Goal: Task Accomplishment & Management: Use online tool/utility

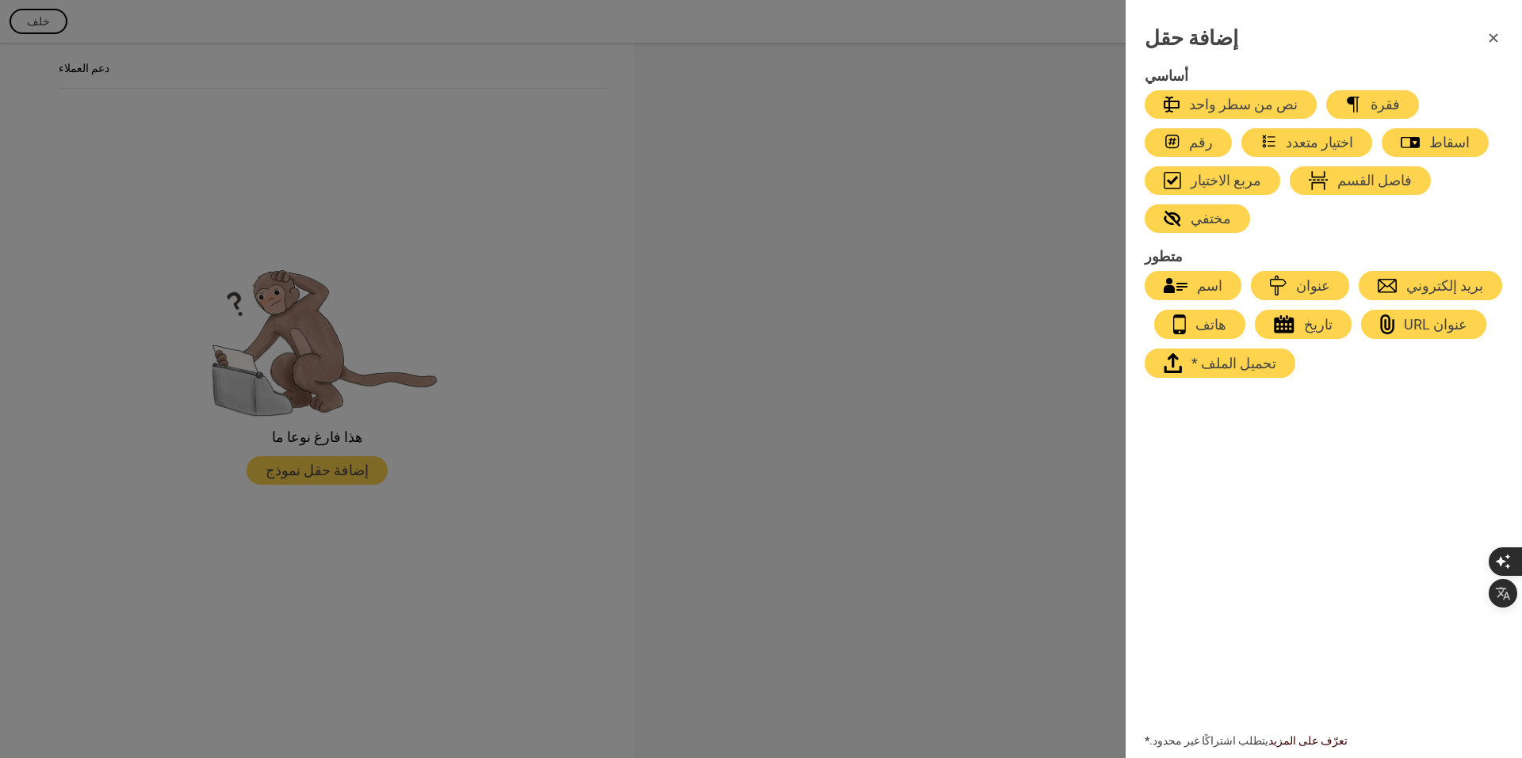
click at [1337, 181] on font "فاصل القسم" at bounding box center [1374, 180] width 75 height 17
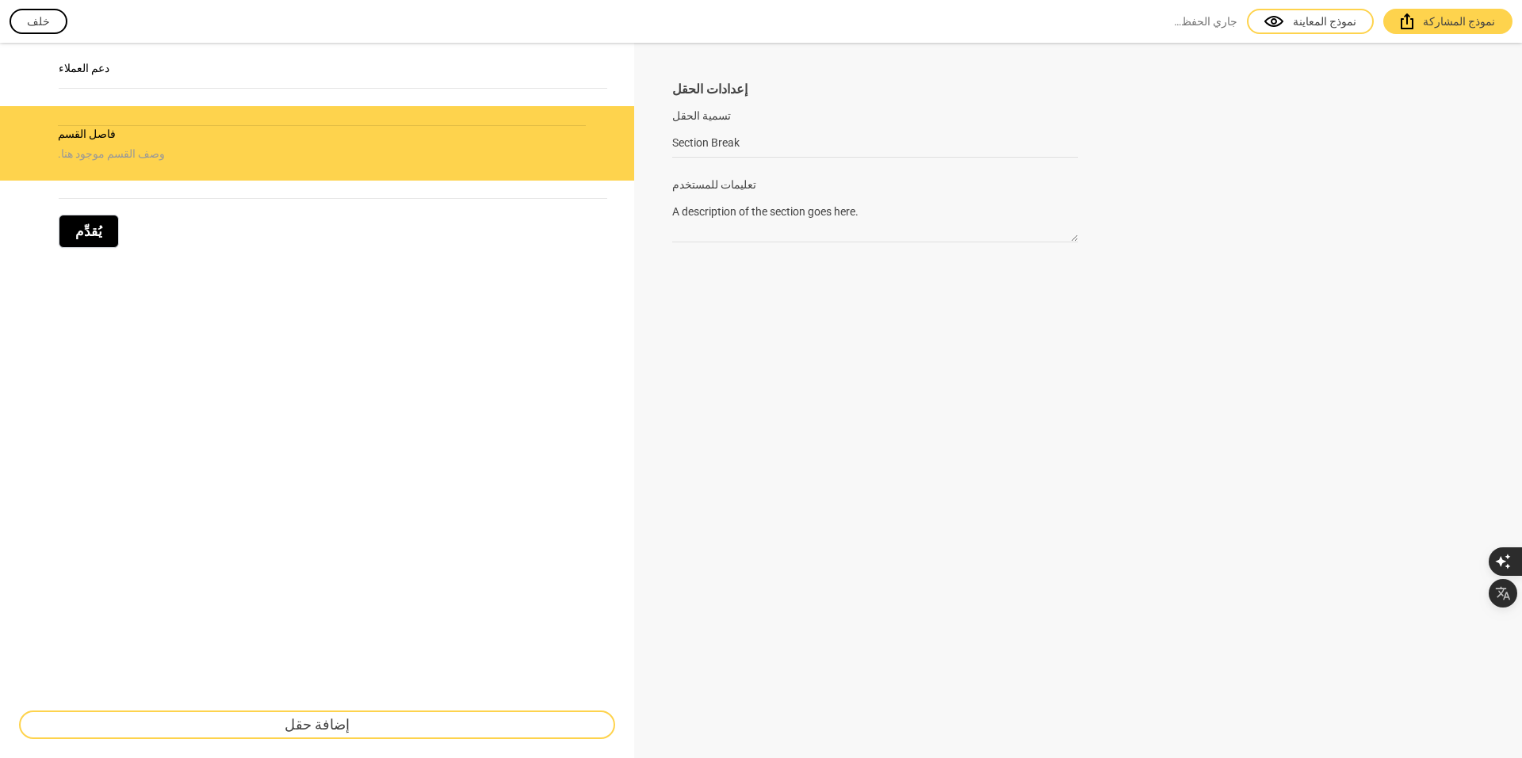
click at [772, 125] on div at bounding box center [875, 126] width 406 height 5
click at [751, 112] on label "تسمية الحقل" at bounding box center [875, 116] width 406 height 16
click at [751, 128] on input "Section Break" at bounding box center [875, 142] width 406 height 29
click at [751, 143] on input "Section Break" at bounding box center [875, 142] width 406 height 29
click at [767, 205] on textarea "A description of the section goes here." at bounding box center [875, 219] width 406 height 45
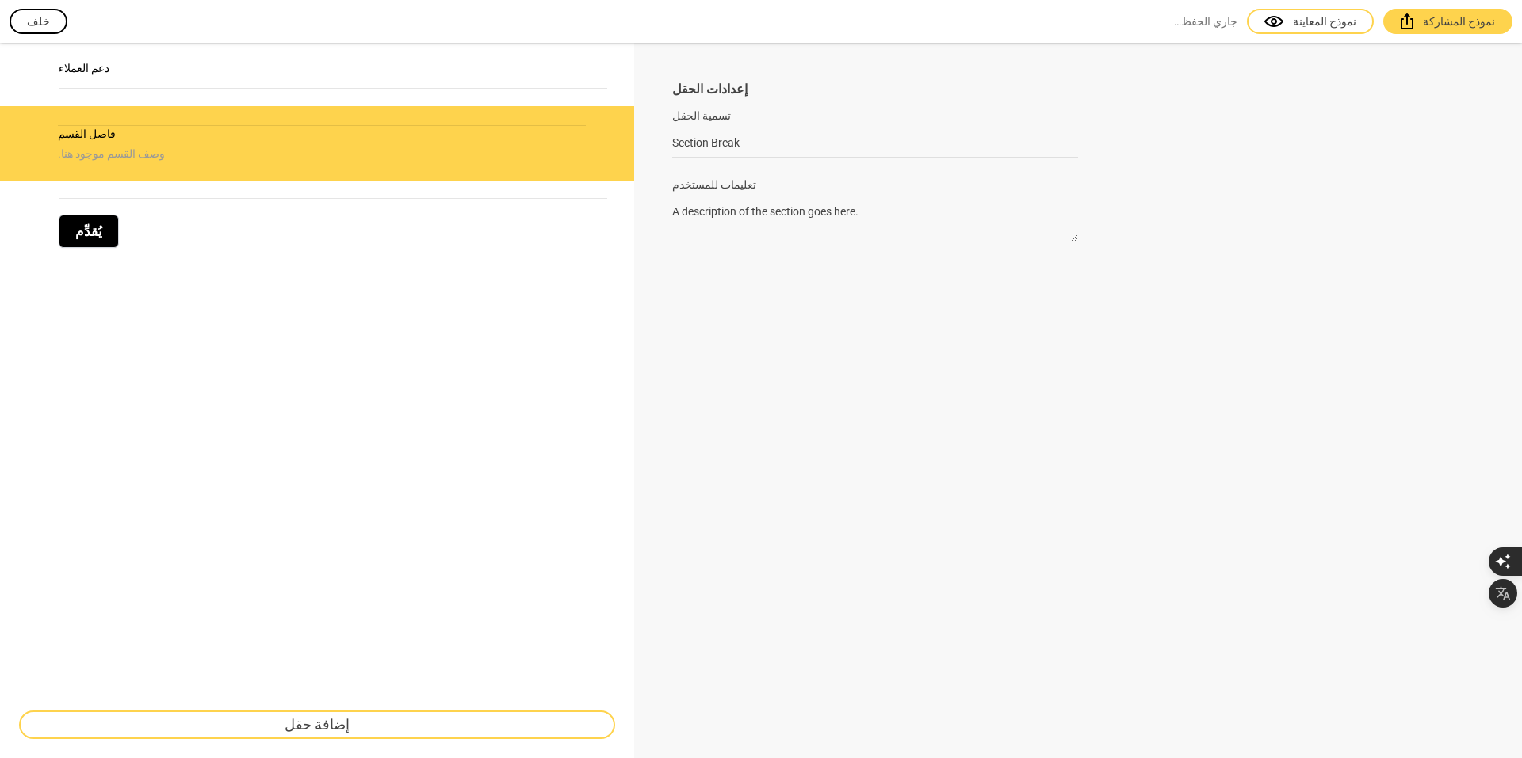
click at [789, 179] on label "تعليمات للمستخدم" at bounding box center [875, 185] width 406 height 16
click at [789, 197] on textarea "A description of the section goes here." at bounding box center [875, 219] width 406 height 45
click at [751, 139] on input "Section Break" at bounding box center [875, 142] width 406 height 29
click at [755, 74] on div "إعدادات الحقل تسمية الحقل Section Break عادةً ما تكون تسميات الحقول عبارة عن كل…" at bounding box center [1078, 401] width 888 height 716
click at [745, 99] on div "إعدادات الحقل تسمية الحقل Section Break عادةً ما تكون تسميات الحقول عبارة عن كل…" at bounding box center [1078, 162] width 812 height 162
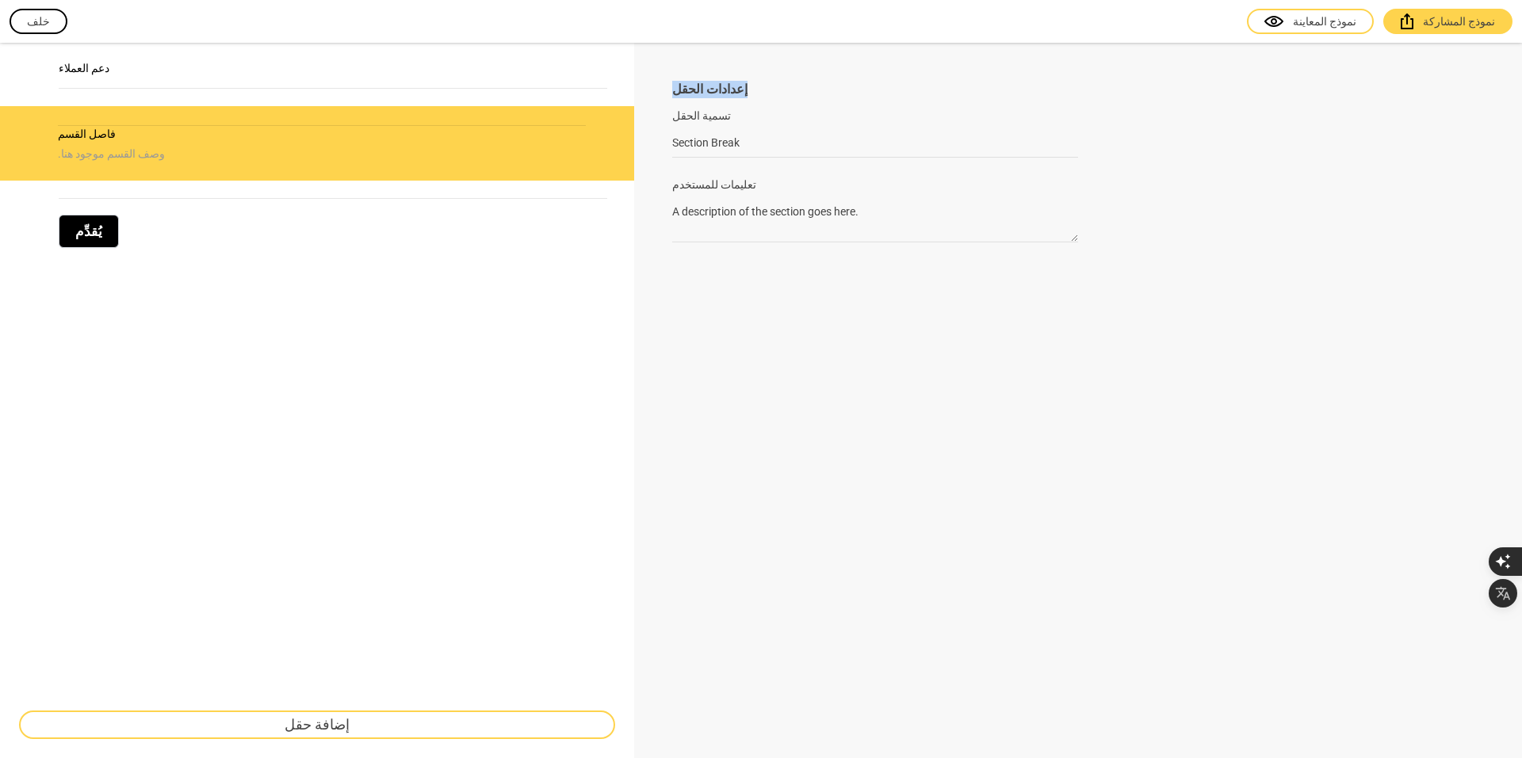
drag, startPoint x: 749, startPoint y: 78, endPoint x: 656, endPoint y: 77, distance: 92.7
click at [656, 77] on div "إعدادات الحقل تسمية الحقل Section Break عادةً ما تكون تسميات الحقول عبارة عن كل…" at bounding box center [1078, 401] width 888 height 716
click at [785, 105] on div "إعدادات الحقل تسمية الحقل Section Break عادةً ما تكون تسميات الحقول عبارة عن كل…" at bounding box center [1078, 162] width 812 height 162
click at [602, 131] on button "button" at bounding box center [608, 133] width 17 height 17
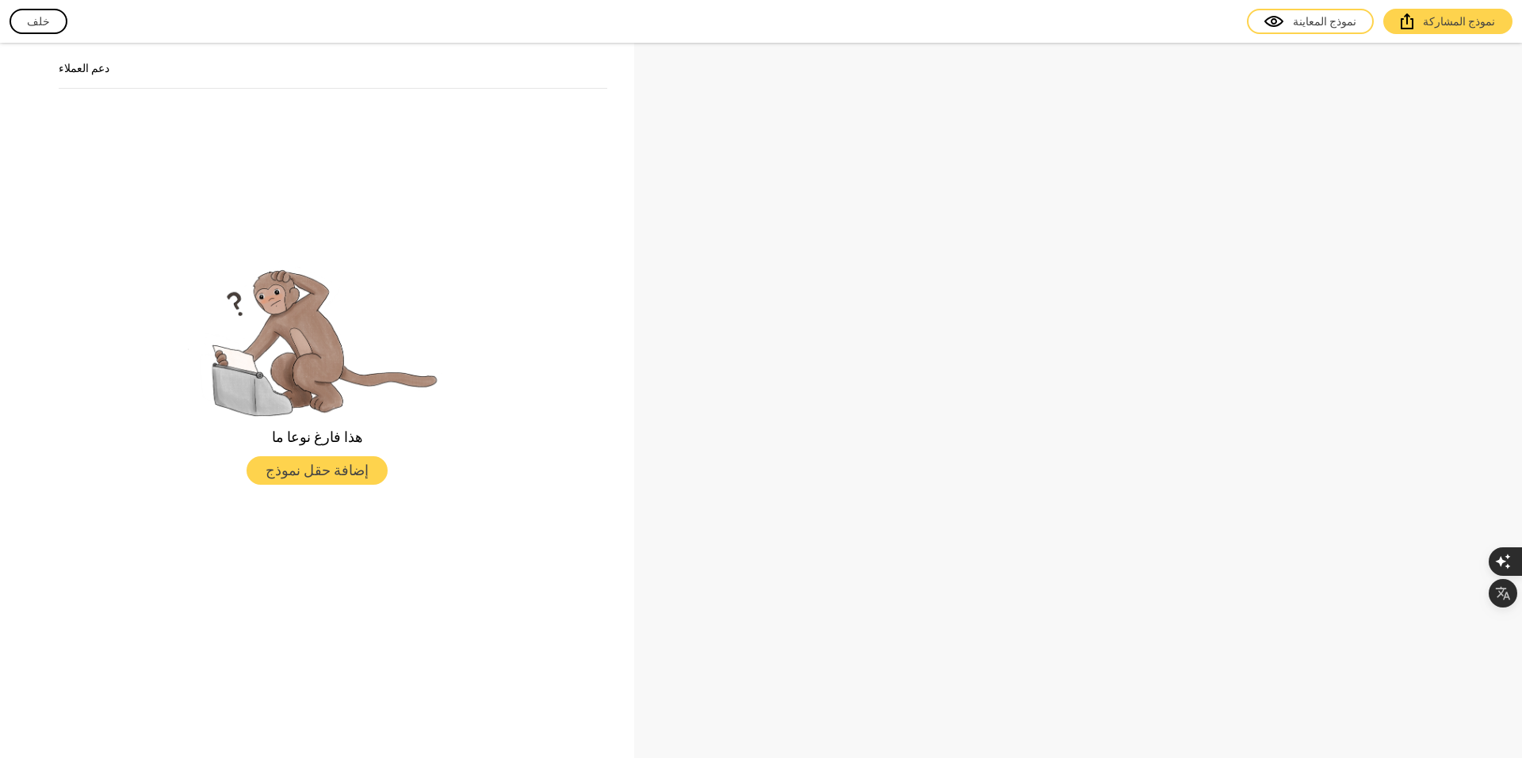
click at [420, 78] on div "دعم العملاء" at bounding box center [333, 74] width 548 height 29
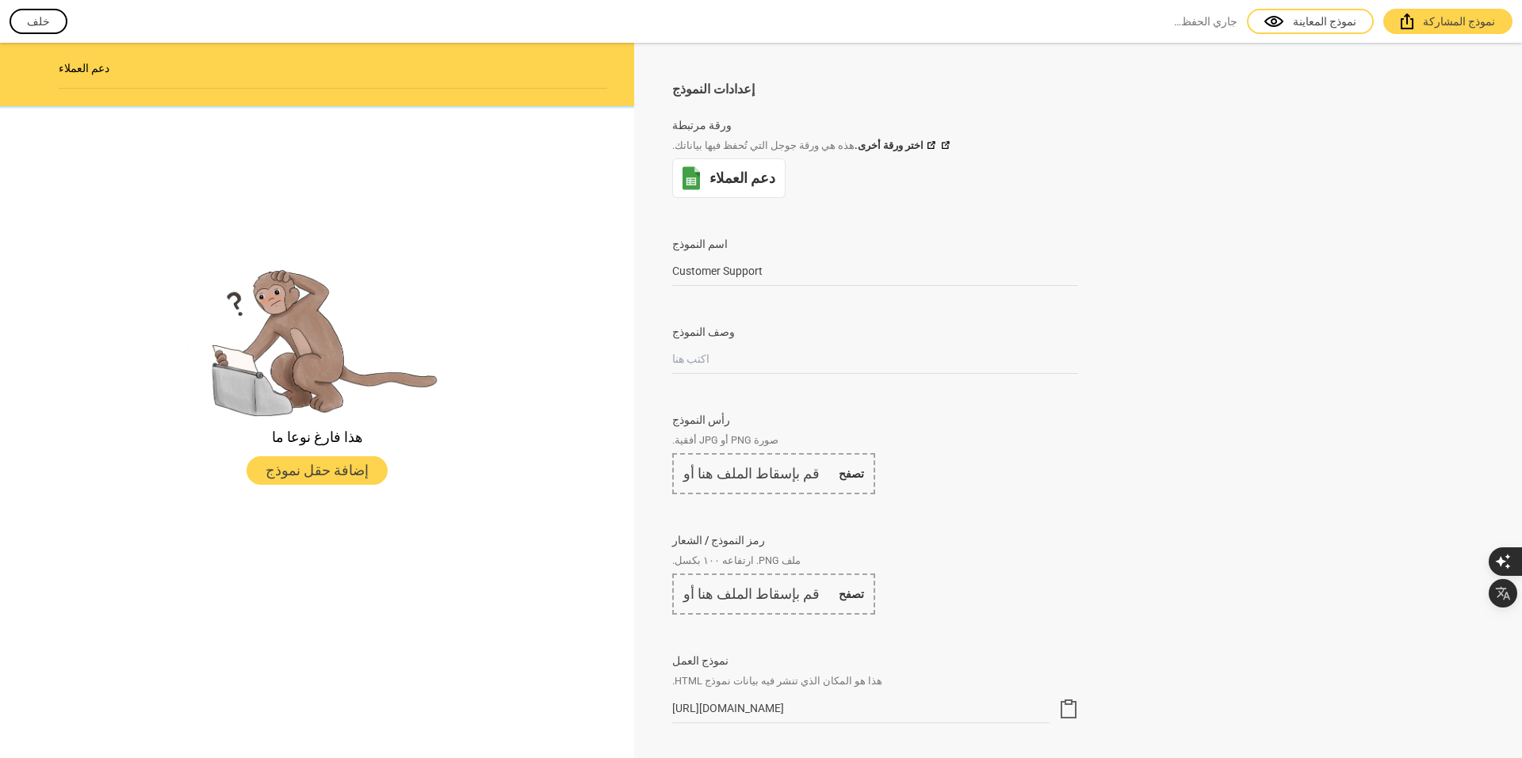
click at [365, 467] on button "إضافة حقل نموذج" at bounding box center [316, 471] width 141 height 29
click at [281, 467] on font "إضافة حقل نموذج" at bounding box center [317, 470] width 103 height 17
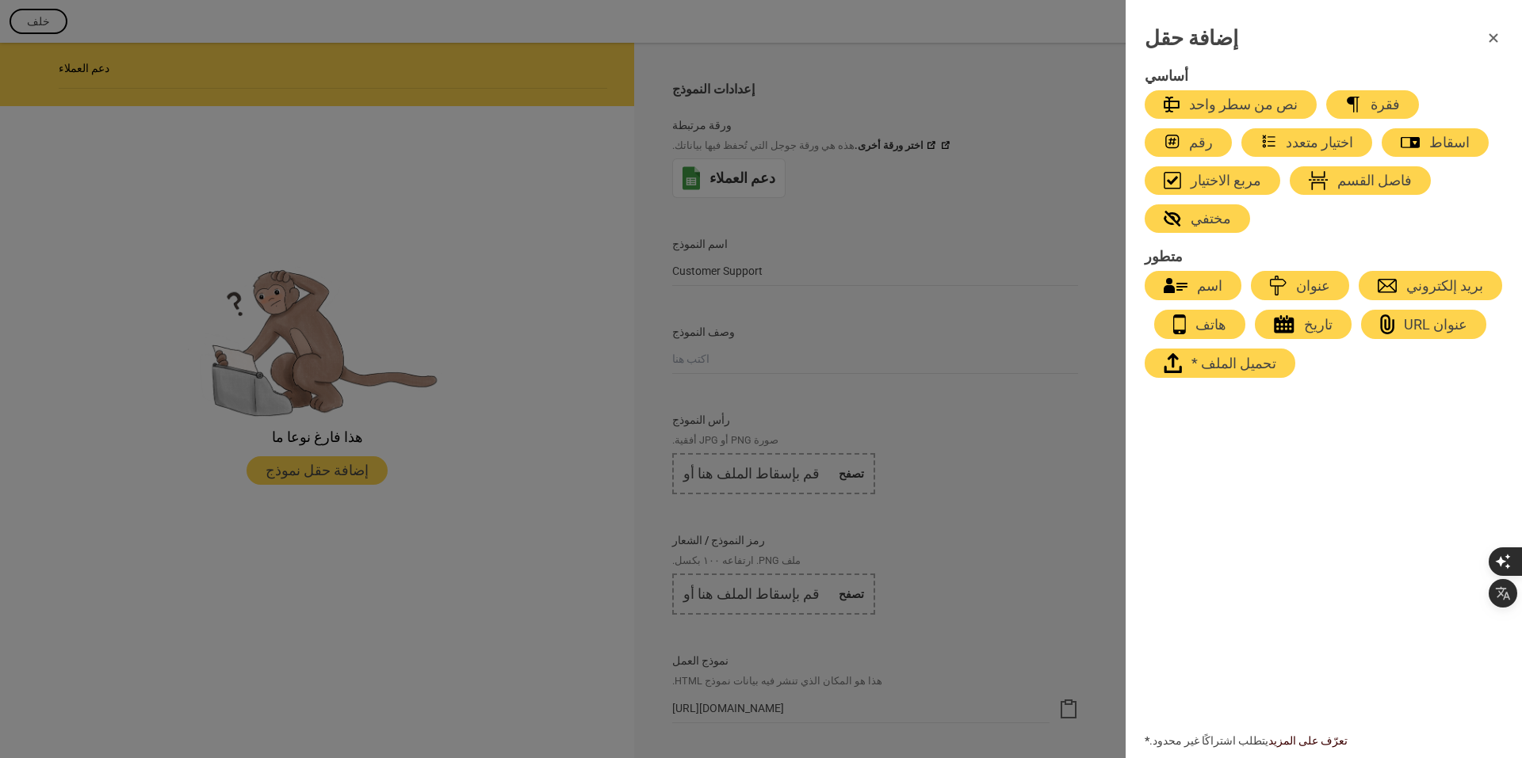
click at [1241, 153] on button "اختيار متعدد" at bounding box center [1306, 142] width 131 height 29
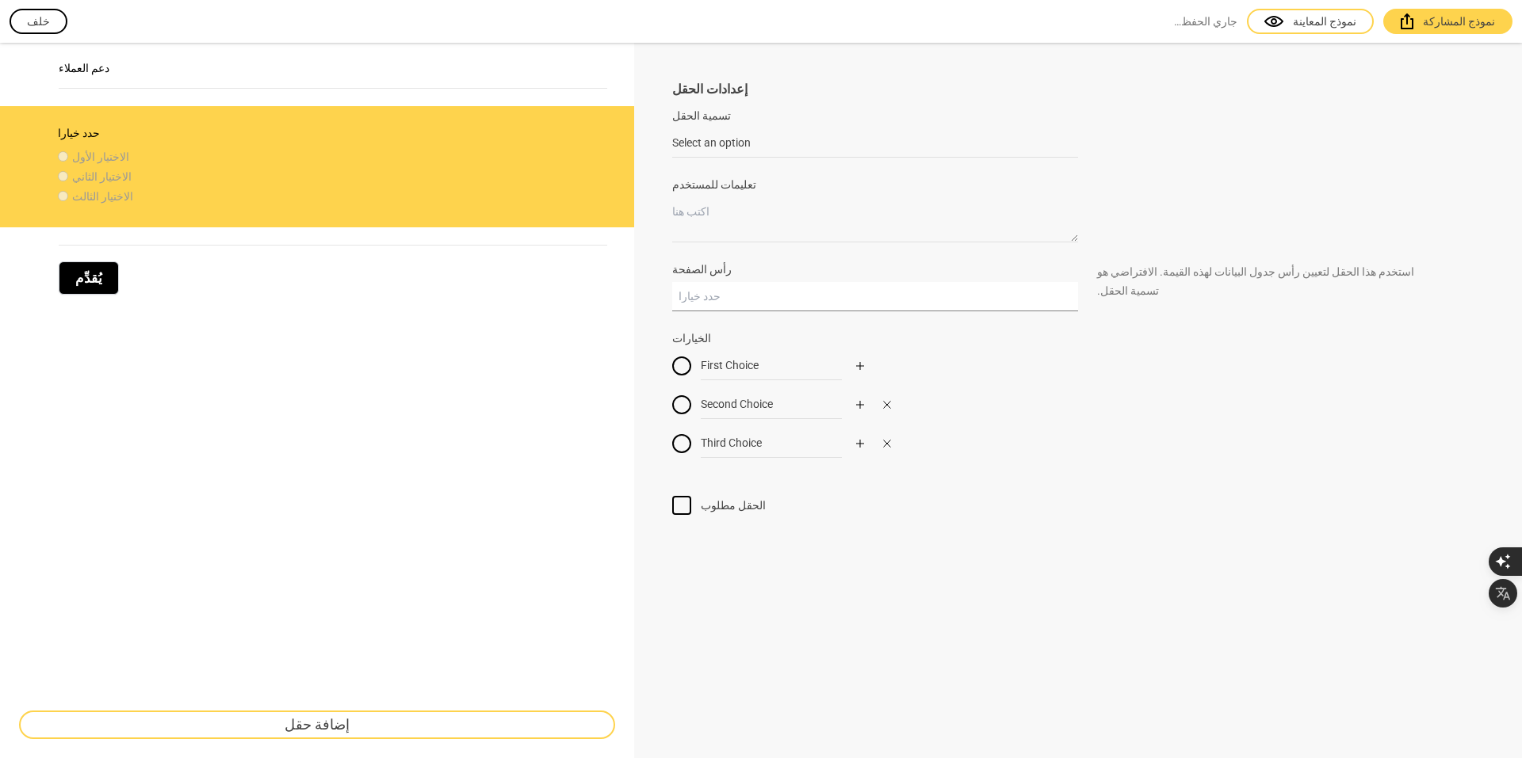
click at [734, 304] on input "رأس الصفحة" at bounding box center [875, 296] width 406 height 29
click at [720, 216] on textarea "تعليمات للمستخدم" at bounding box center [875, 219] width 406 height 45
click at [770, 142] on input "Select an option" at bounding box center [875, 142] width 406 height 29
click at [797, 298] on input "رأس الصفحة" at bounding box center [875, 296] width 406 height 29
click at [1039, 357] on div "First Choice" at bounding box center [875, 365] width 406 height 29
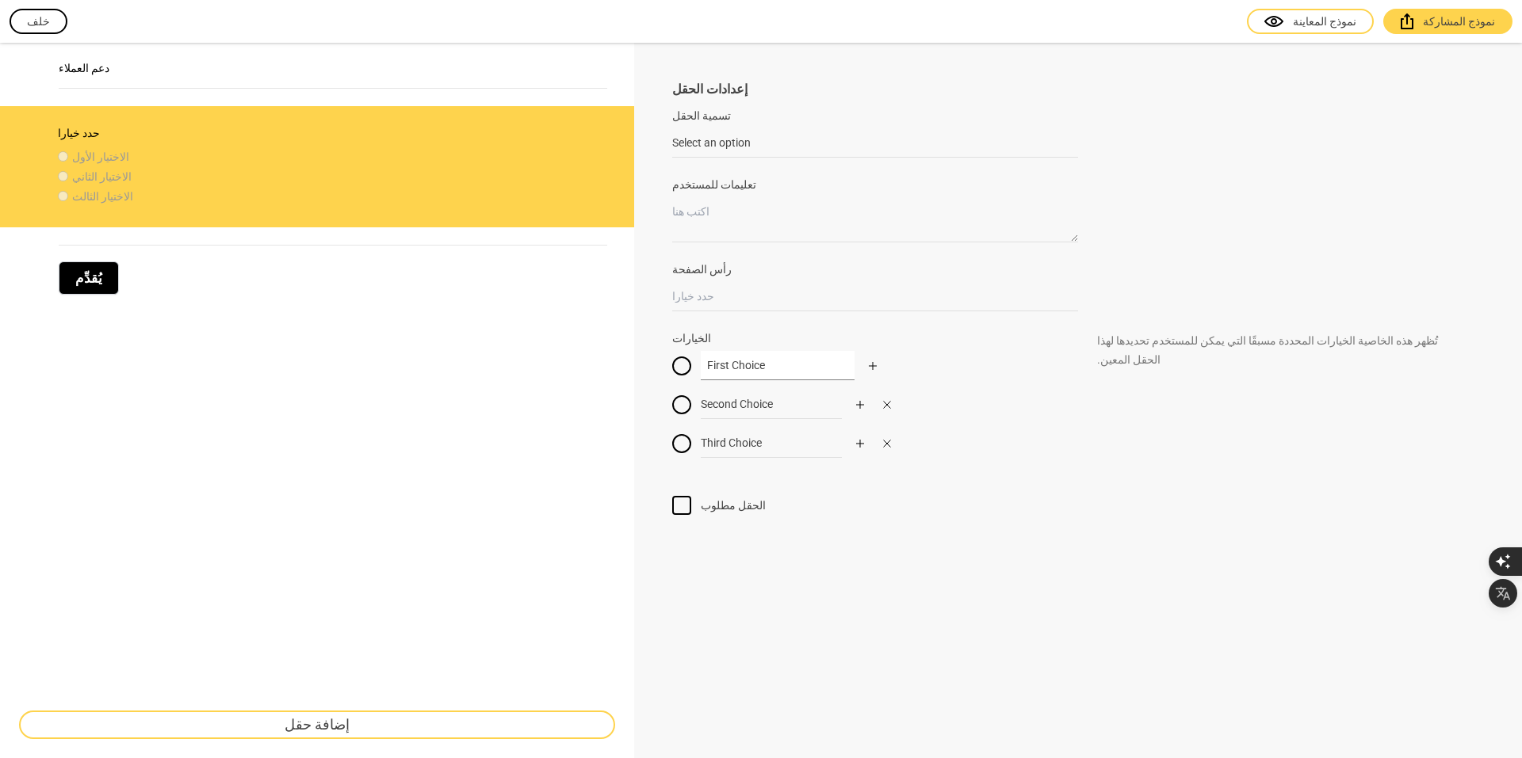
drag, startPoint x: 770, startPoint y: 367, endPoint x: 682, endPoint y: 367, distance: 88.8
click at [682, 367] on div "First Choice" at bounding box center [875, 365] width 406 height 29
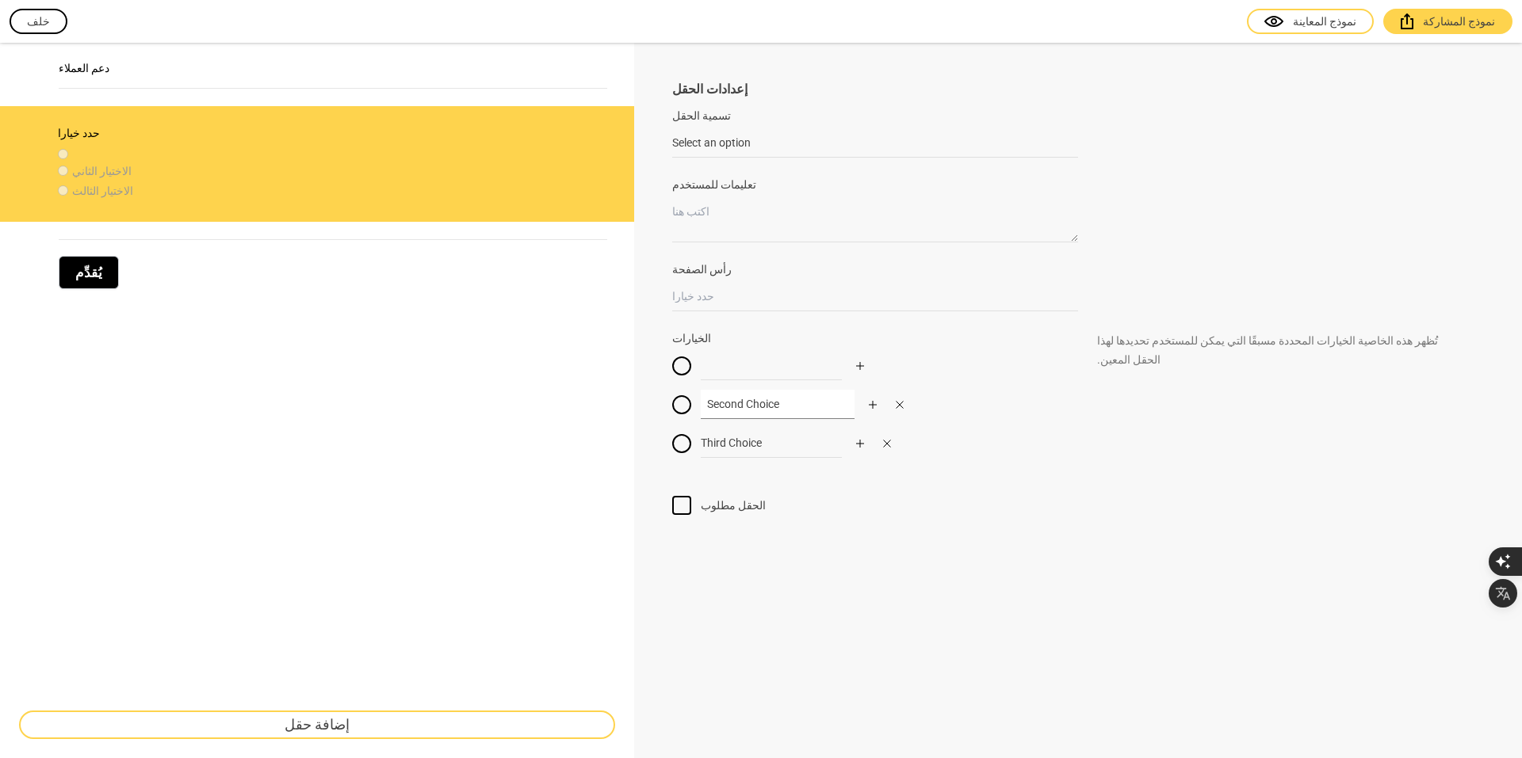
drag, startPoint x: 785, startPoint y: 402, endPoint x: 683, endPoint y: 397, distance: 101.6
click at [683, 397] on div "Second Choice" at bounding box center [875, 404] width 406 height 29
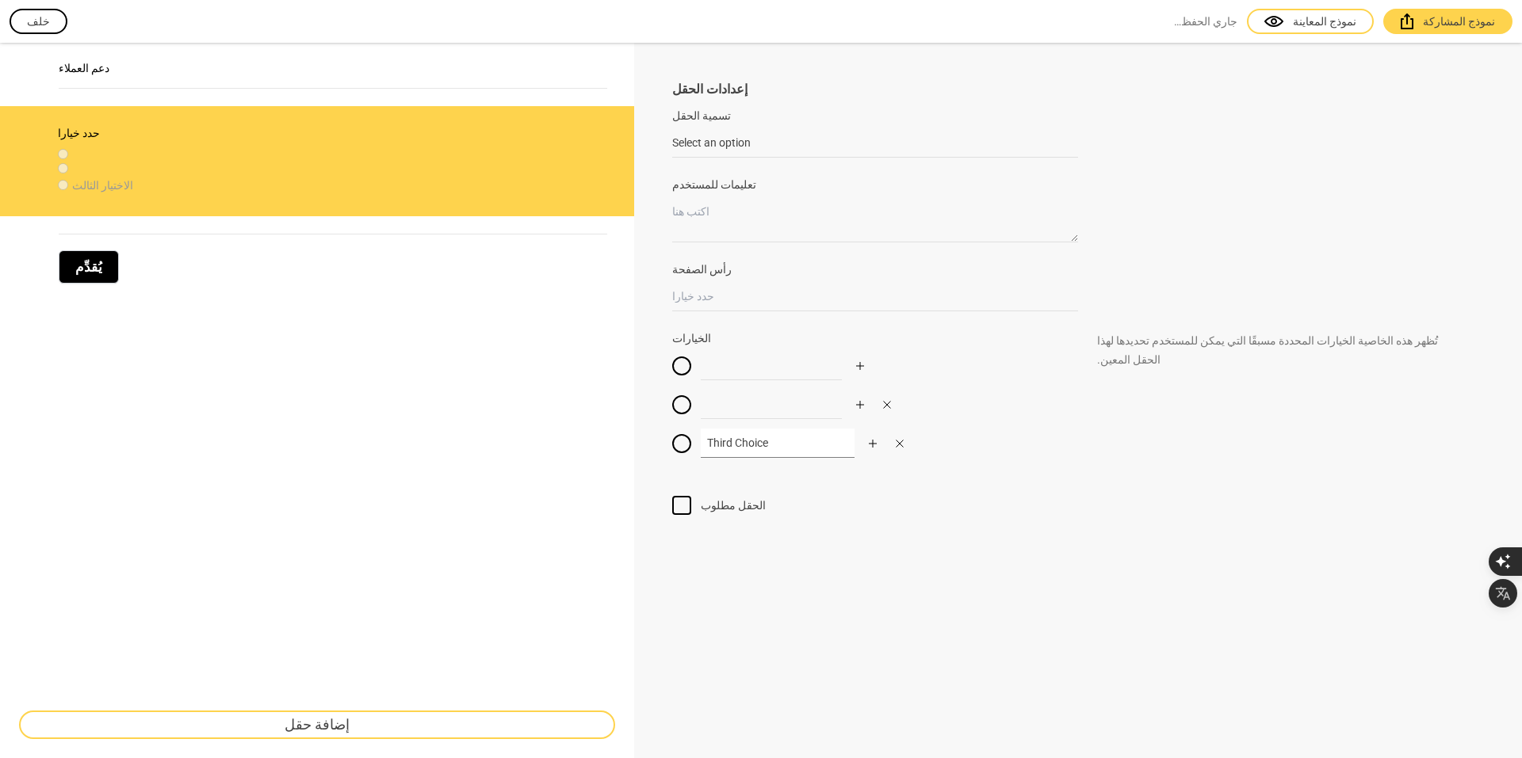
drag, startPoint x: 743, startPoint y: 438, endPoint x: 701, endPoint y: 441, distance: 41.3
click at [701, 441] on input "Third Choice" at bounding box center [778, 443] width 154 height 29
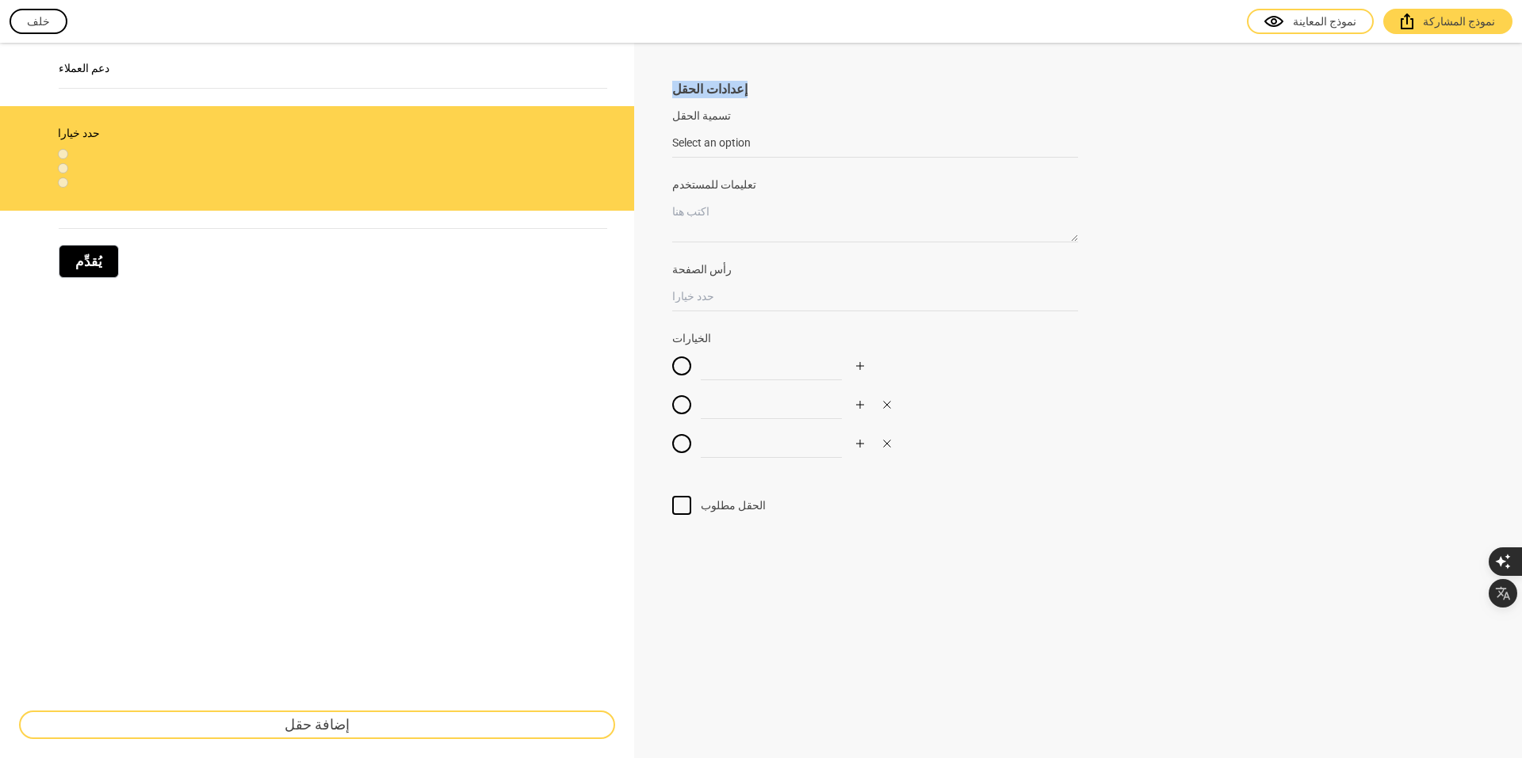
drag, startPoint x: 743, startPoint y: 75, endPoint x: 649, endPoint y: 78, distance: 94.4
click at [649, 78] on div "إعدادات الحقل تسمية الحقل Select an option عادةً ما تكون تسميات الحقول عبارة عن…" at bounding box center [1078, 401] width 888 height 716
drag, startPoint x: 779, startPoint y: 107, endPoint x: 664, endPoint y: 123, distance: 116.0
click at [664, 123] on div "إعدادات الحقل تسمية الحقل Select an option عادةً ما تكون تسميات الحقول عبارة عن…" at bounding box center [1078, 401] width 888 height 716
drag, startPoint x: 690, startPoint y: 138, endPoint x: 649, endPoint y: 150, distance: 42.1
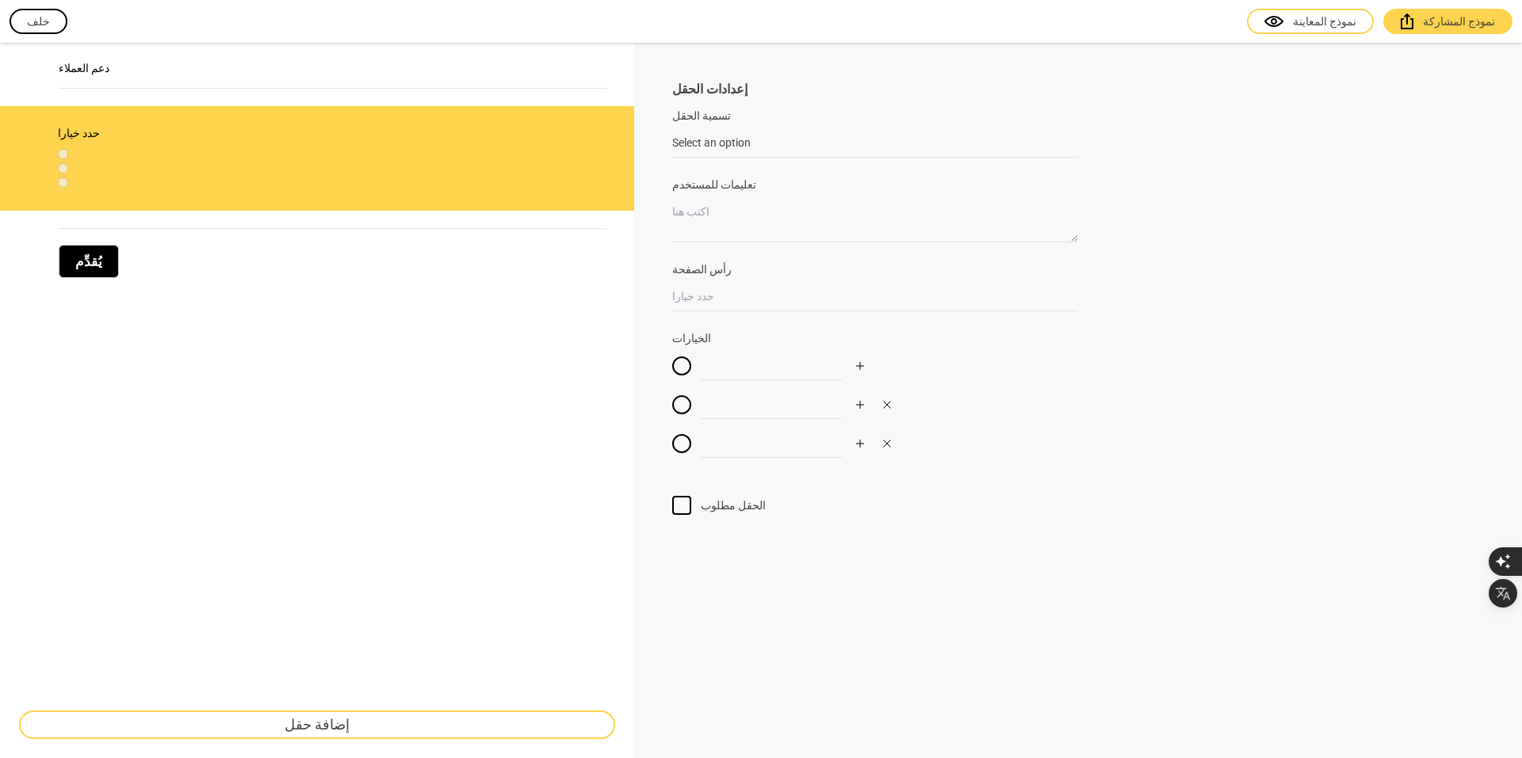
click at [638, 147] on div "إعدادات الحقل تسمية الحقل Select an option عادةً ما تكون تسميات الحقول عبارة عن…" at bounding box center [1078, 401] width 888 height 716
click at [727, 224] on textarea "تعليمات للمستخدم" at bounding box center [875, 219] width 406 height 45
click at [179, 56] on div "دعم العملاء" at bounding box center [317, 74] width 596 height 44
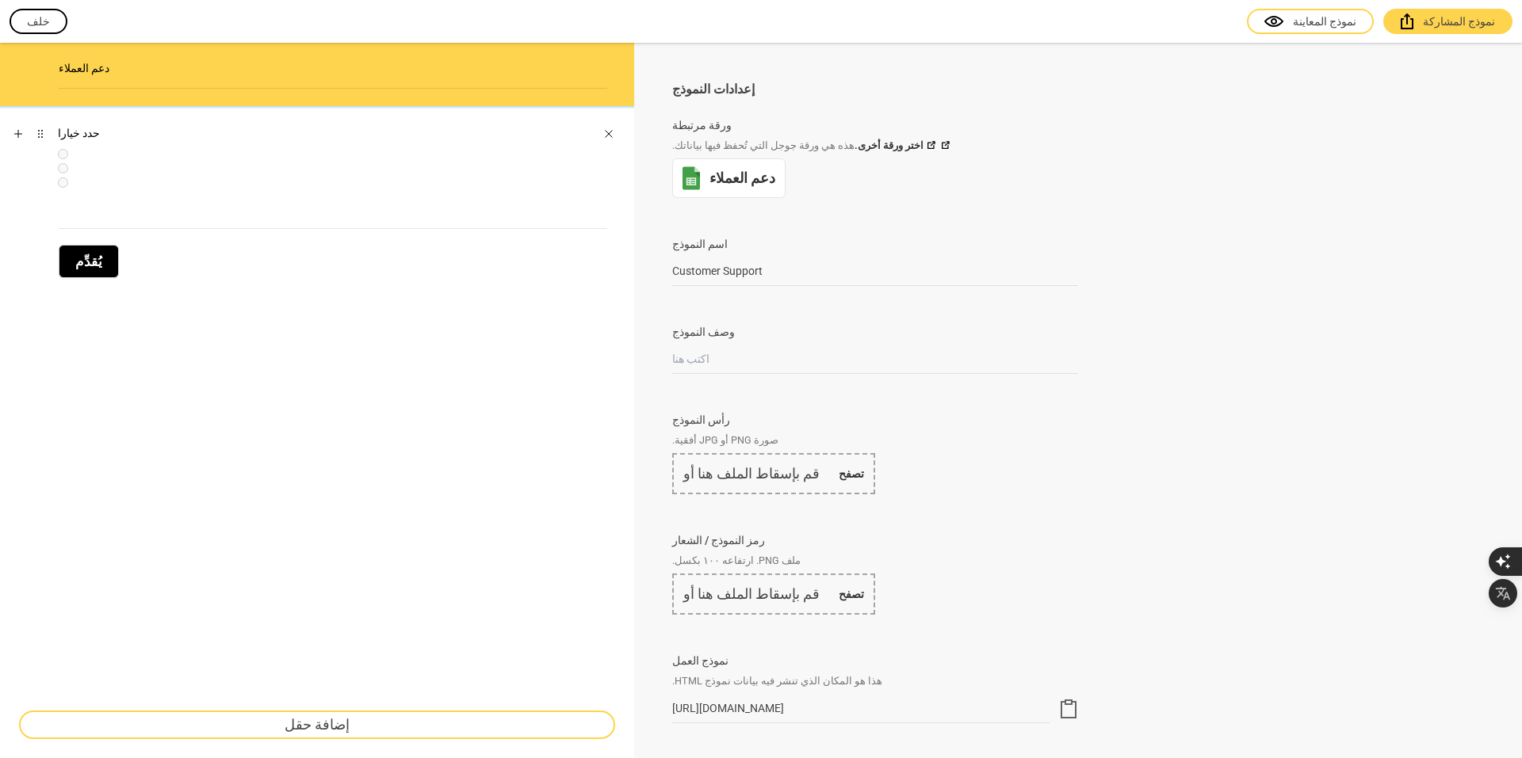
click at [476, 178] on div at bounding box center [322, 183] width 528 height 10
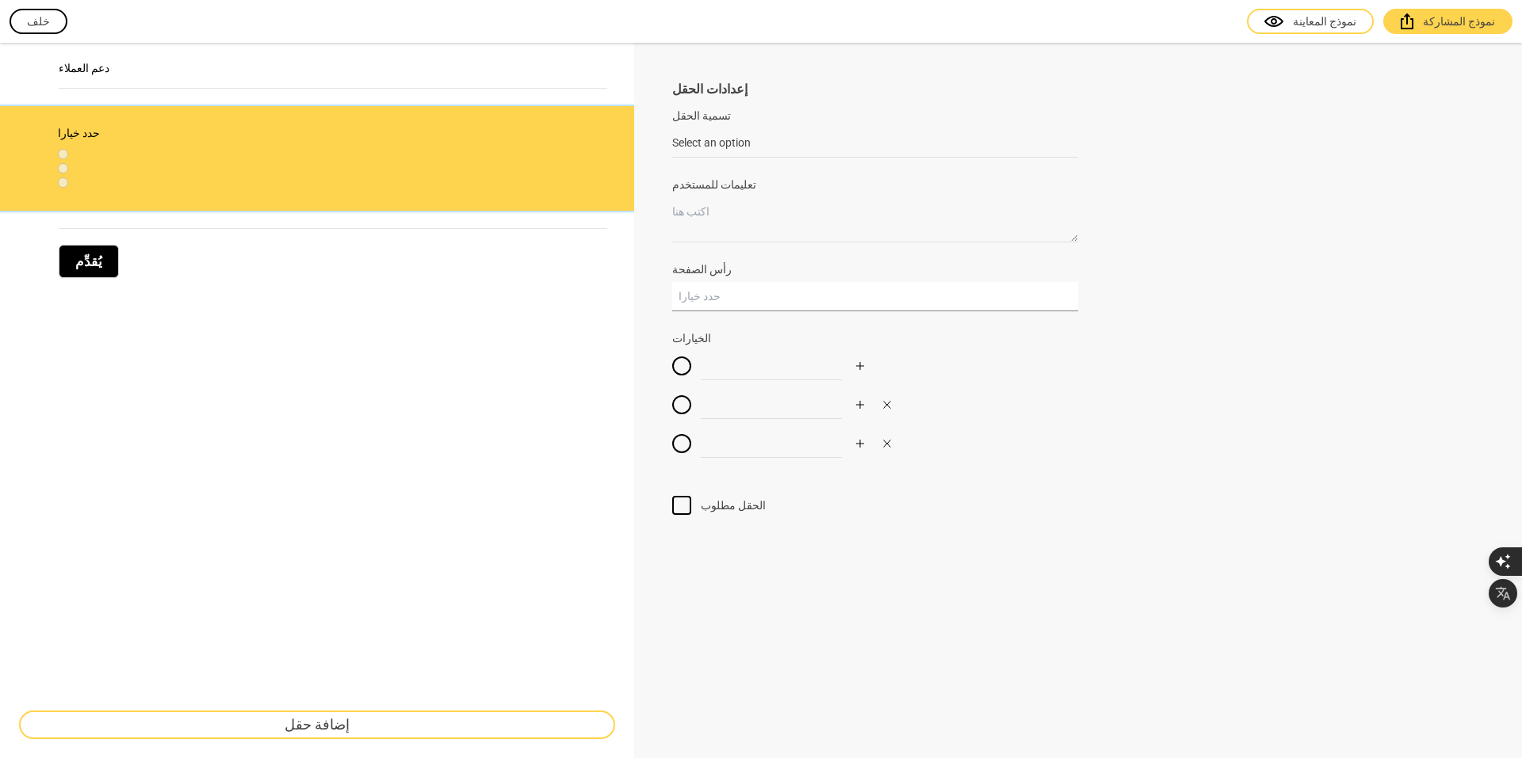
click at [705, 298] on input "رأس الصفحة" at bounding box center [875, 296] width 406 height 29
type input "خ"
click at [716, 216] on textarea "تعليمات للمستخدم" at bounding box center [875, 219] width 406 height 45
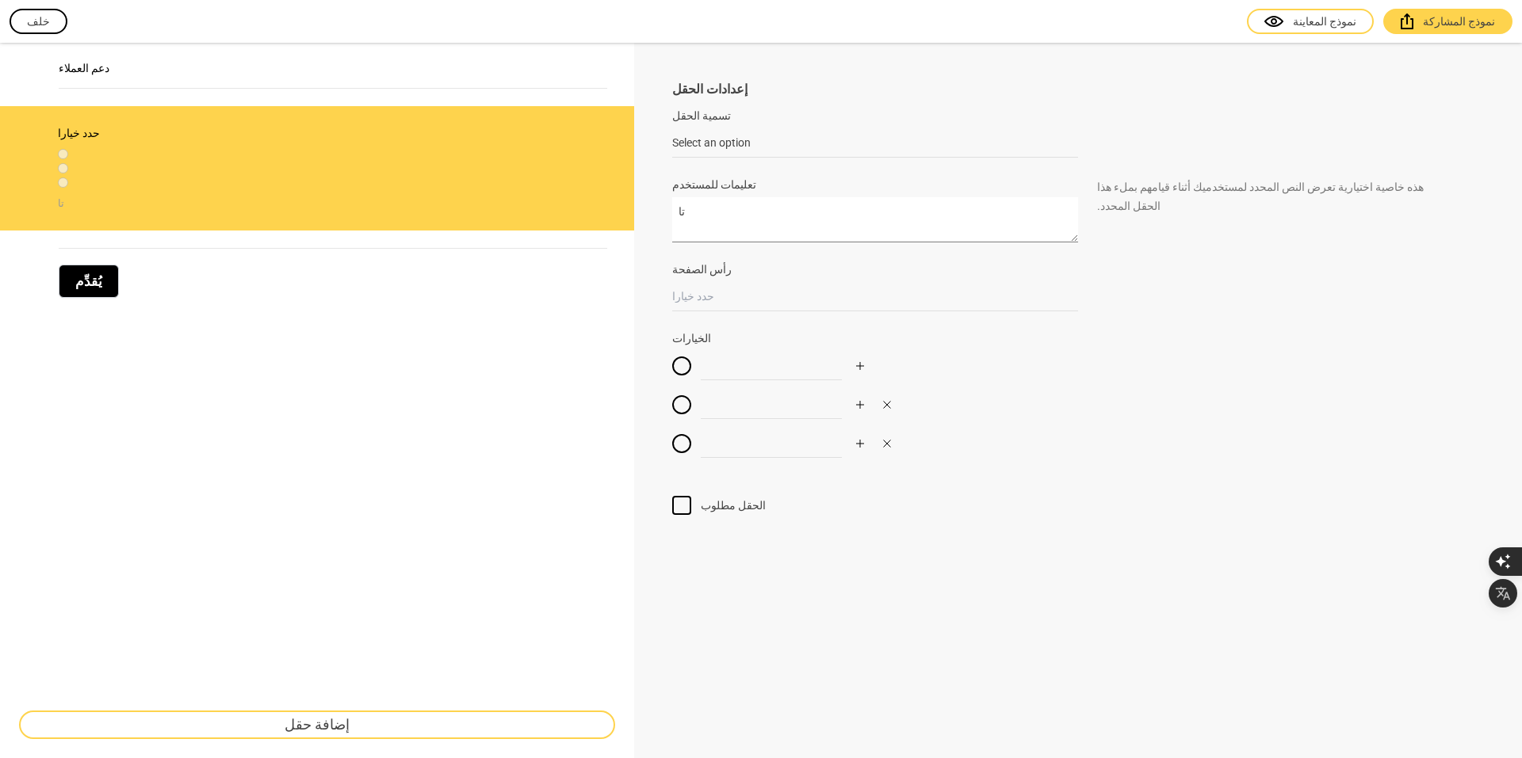
type textarea "ت"
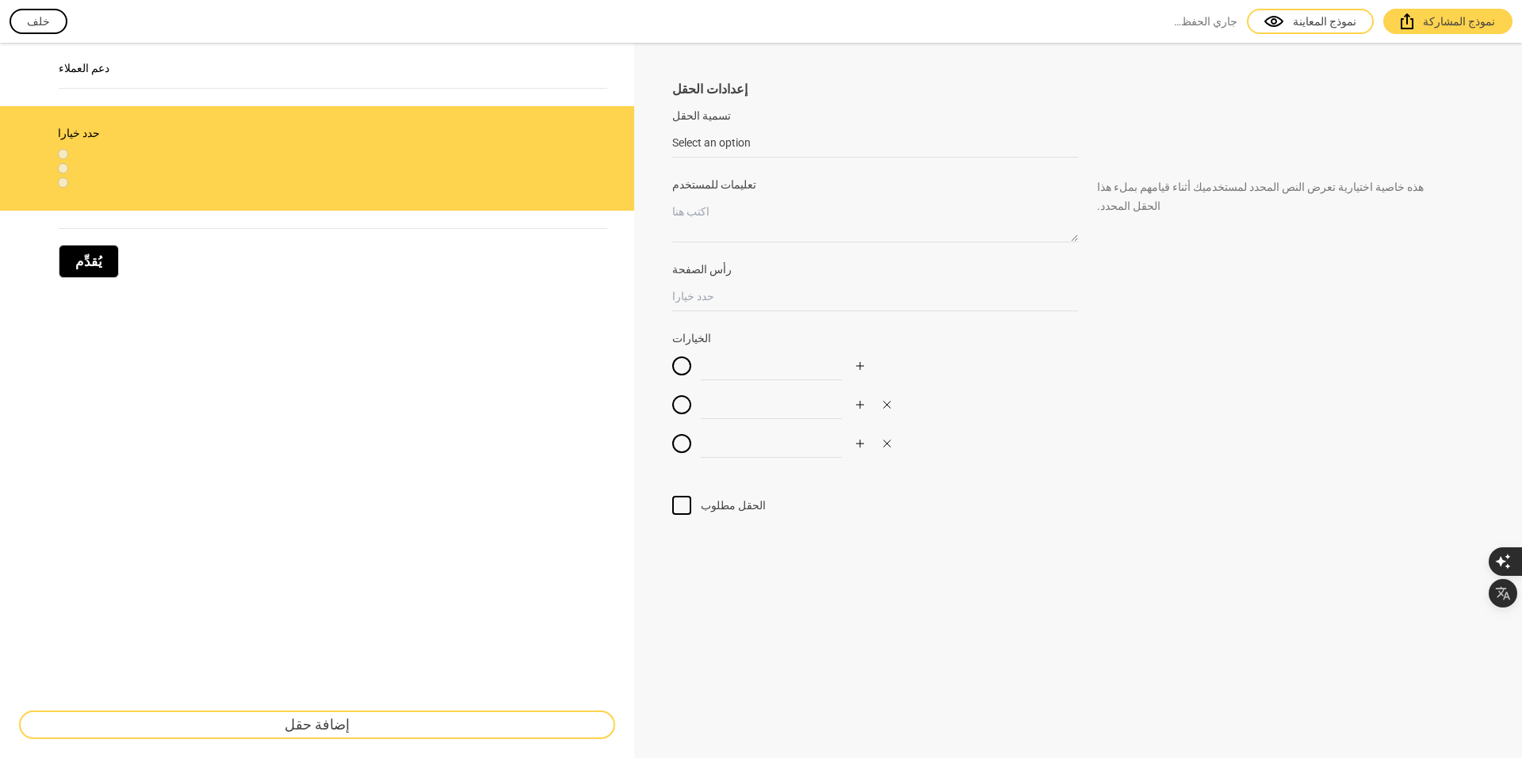
click at [701, 338] on font "الخيارات" at bounding box center [691, 338] width 39 height 13
drag, startPoint x: 697, startPoint y: 336, endPoint x: 712, endPoint y: 338, distance: 14.4
click at [697, 336] on font "الخيارات" at bounding box center [691, 338] width 39 height 13
drag, startPoint x: 713, startPoint y: 338, endPoint x: 653, endPoint y: 334, distance: 59.5
click at [653, 334] on div "إعدادات الحقل تسمية الحقل Select an option عادةً ما تكون تسميات الحقول عبارة عن…" at bounding box center [1078, 401] width 888 height 716
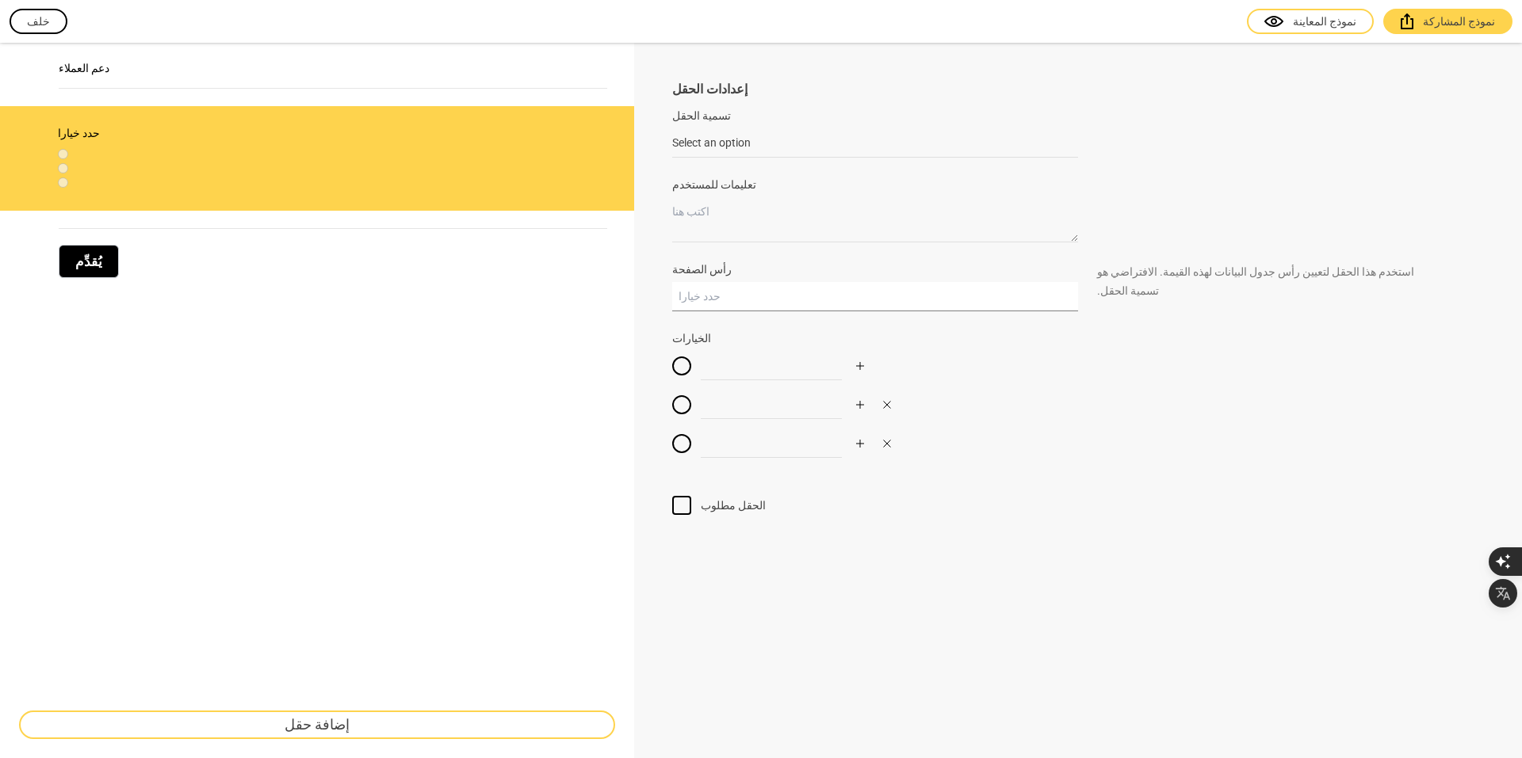
click at [724, 298] on input "رأس الصفحة" at bounding box center [875, 296] width 406 height 29
type input "بلان"
click at [1337, 26] on font "نموذج المعاينة" at bounding box center [1324, 21] width 63 height 13
click at [44, 136] on icon "يجر" at bounding box center [41, 134] width 10 height 10
click at [86, 139] on font "حدد خيارا" at bounding box center [79, 133] width 42 height 13
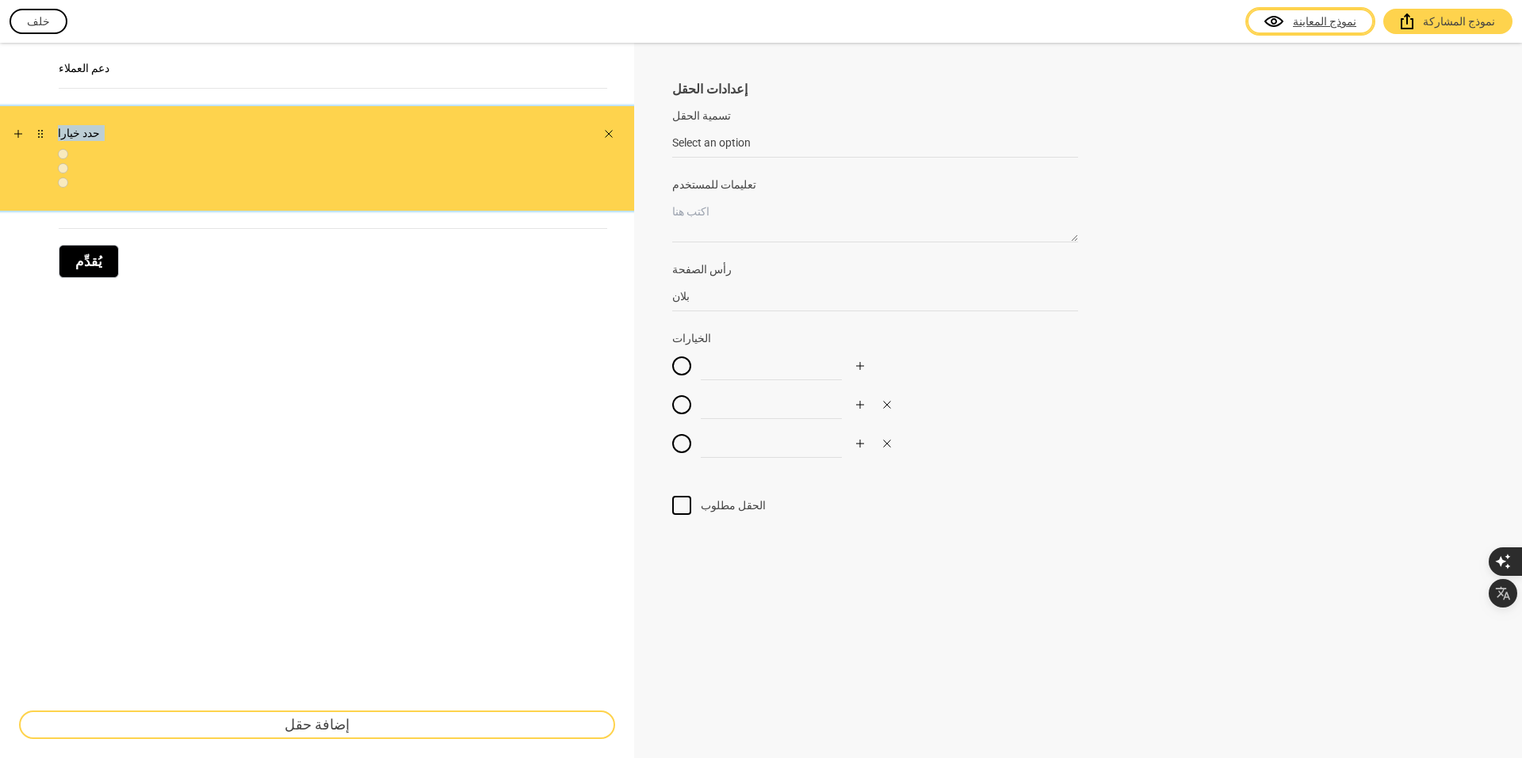
drag, startPoint x: 106, startPoint y: 130, endPoint x: 52, endPoint y: 123, distance: 54.4
click at [52, 123] on div "حدد خيارا" at bounding box center [317, 158] width 634 height 105
click at [20, 132] on icon "يضيف" at bounding box center [18, 134] width 10 height 10
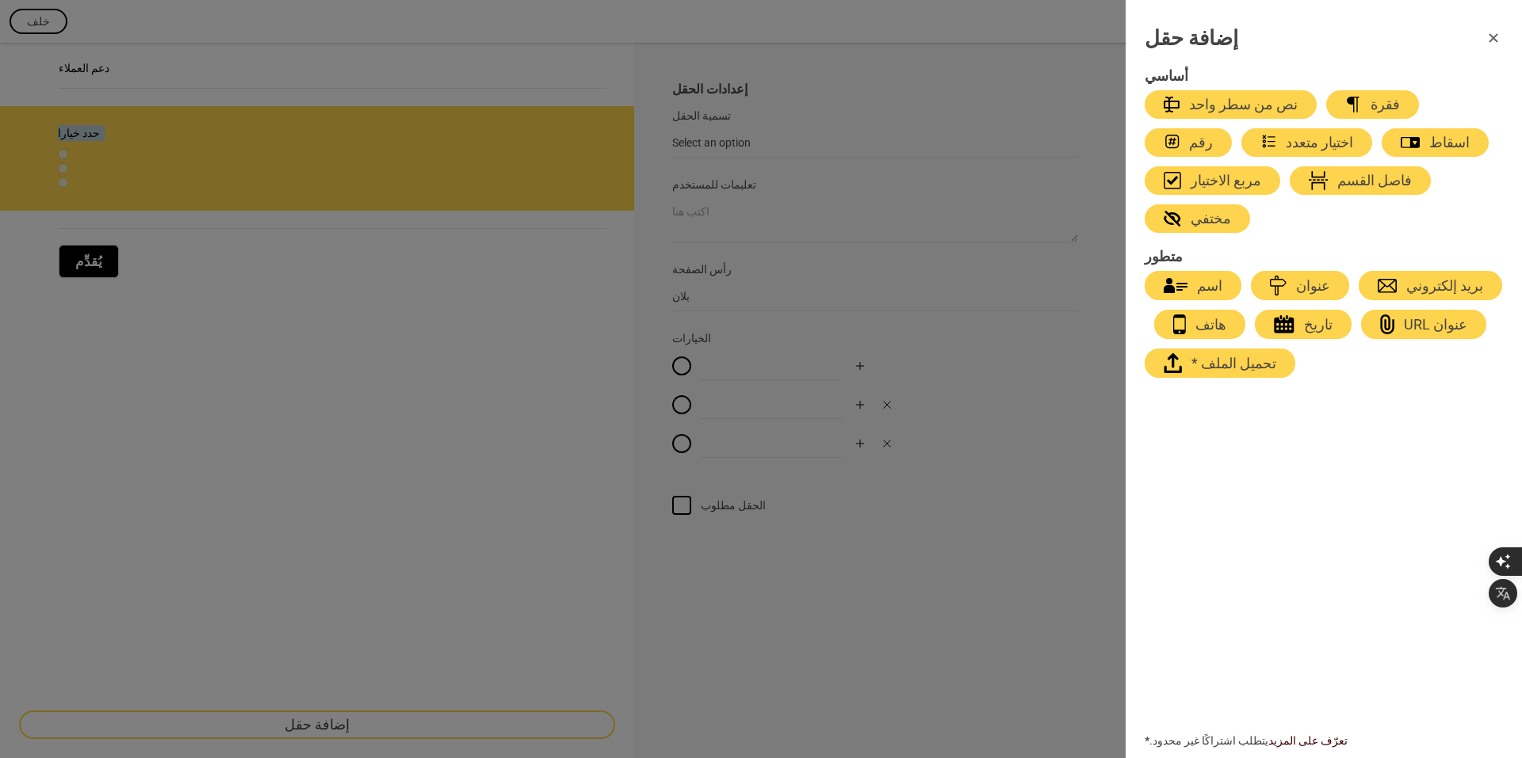
click at [1488, 32] on button "button" at bounding box center [1493, 38] width 38 height 38
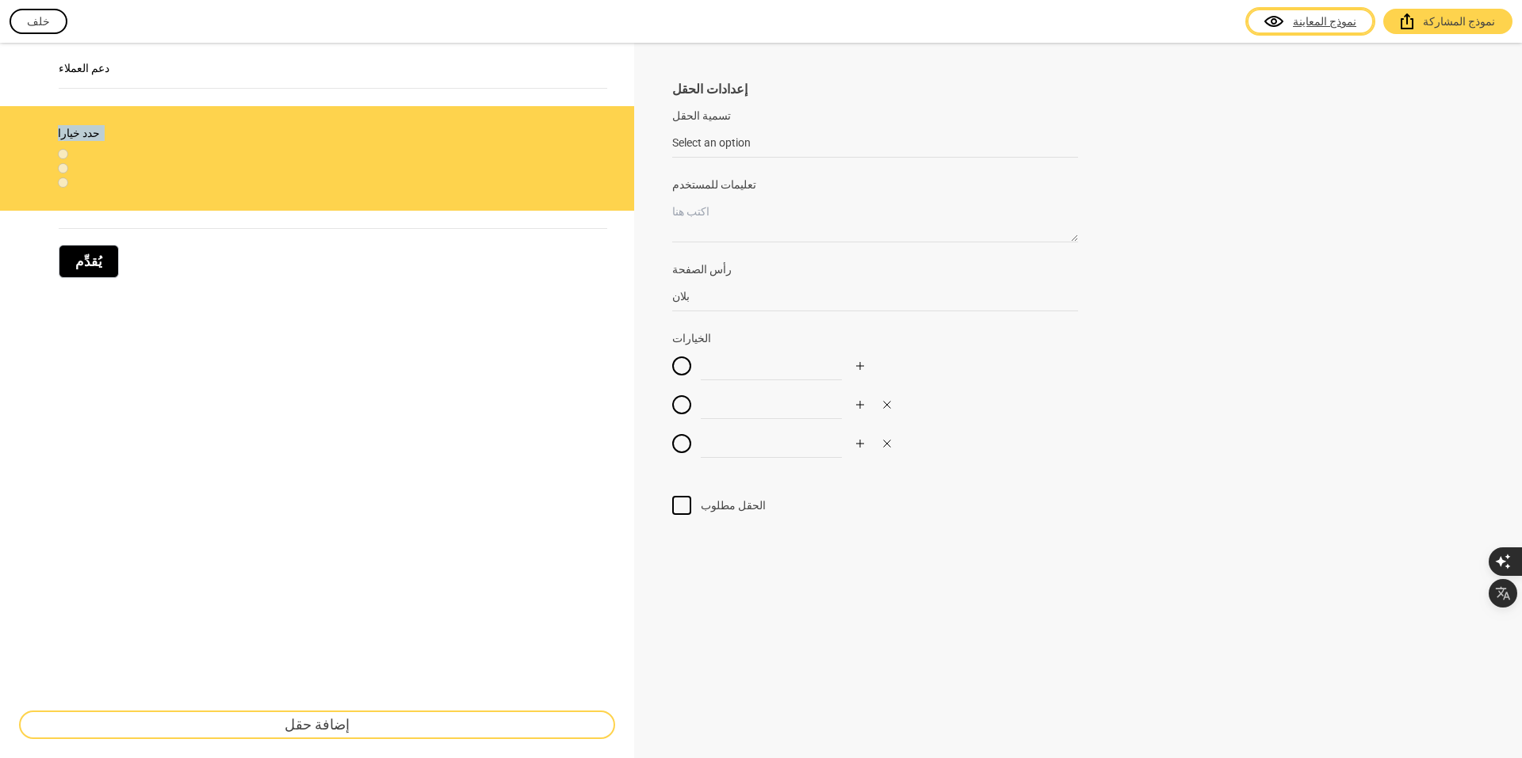
click at [683, 368] on div at bounding box center [681, 366] width 19 height 19
click at [672, 357] on input "radio" at bounding box center [672, 357] width 0 height 0
click at [682, 376] on div at bounding box center [875, 365] width 406 height 29
click at [686, 368] on icon at bounding box center [681, 366] width 19 height 16
click at [672, 357] on input "radio" at bounding box center [672, 357] width 0 height 0
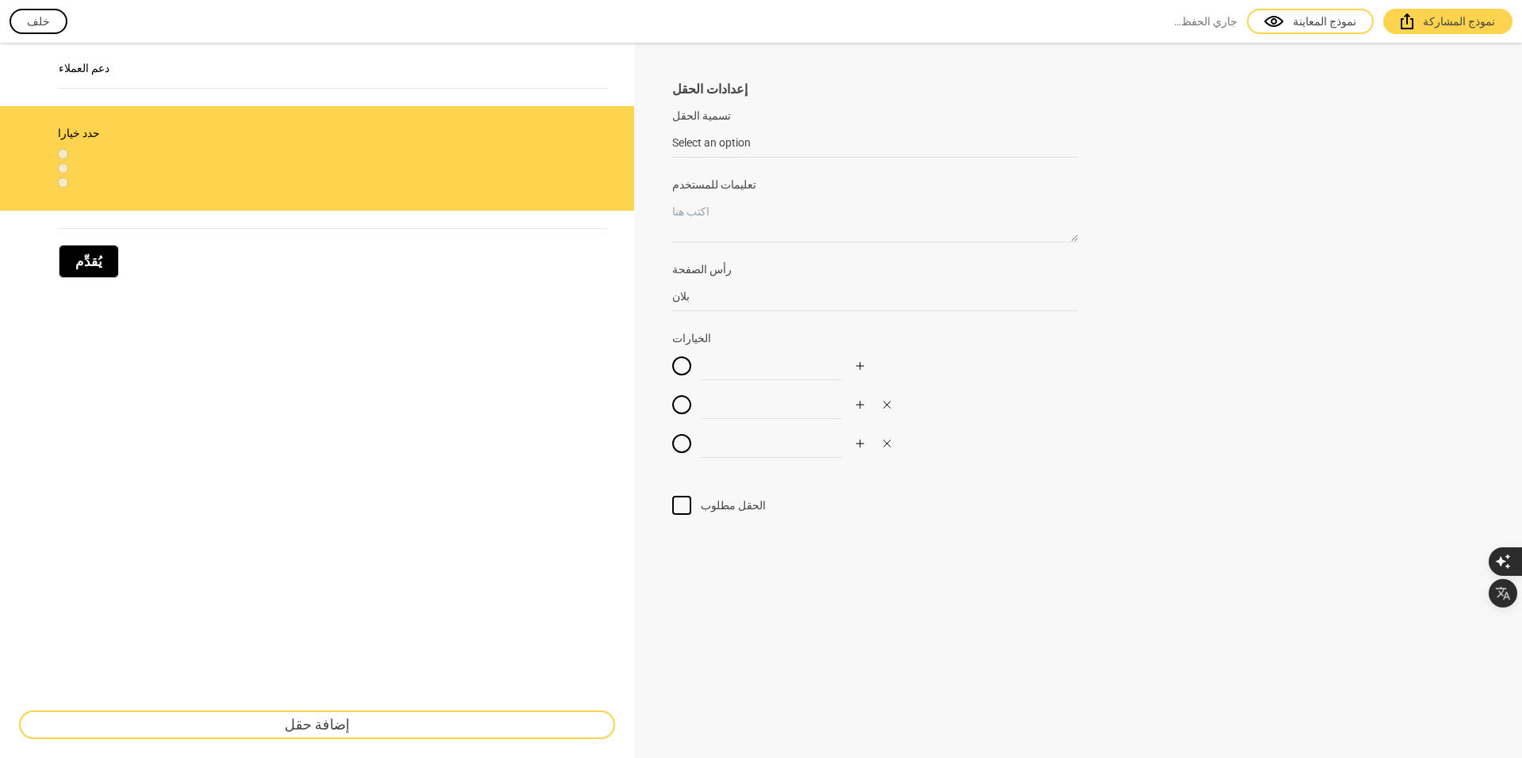
click at [781, 496] on div "الحقل مطلوب" at bounding box center [1078, 505] width 812 height 19
click at [728, 300] on input "بلان" at bounding box center [875, 296] width 406 height 29
drag, startPoint x: 729, startPoint y: 300, endPoint x: 596, endPoint y: 291, distance: 133.4
click at [596, 291] on div "دعم العملاء حدد خيارا يُقدِّم إضافة حقل إعدادات الحقل تسمية الحقل Select an opt…" at bounding box center [761, 401] width 1522 height 716
drag, startPoint x: 542, startPoint y: 327, endPoint x: 749, endPoint y: 252, distance: 220.1
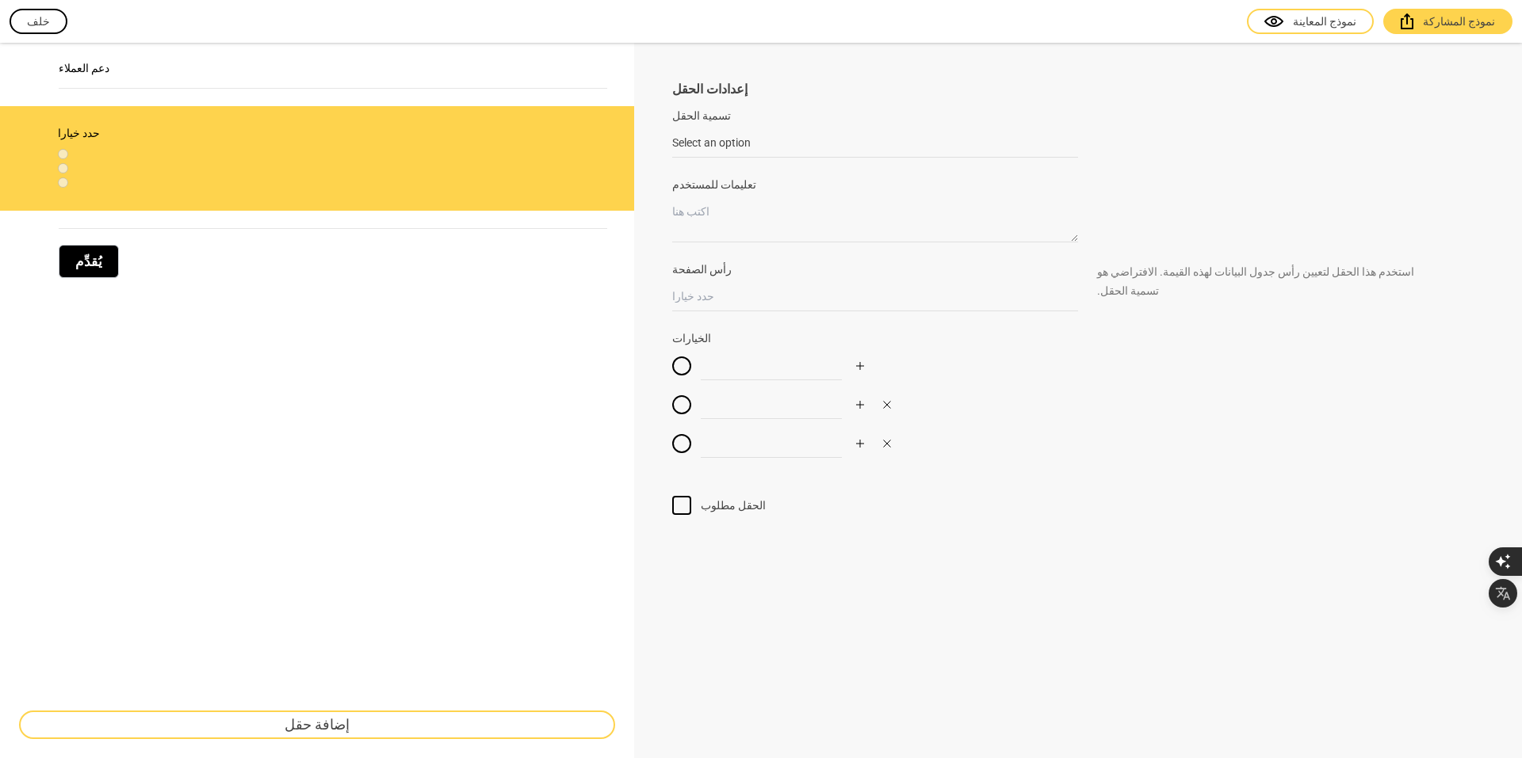
click at [544, 327] on div "دعم العملاء حدد خيارا يُقدِّم إضافة حقل" at bounding box center [317, 401] width 634 height 716
click at [785, 225] on textarea "تعليمات للمستخدم" at bounding box center [875, 219] width 406 height 45
click at [775, 143] on input "Select an option" at bounding box center [875, 142] width 406 height 29
drag, startPoint x: 779, startPoint y: 143, endPoint x: 633, endPoint y: 148, distance: 145.9
click at [633, 148] on div "دعم العملاء حدد خيارا يُقدِّم إضافة حقل إعدادات الحقل تسمية الحقل Select an opt…" at bounding box center [761, 401] width 1522 height 716
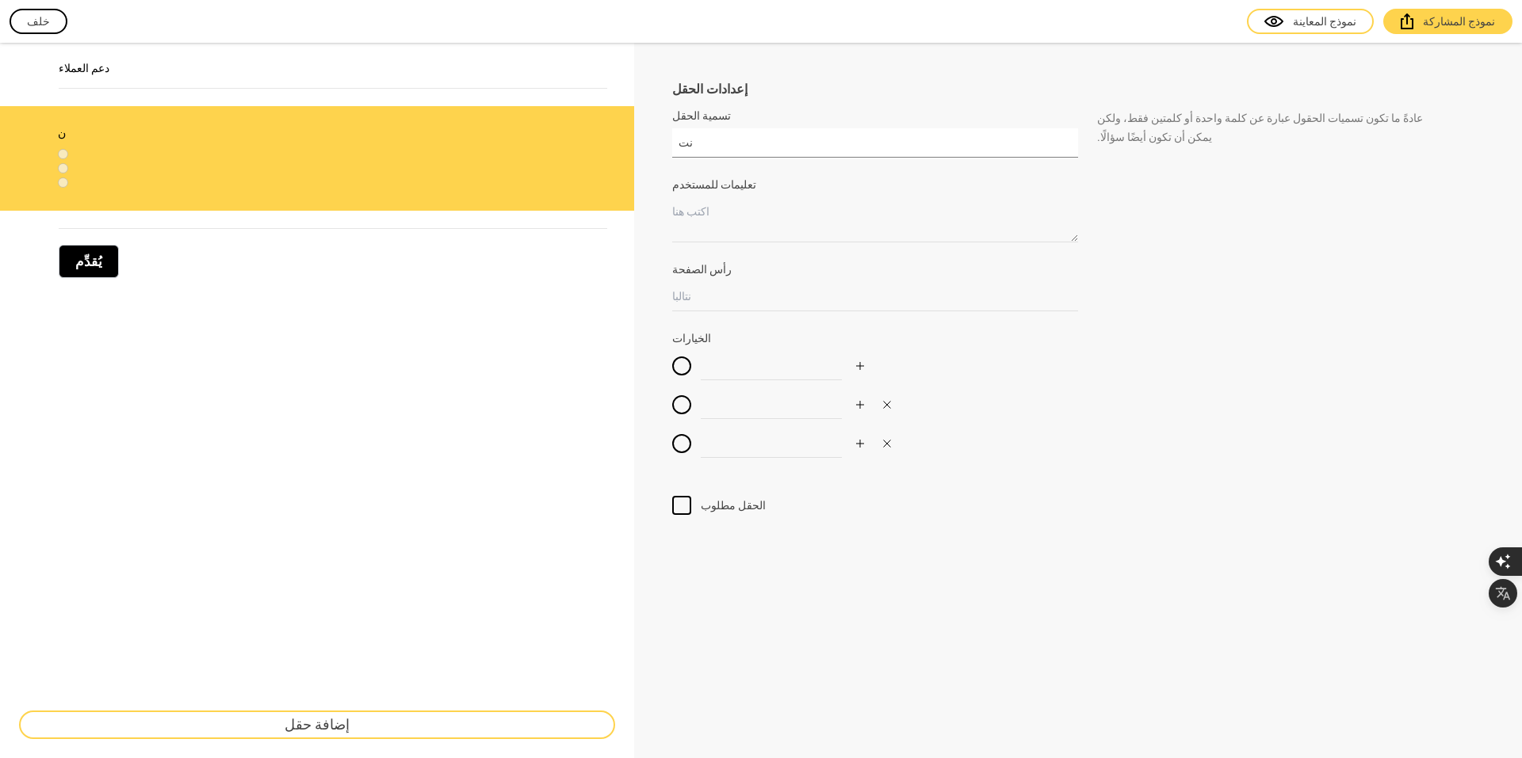
type input "ن"
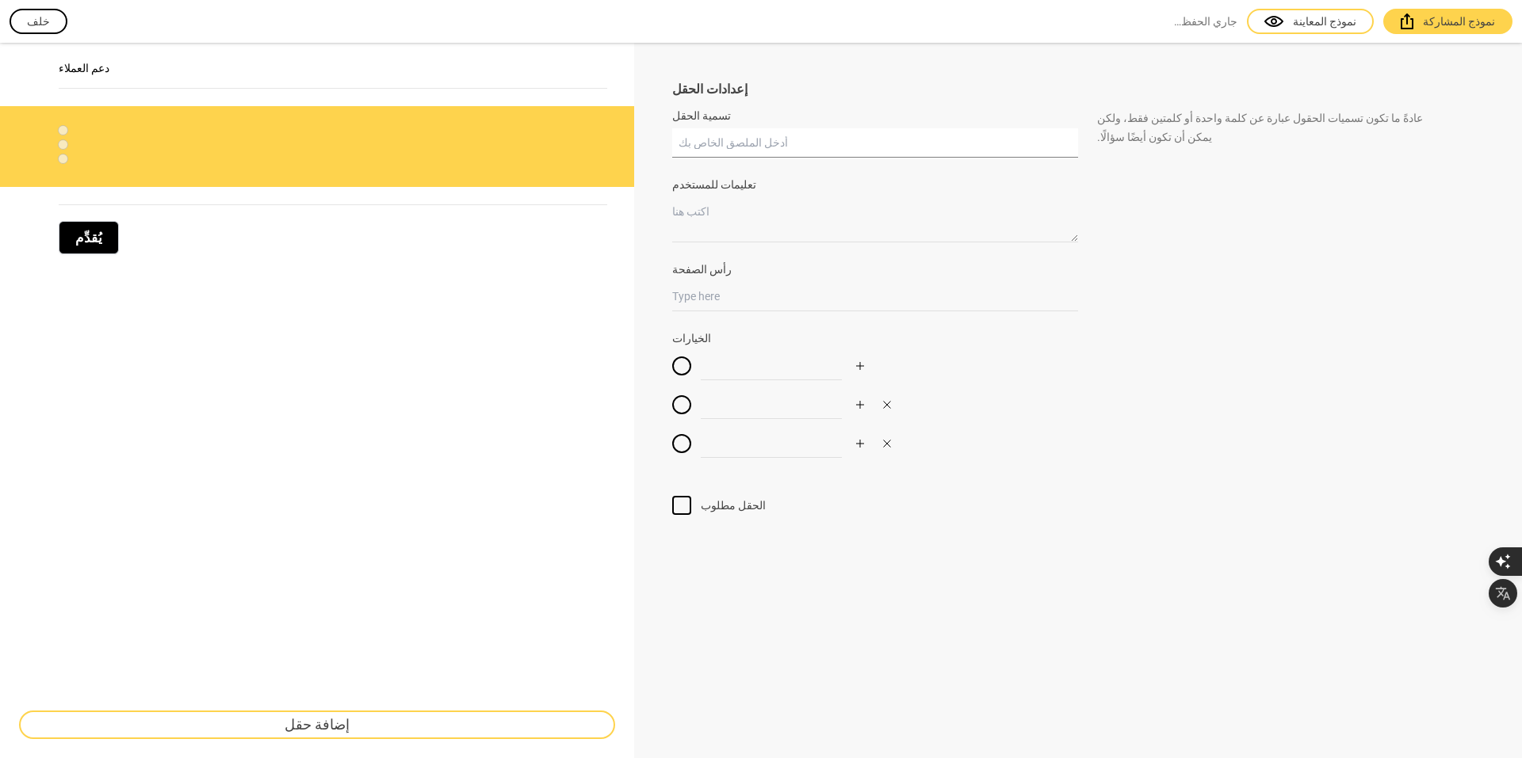
click at [749, 147] on input "تسمية الحقل" at bounding box center [875, 142] width 406 height 29
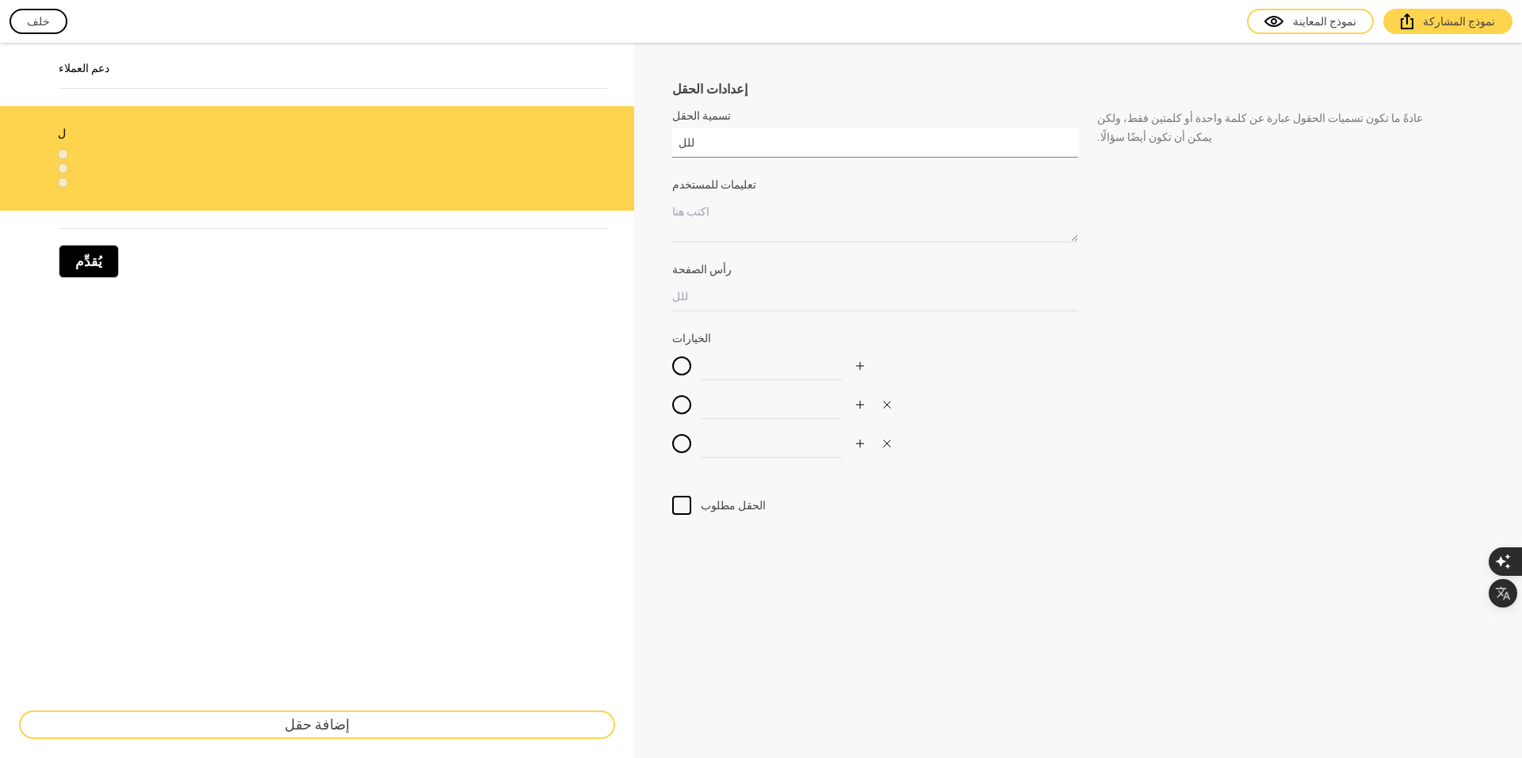
type input "للل"
click at [762, 158] on div at bounding box center [1078, 167] width 812 height 19
drag, startPoint x: 756, startPoint y: 154, endPoint x: 662, endPoint y: 136, distance: 95.9
click at [662, 136] on div "إعدادات الحقل تسمية الحقل للل عادةً ما تكون تسميات الحقول عبارة عن كلمة واحدة أ…" at bounding box center [1078, 401] width 888 height 716
drag, startPoint x: 729, startPoint y: 142, endPoint x: 617, endPoint y: 141, distance: 111.8
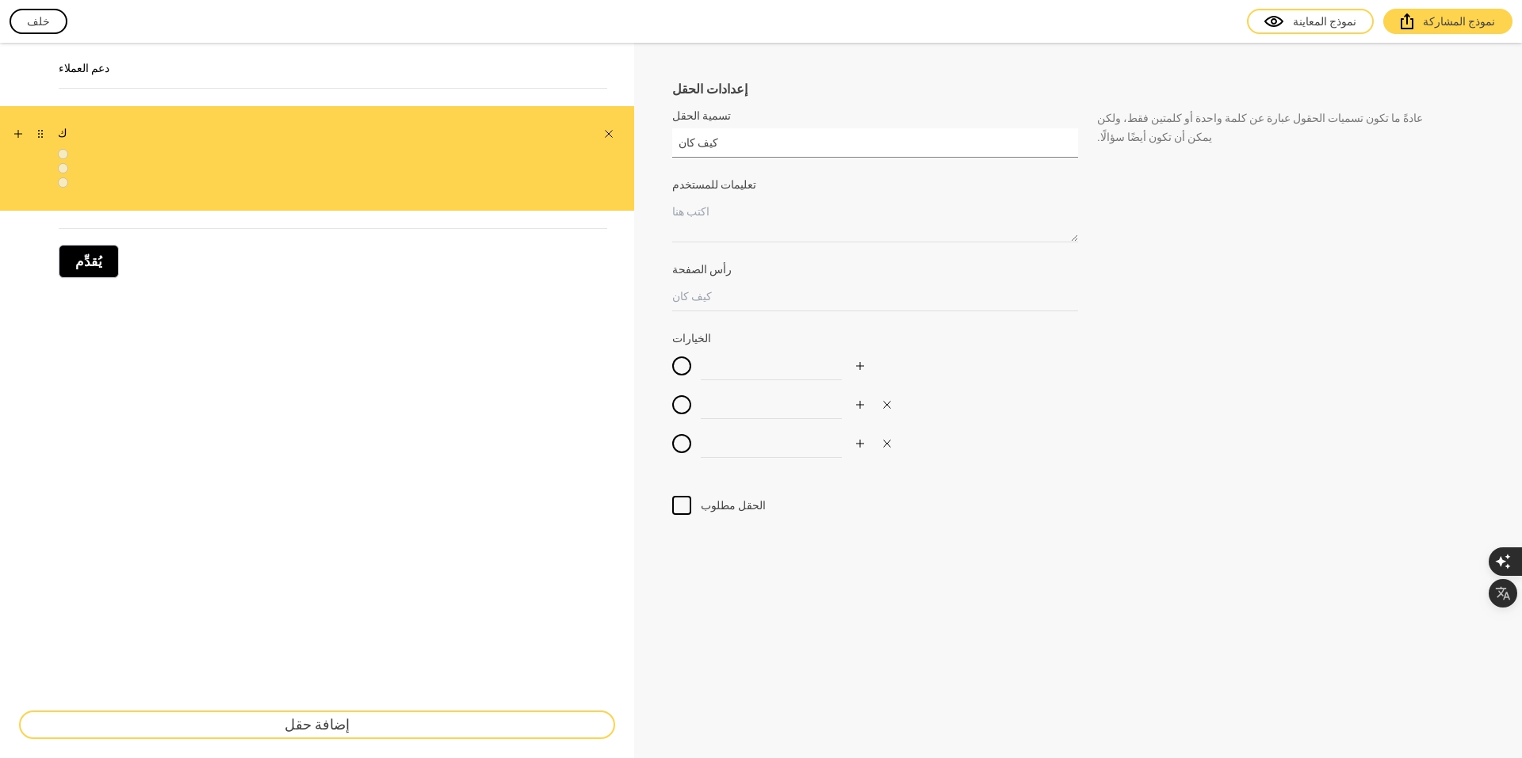
click at [617, 141] on div "دعم العملاء ك يُقدِّم إضافة حقل إعدادات الحقل تسمية الحقل كيف كان عادةً ما تكون…" at bounding box center [761, 401] width 1522 height 716
paste input "ة استفدة من خدمة الدفع الالكتروني"
type input "كيف كانة استفدة من خدمة الدفع الالكتروني"
click at [705, 202] on textarea "تعليمات للمستخدم" at bounding box center [875, 219] width 406 height 45
paste textarea "كيف كانة استفدة من خدمة الدفع الالكتروني"
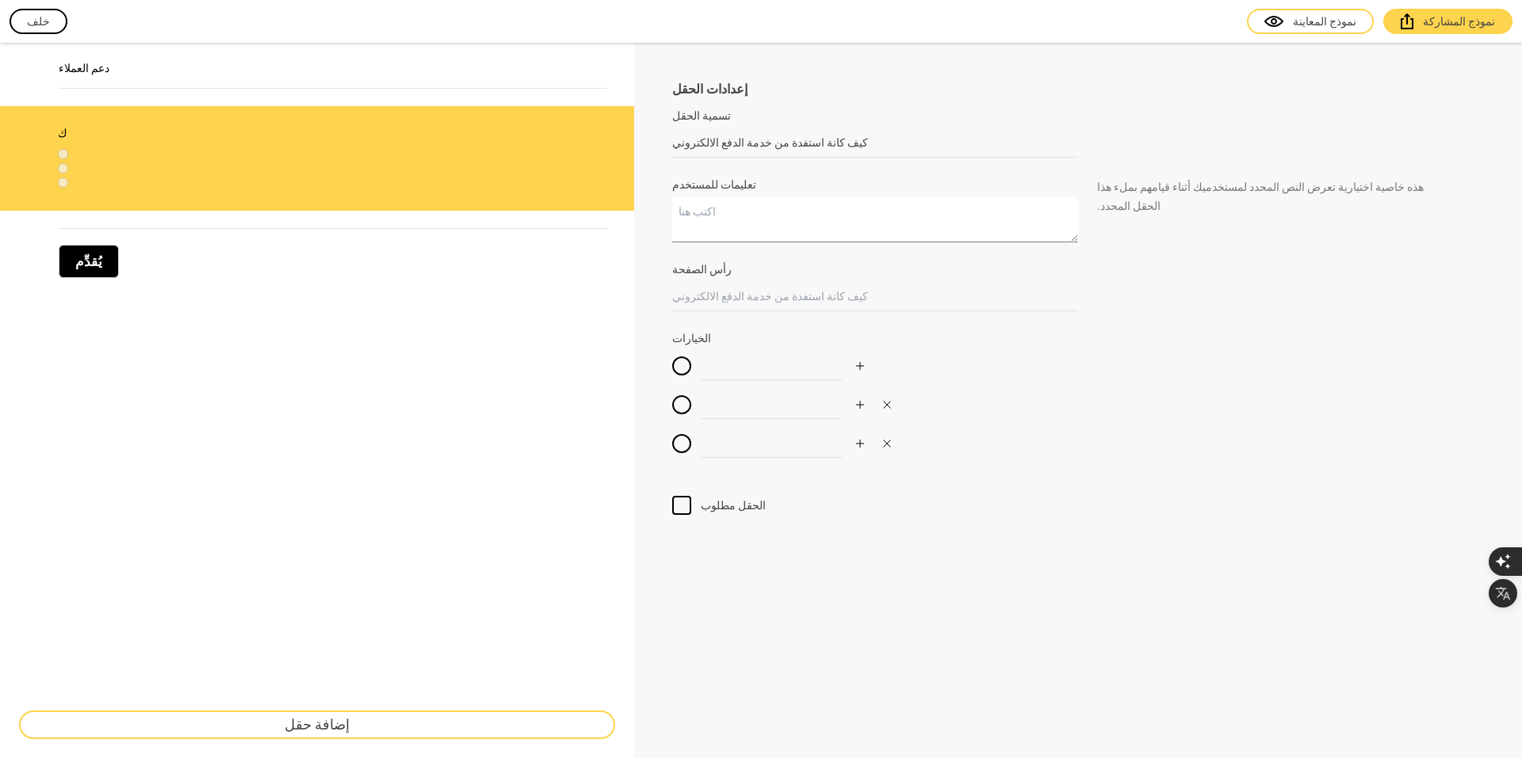
type textarea "كيف كانة استفدة من خدمة الدفع الالكتروني"
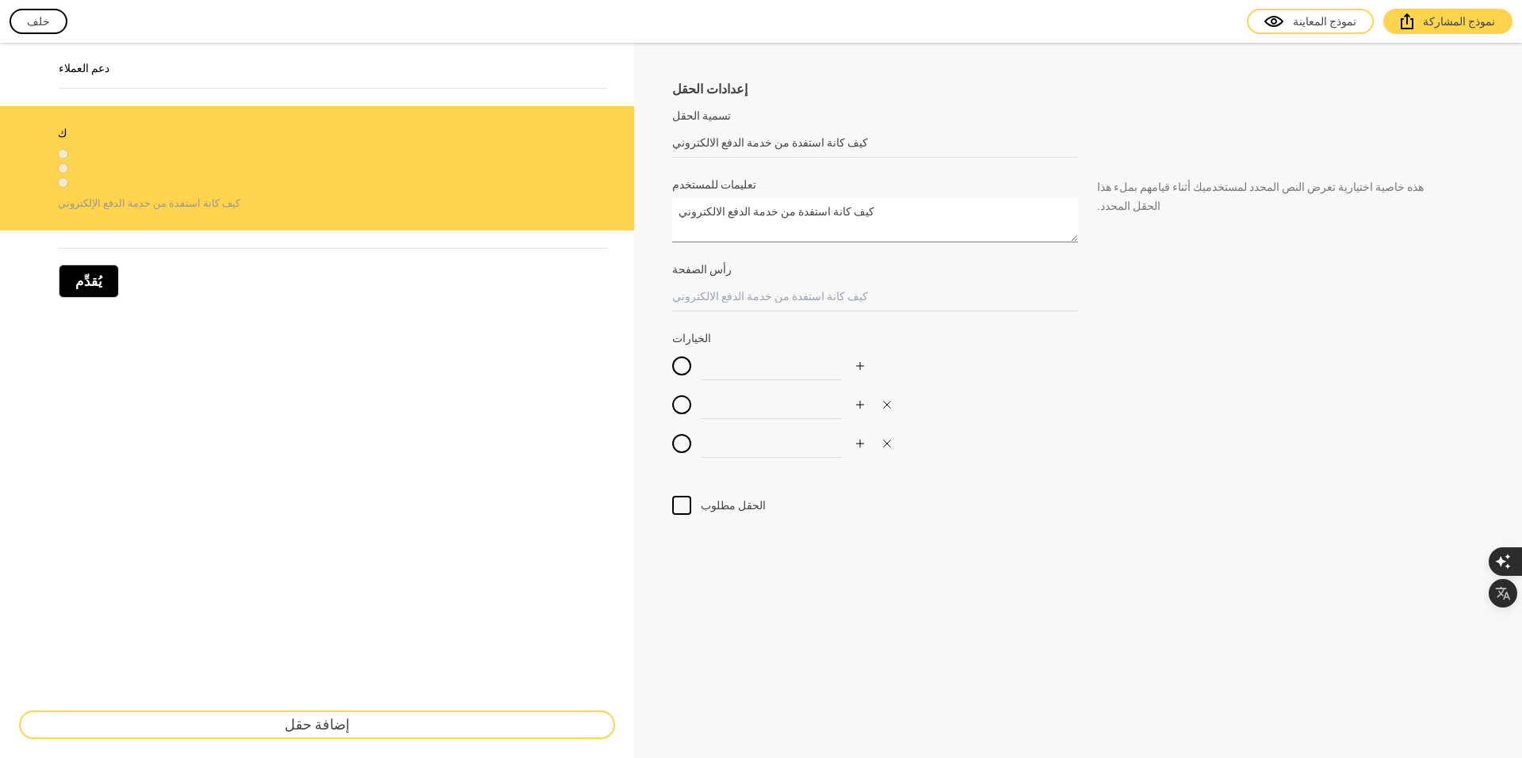
drag, startPoint x: 883, startPoint y: 216, endPoint x: 663, endPoint y: 202, distance: 220.0
click at [663, 202] on div "إعدادات الحقل تسمية الحقل كيف كانة استفدة من خدمة الدفع الالكتروني عادةً ما تكو…" at bounding box center [1078, 401] width 888 height 716
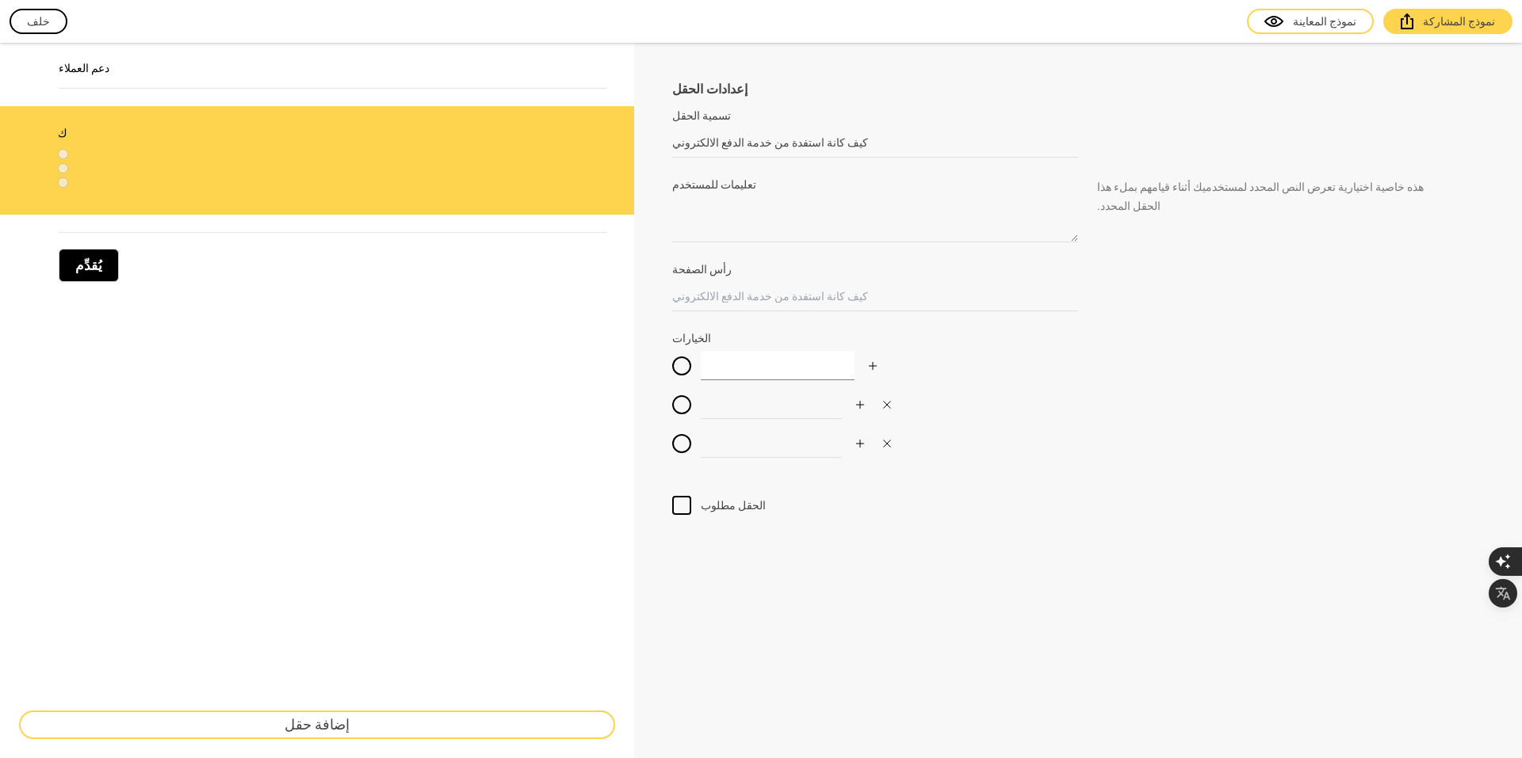
click at [758, 370] on input at bounding box center [778, 365] width 154 height 29
click at [764, 400] on input at bounding box center [778, 404] width 154 height 29
click at [766, 441] on input at bounding box center [778, 443] width 154 height 29
drag, startPoint x: 880, startPoint y: 537, endPoint x: 739, endPoint y: 307, distance: 270.4
click at [880, 537] on div "إعدادات الحقل تسمية الحقل كيف كانة استفدة من خدمة الدفع الالكتروني عادةً ما تكو…" at bounding box center [1078, 401] width 888 height 716
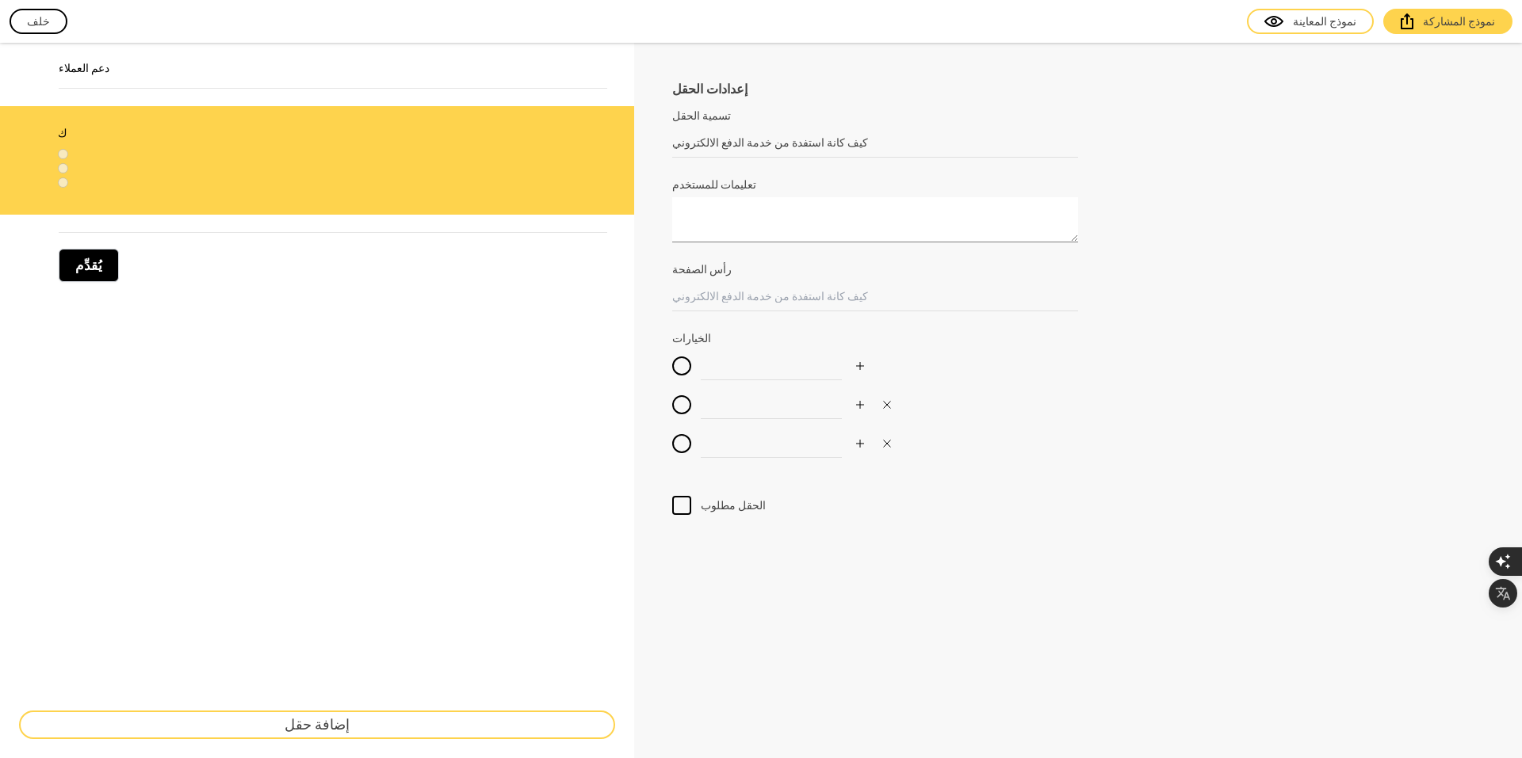
click at [757, 212] on textarea "تعليمات للمستخدم" at bounding box center [875, 219] width 406 height 45
click at [513, 297] on div "يُقدِّم" at bounding box center [317, 257] width 634 height 85
click at [1293, 25] on div at bounding box center [1288, 21] width 10 height 16
click at [718, 357] on input at bounding box center [778, 365] width 154 height 29
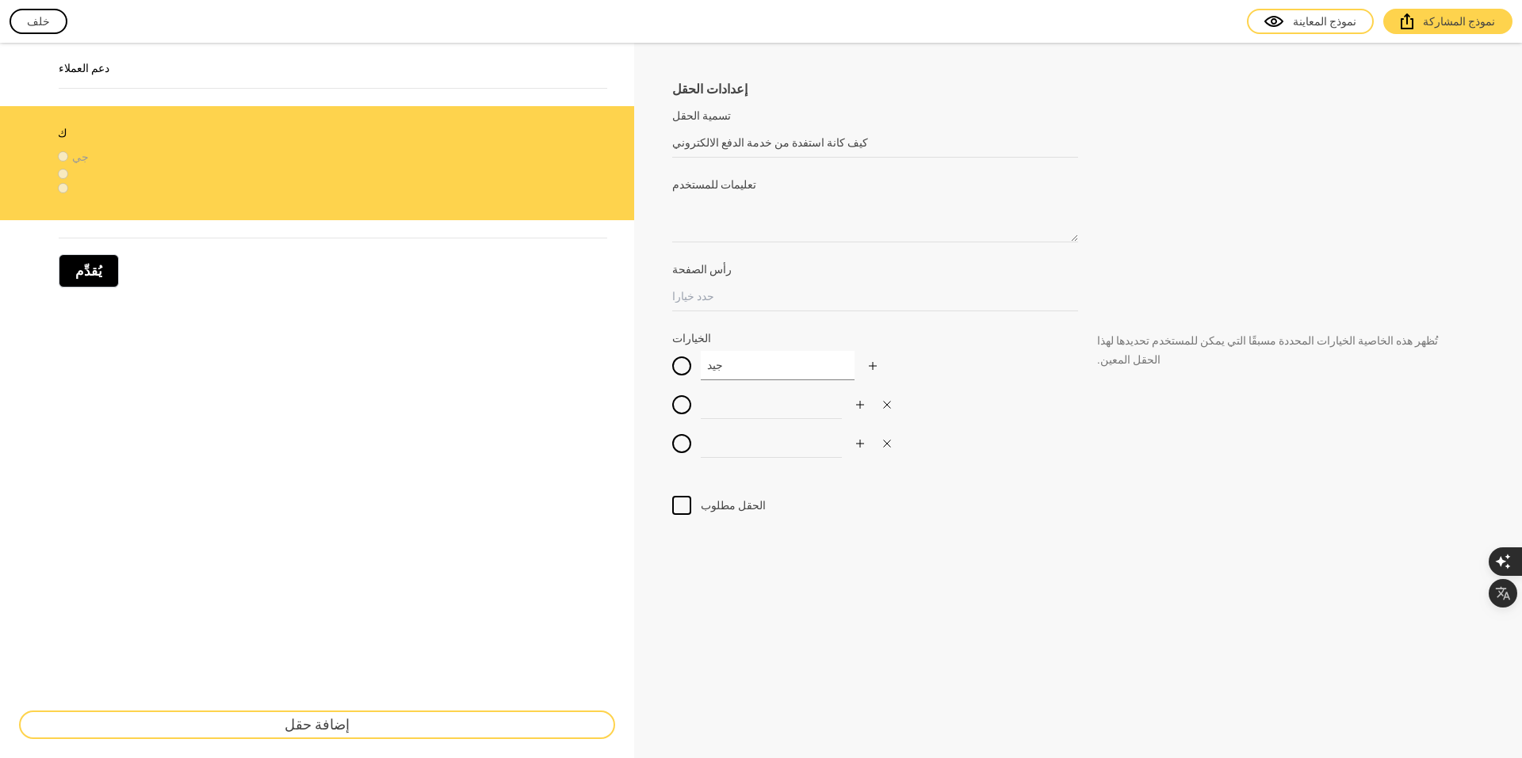
type input "جيد"
click at [724, 399] on input at bounding box center [778, 404] width 154 height 29
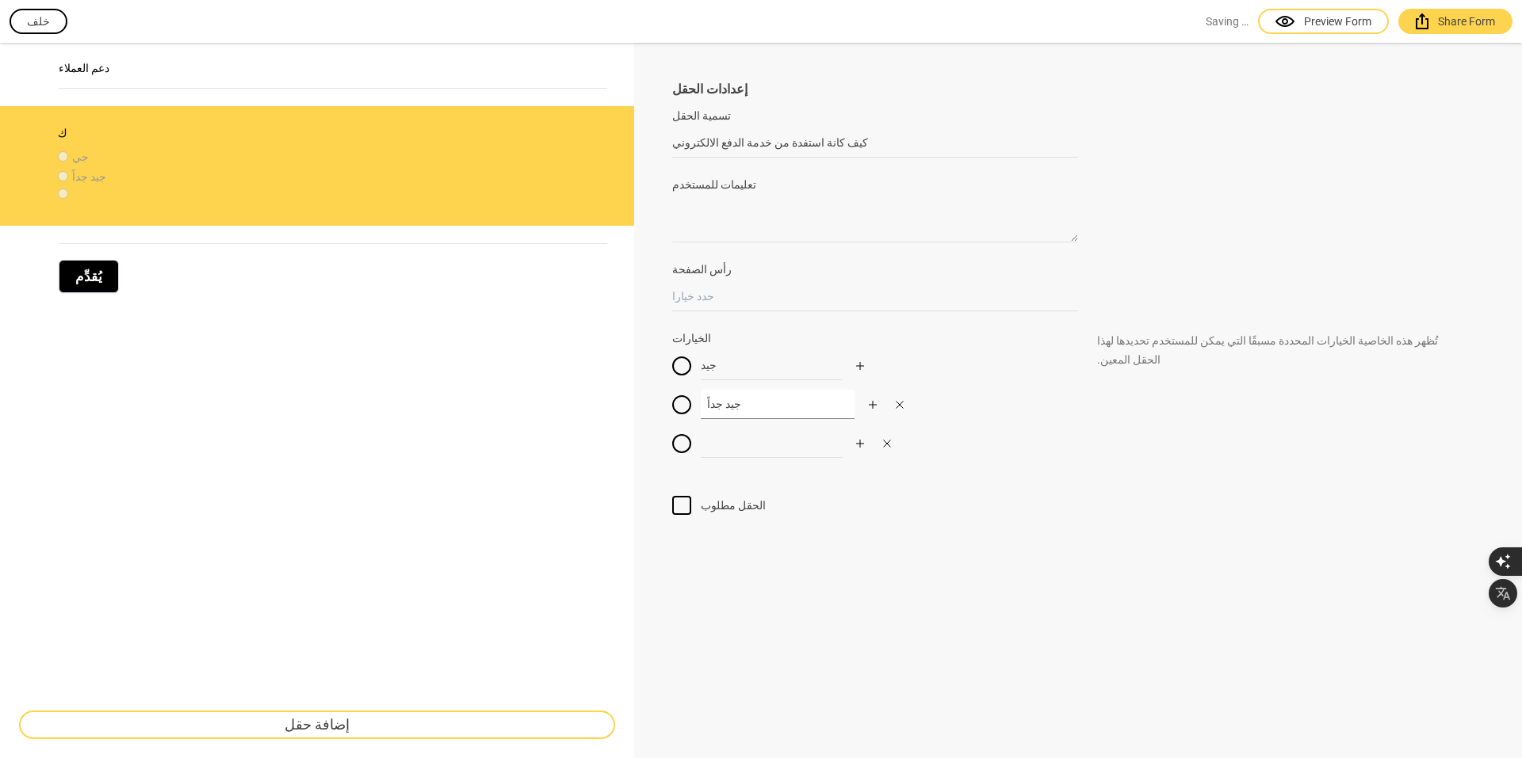
type input "جيد جداً"
click at [743, 459] on div "جيد جيد جداً" at bounding box center [875, 409] width 406 height 117
click at [775, 458] on input at bounding box center [778, 443] width 154 height 29
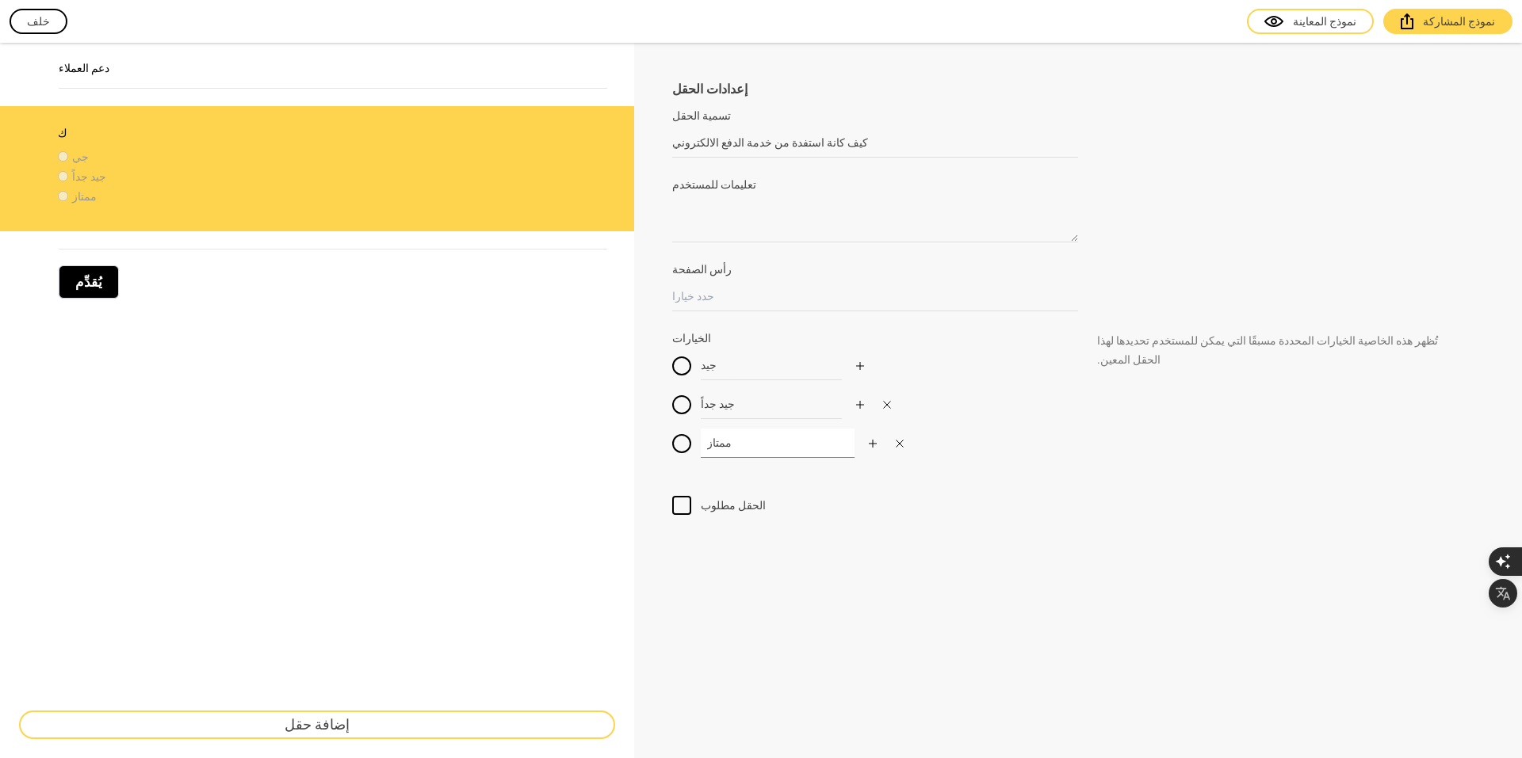
type input "ممتاز"
click at [780, 539] on div "إعدادات الحقل تسمية الحقل كيف كانة استفدة من خدمة الدفع الالكتروني عادةً ما تكو…" at bounding box center [1078, 401] width 888 height 716
click at [678, 498] on div at bounding box center [681, 505] width 19 height 19
click at [682, 496] on input "الحقل مطلوب" at bounding box center [682, 496] width 0 height 0
click at [682, 502] on icon at bounding box center [681, 506] width 19 height 16
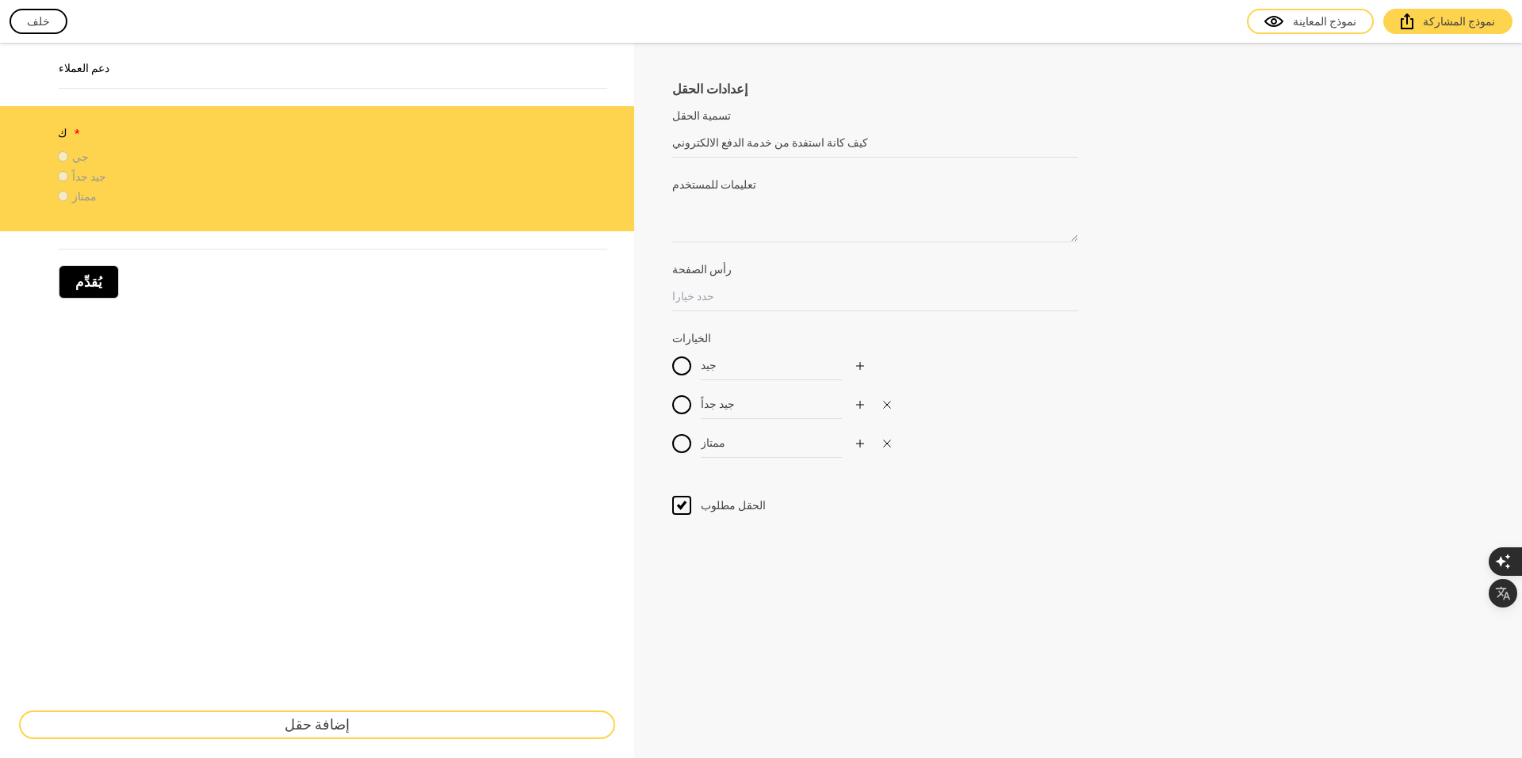
click at [682, 496] on input "الحقل مطلوب" at bounding box center [682, 496] width 0 height 0
click at [306, 343] on div "دعم العملاء ك جي جيد جداً ممتاز يُقدِّم إضافة حقل" at bounding box center [317, 401] width 634 height 716
click at [93, 288] on button "يُقدِّم" at bounding box center [89, 282] width 60 height 33
click at [91, 278] on font "يُقدِّم" at bounding box center [88, 282] width 27 height 16
click at [79, 277] on font "يُقدِّم" at bounding box center [88, 282] width 27 height 16
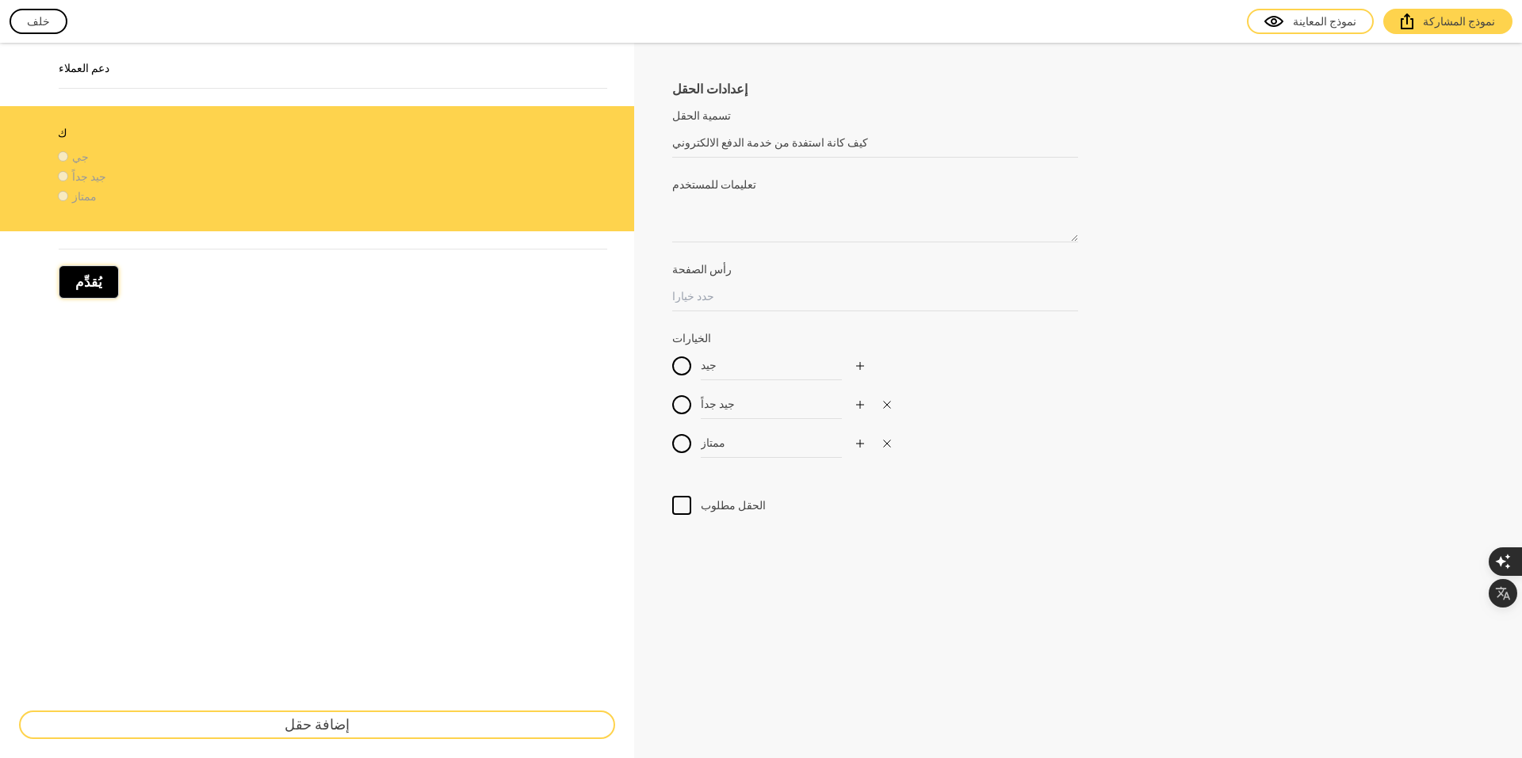
click at [79, 277] on font "يُقدِّم" at bounding box center [88, 282] width 27 height 16
click at [243, 724] on button "إضافة حقل" at bounding box center [317, 725] width 596 height 29
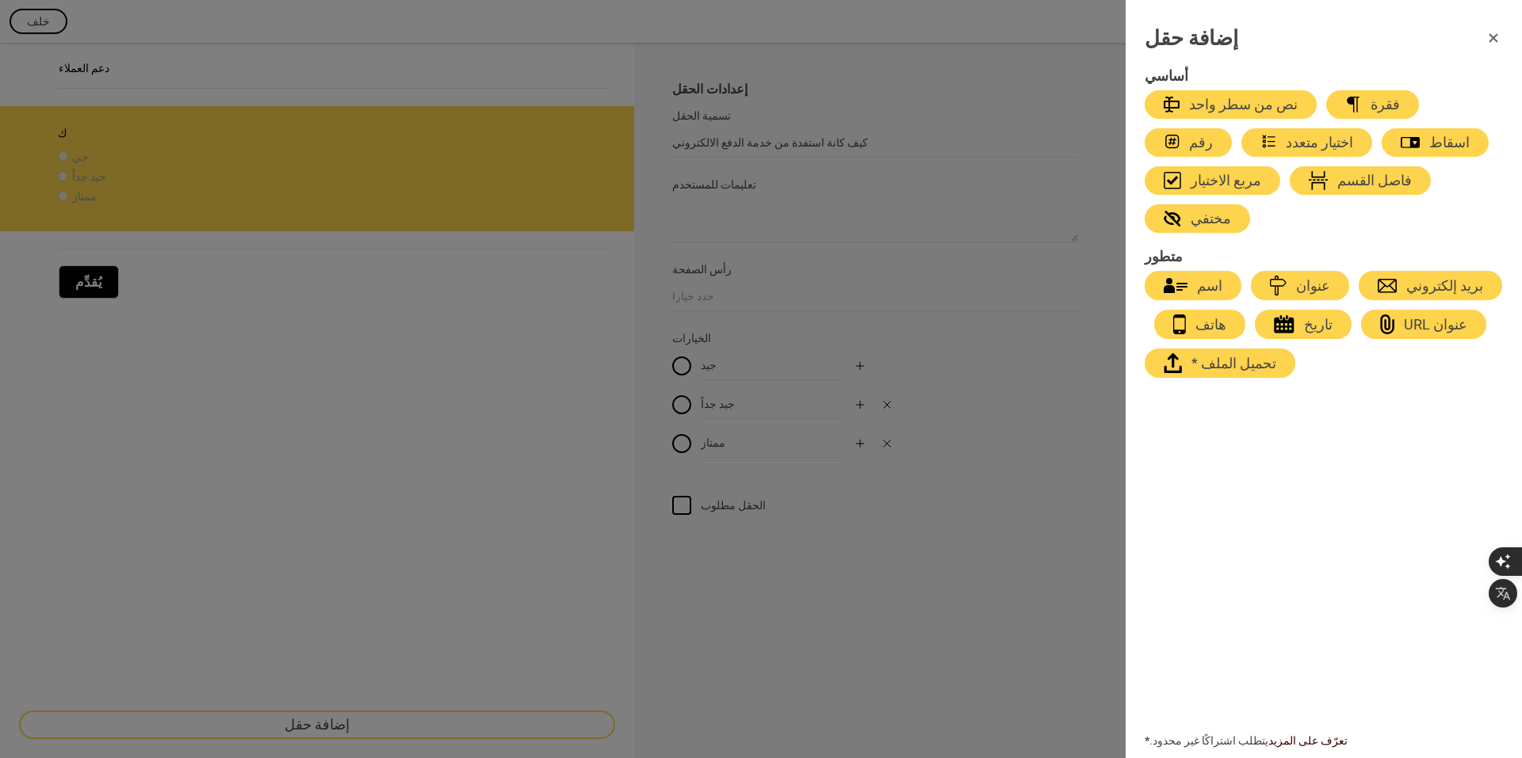
drag, startPoint x: 1186, startPoint y: 142, endPoint x: 1150, endPoint y: 148, distance: 36.2
click at [1241, 148] on button "اختيار متعدد" at bounding box center [1306, 142] width 131 height 29
type input "Select an option"
type input "First Choice"
type input "Second Choice"
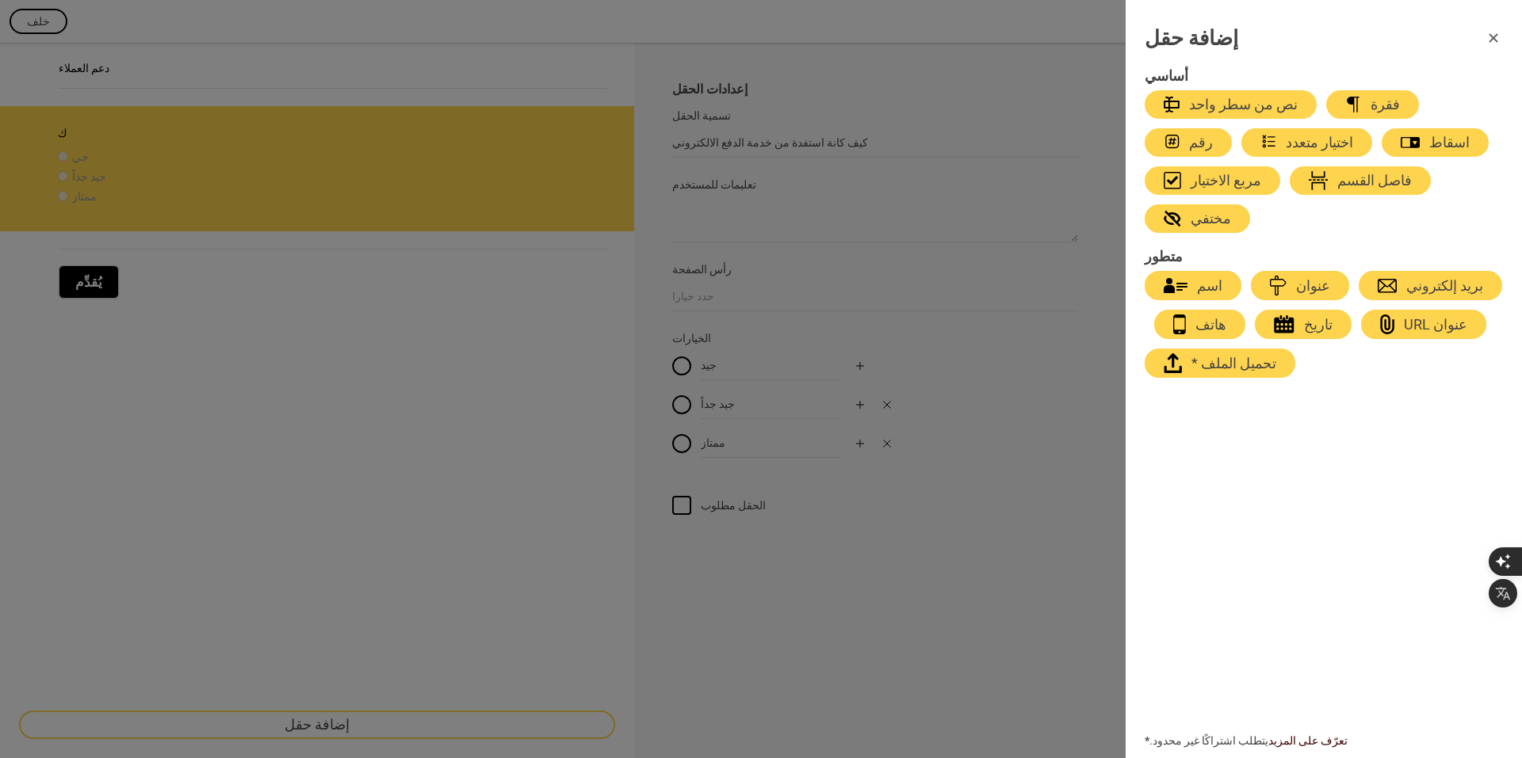
type input "Third Choice"
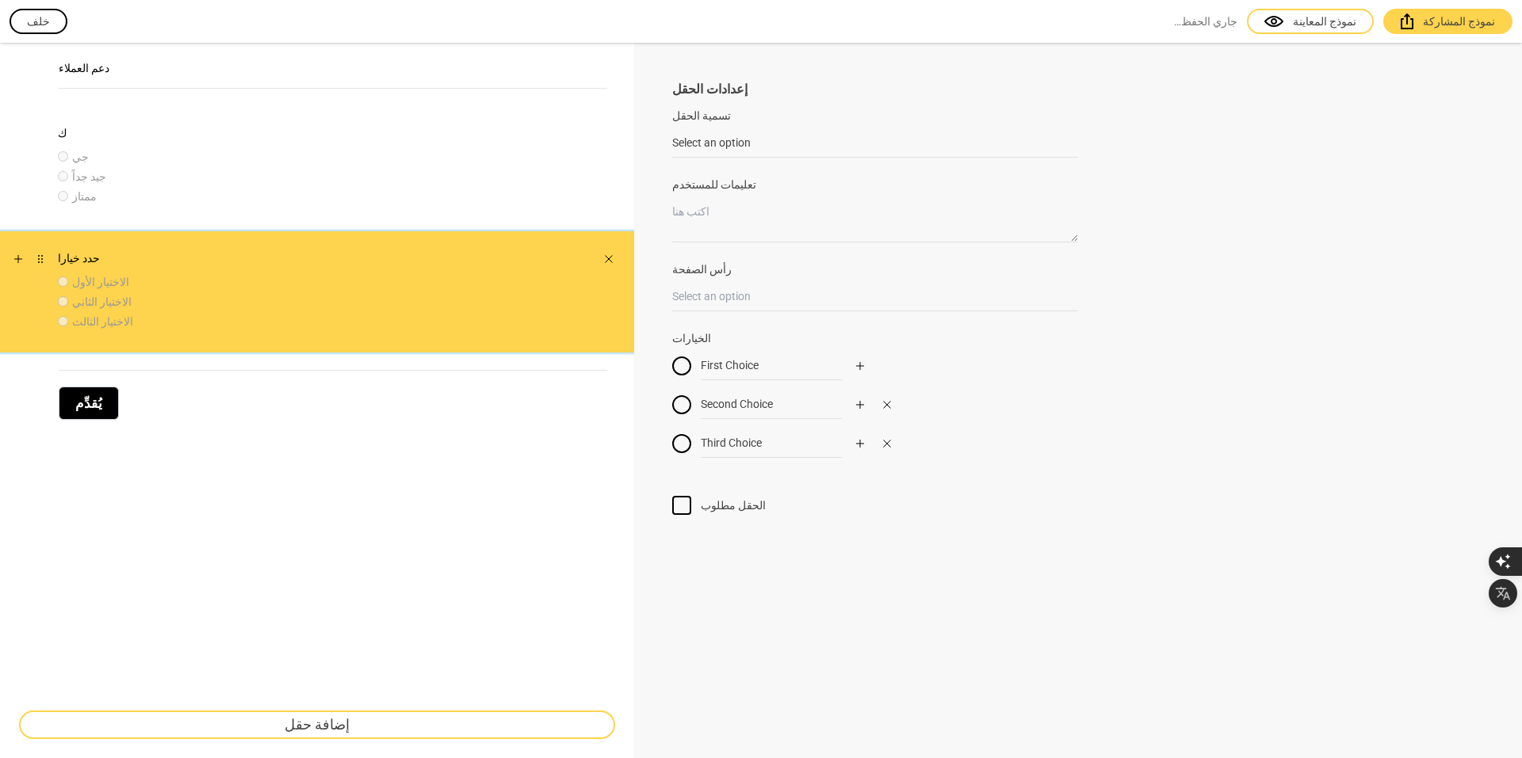
click at [118, 262] on label "حدد خيارا" at bounding box center [322, 258] width 528 height 16
drag, startPoint x: 109, startPoint y: 259, endPoint x: 67, endPoint y: 258, distance: 42.0
click at [67, 258] on label "حدد خيارا" at bounding box center [322, 258] width 528 height 16
drag, startPoint x: 518, startPoint y: 439, endPoint x: 556, endPoint y: 435, distance: 37.5
click at [519, 440] on div "دعم العملاء ك جي جيد جداً ممتاز حدد خيارا الاختيار الأول الاختيار الثاني الاختي…" at bounding box center [317, 401] width 634 height 716
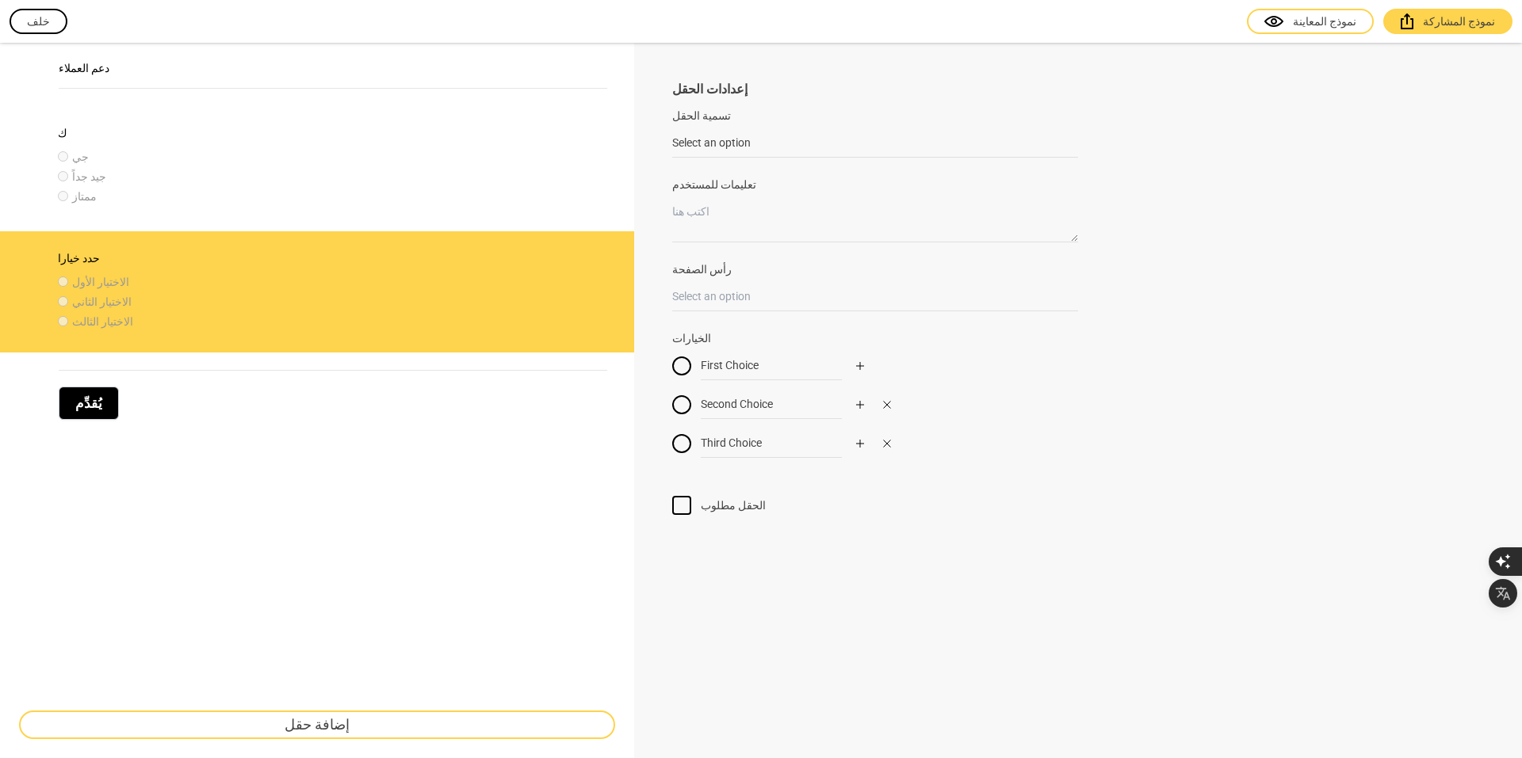
click at [721, 331] on label "الخيارات" at bounding box center [875, 338] width 406 height 16
drag, startPoint x: 723, startPoint y: 334, endPoint x: 667, endPoint y: 330, distance: 55.6
click at [667, 330] on div "إعدادات الحقل تسمية الحقل Select an option عادةً ما تكون تسميات الحقول عبارة عن…" at bounding box center [1078, 401] width 888 height 716
click at [751, 282] on input "رأس الصفحة" at bounding box center [875, 296] width 406 height 29
click at [732, 228] on textarea "تعليمات للمستخدم" at bounding box center [875, 219] width 406 height 45
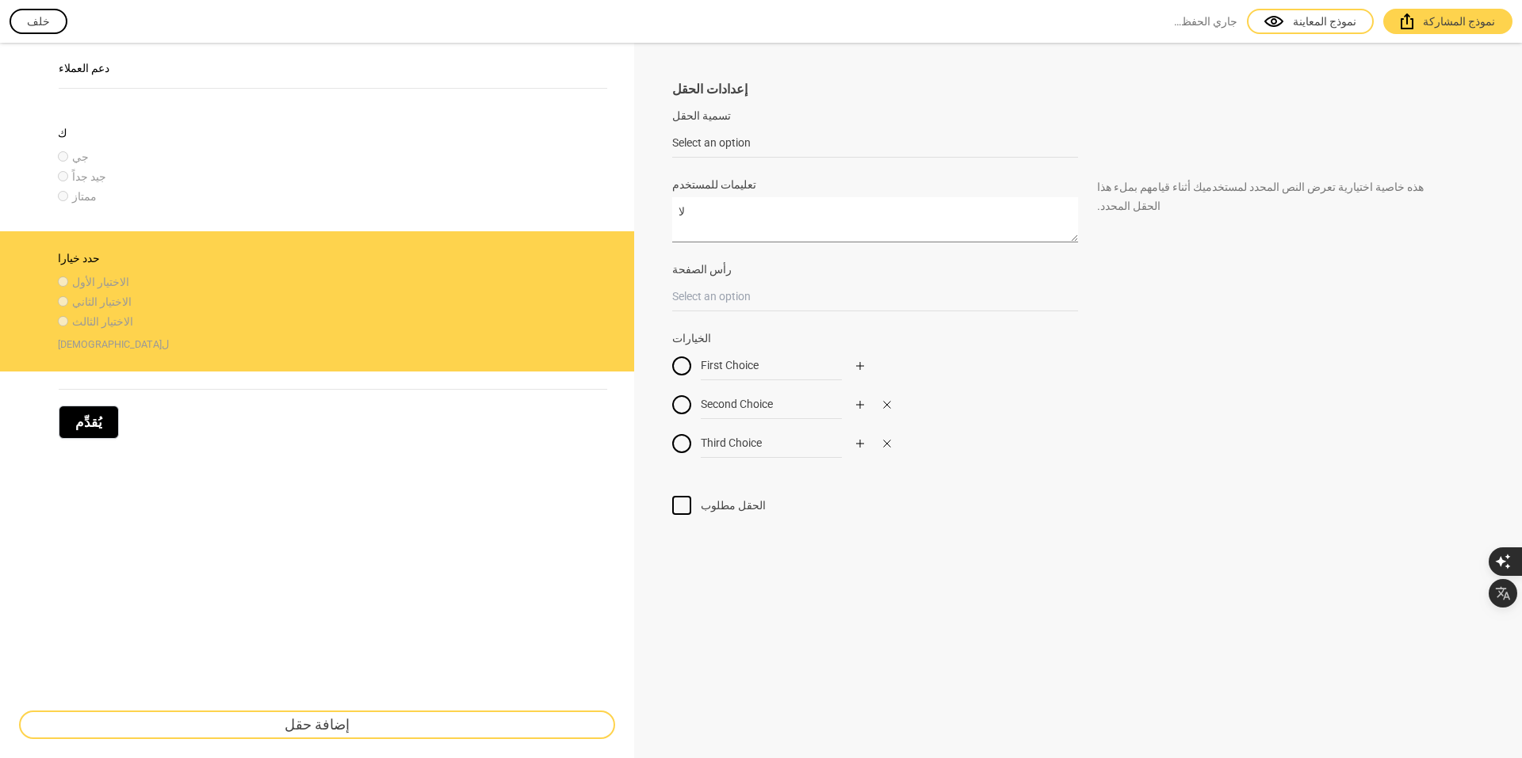
type textarea "ل"
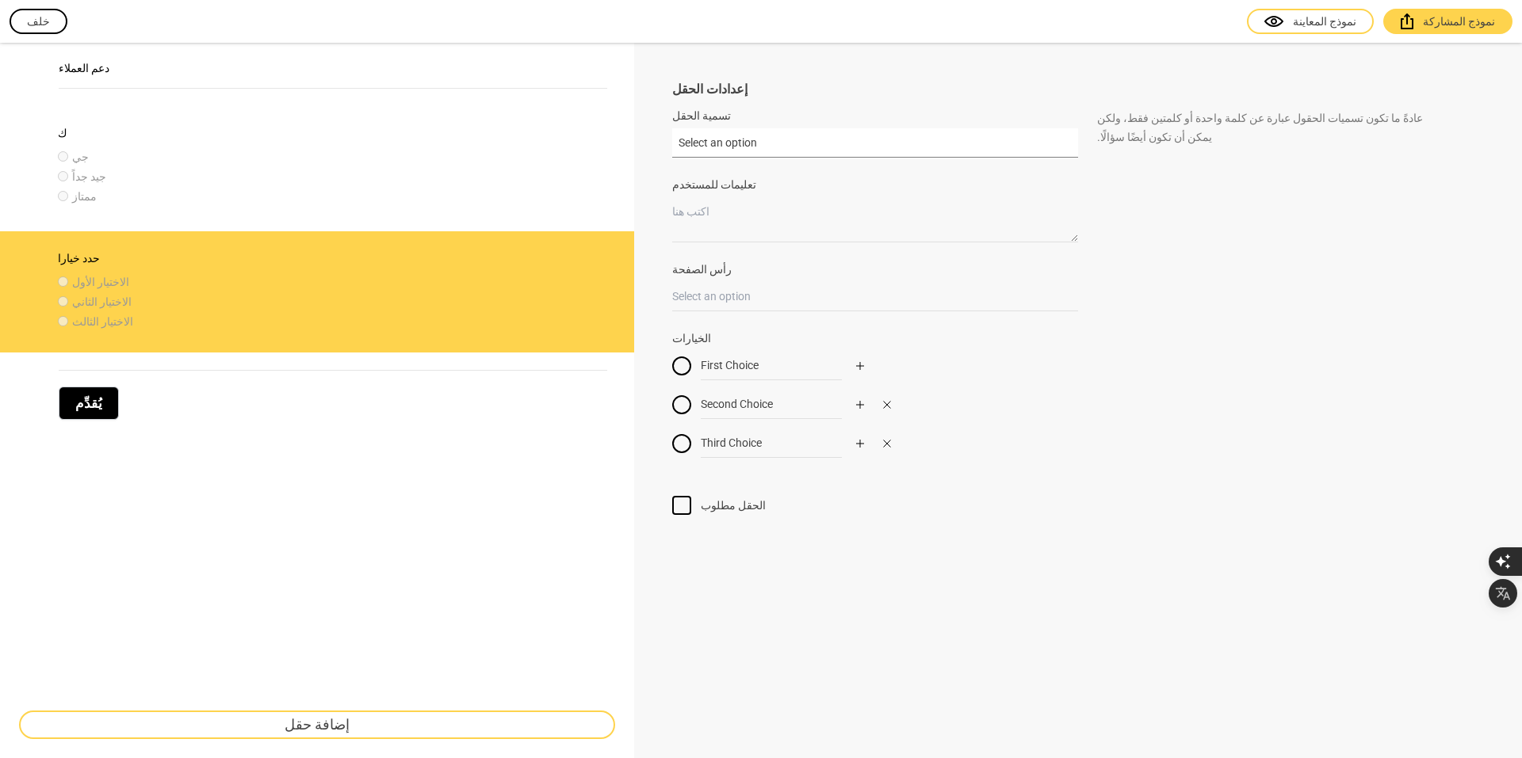
drag, startPoint x: 764, startPoint y: 140, endPoint x: 652, endPoint y: 140, distance: 111.8
click at [652, 140] on div "إعدادات الحقل تسمية الحقل Select an option عادةً ما تكون تسميات الحقول عبارة عن…" at bounding box center [1078, 401] width 888 height 716
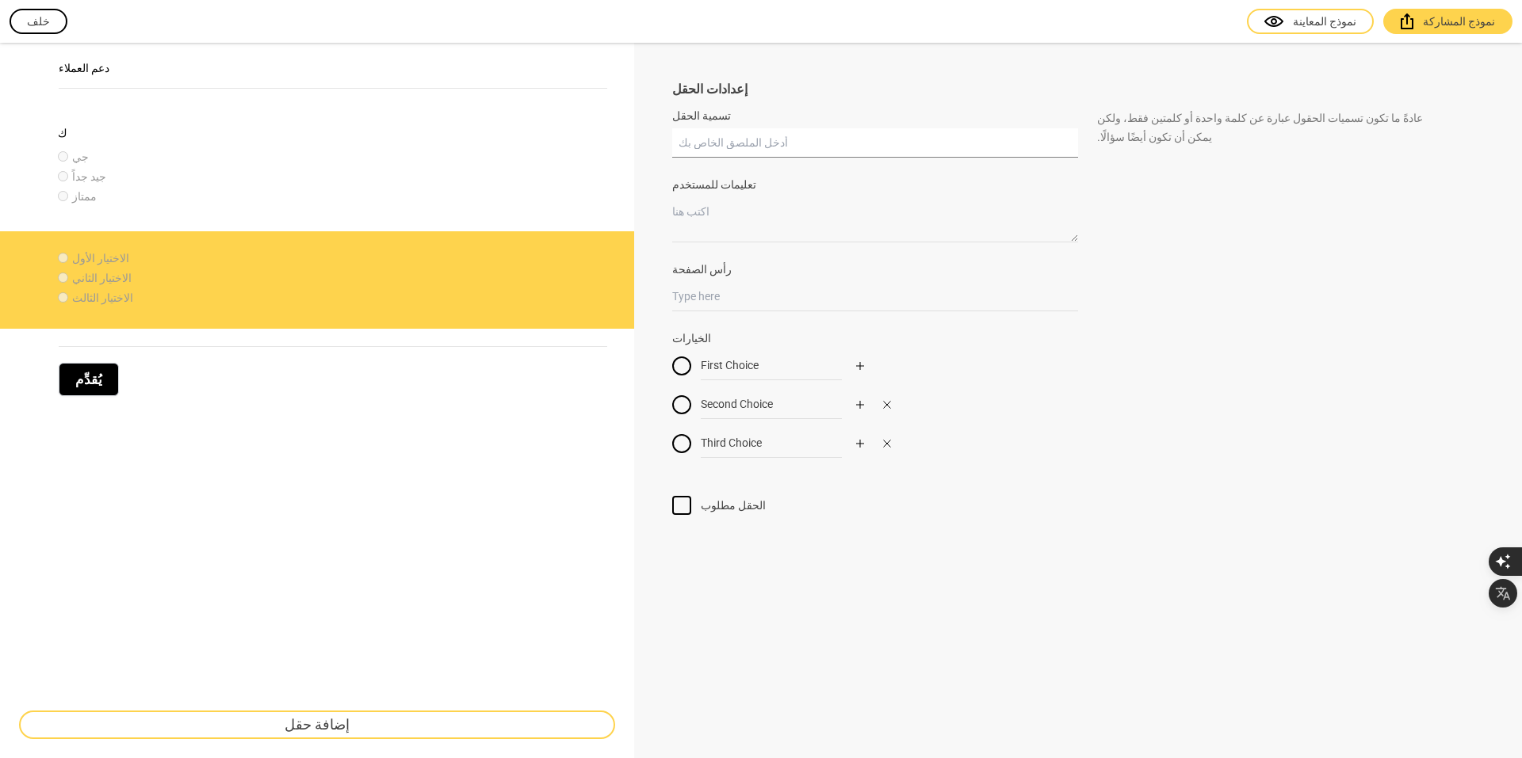
paste input "هل كانت الابواب الالكترونيه مفيدة"
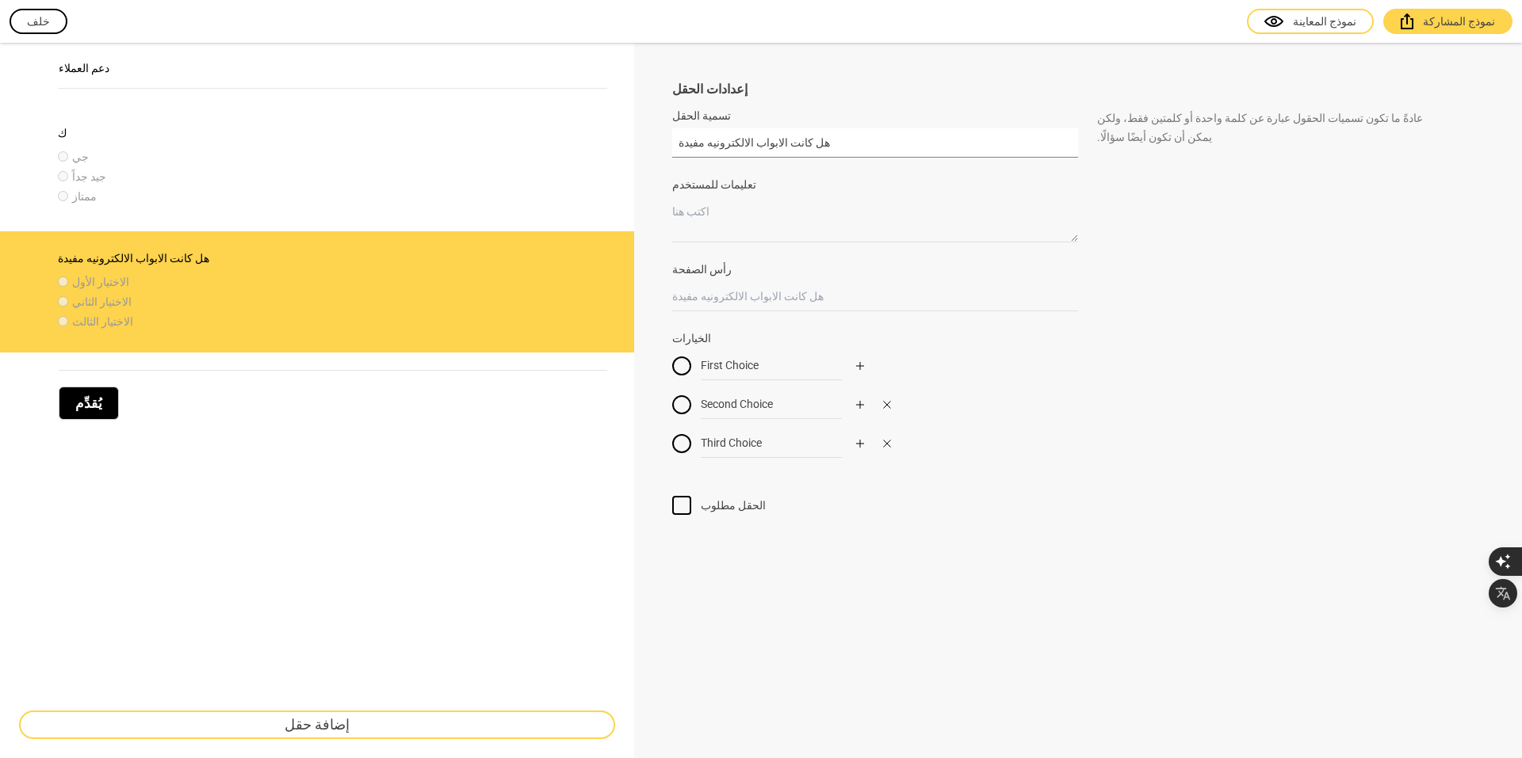
type input "هل كانت الابواب الالكترونيه مفيدة"
click at [721, 213] on textarea "تعليمات للمستخدم" at bounding box center [875, 219] width 406 height 45
click at [712, 289] on input "رأس الصفحة" at bounding box center [875, 296] width 406 height 29
click at [744, 205] on textarea "تعليمات للمستخدم" at bounding box center [875, 219] width 406 height 45
drag, startPoint x: 778, startPoint y: 369, endPoint x: 674, endPoint y: 376, distance: 104.1
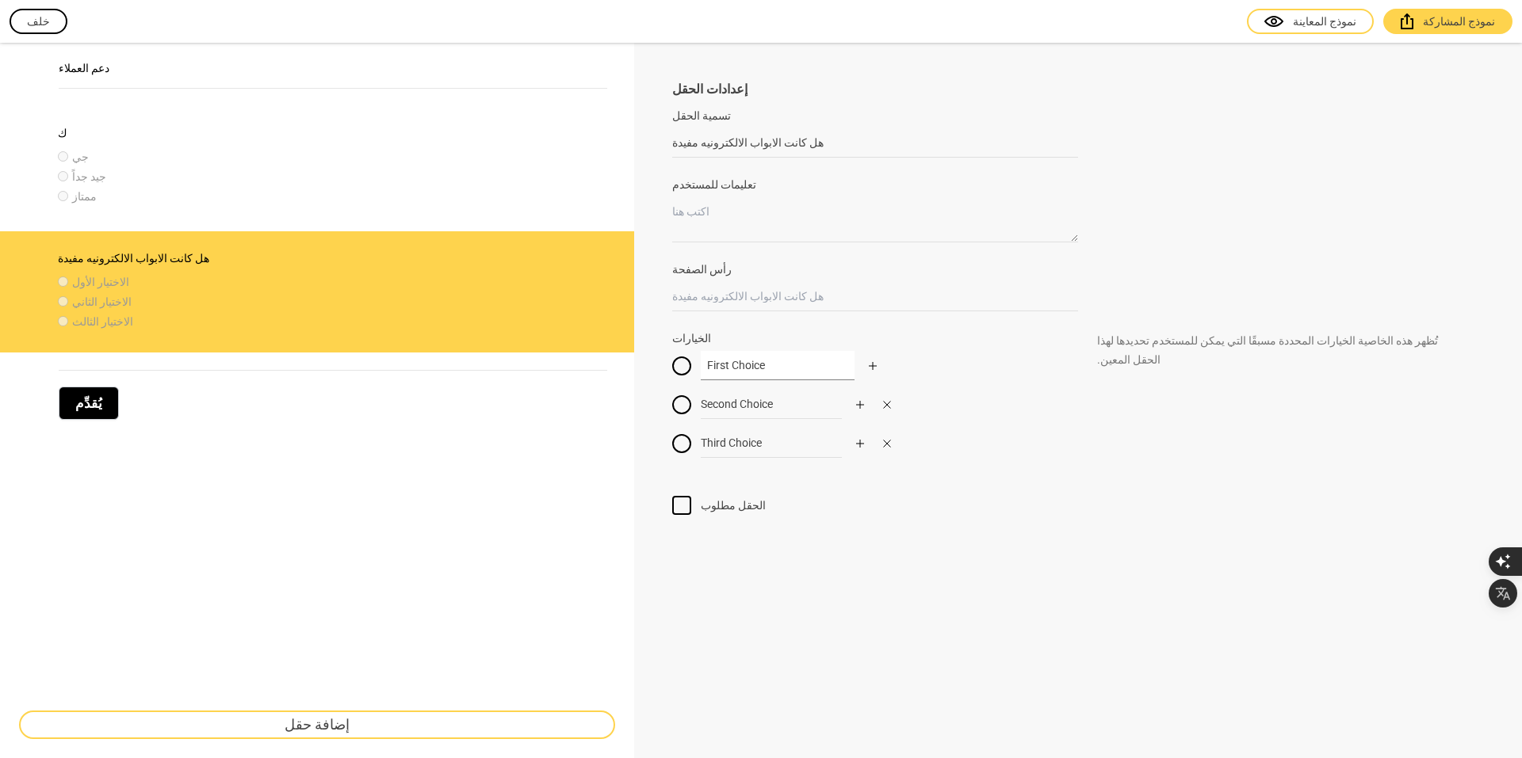
click at [674, 376] on div "First Choice" at bounding box center [875, 365] width 406 height 29
type input "جيد"
drag, startPoint x: 789, startPoint y: 399, endPoint x: 691, endPoint y: 388, distance: 98.1
click at [691, 388] on div "جيد Second Choice Third Choice" at bounding box center [875, 409] width 406 height 117
type input "جيد جداً"
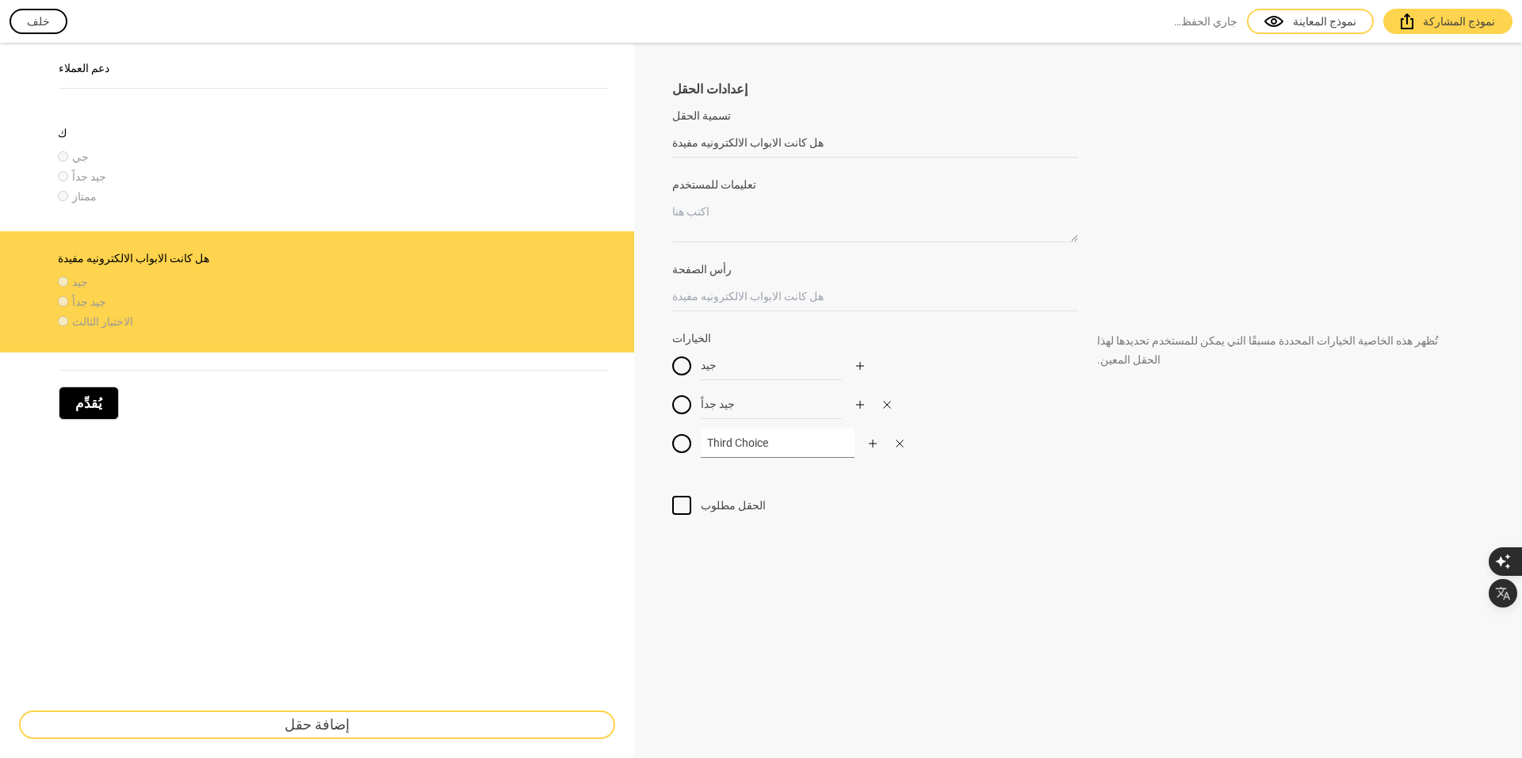
click at [779, 439] on input "Third Choice" at bounding box center [778, 443] width 154 height 29
type input "T"
type input "ممتاز"
drag, startPoint x: 301, startPoint y: 609, endPoint x: 378, endPoint y: 556, distance: 93.4
click at [301, 608] on div "دعم العملاء ك جي جيد جداً ممتاز هل كانت الابواب الالكترونيه مفيدة جيد جيد جداً …" at bounding box center [317, 401] width 634 height 716
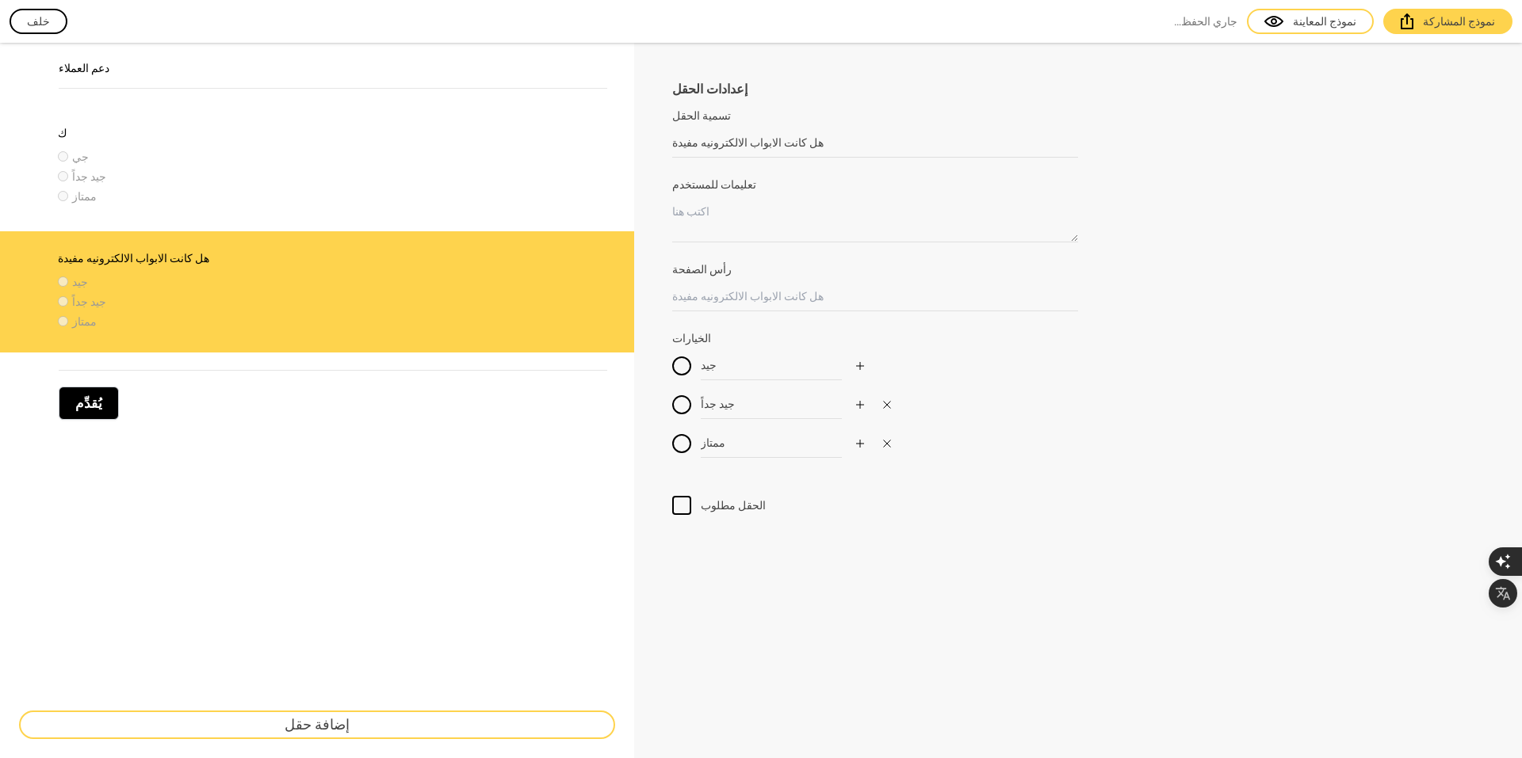
click at [340, 484] on div "دعم العملاء ك جي جيد جداً ممتاز هل كانت الابواب الالكترونيه مفيدة جيد جيد جداً …" at bounding box center [317, 401] width 634 height 716
click at [245, 476] on div "دعم العملاء ك جي جيد جداً ممتاز هل كانت الابواب الالكترونيه مفيدة جيد جيد جداً …" at bounding box center [317, 401] width 634 height 716
click at [776, 553] on div "إعدادات الحقل تسمية الحقل هل كانت الابواب الالكترونيه مفيدة عادةً ما تكون تسميا…" at bounding box center [1078, 401] width 888 height 716
click at [239, 732] on button "إضافة حقل" at bounding box center [317, 725] width 596 height 29
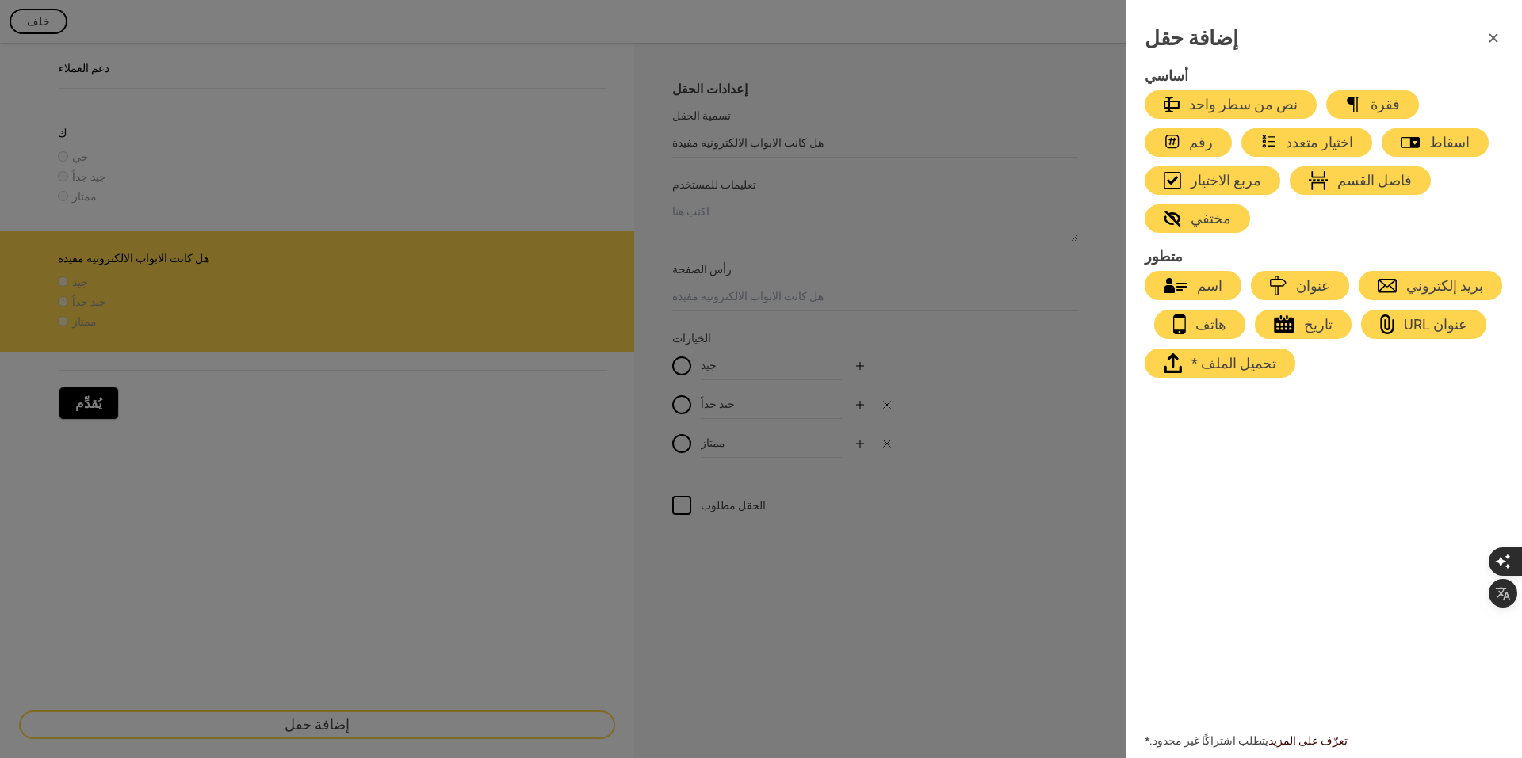
click at [1286, 135] on font "اختيار متعدد" at bounding box center [1319, 142] width 67 height 17
type input "Select an option"
type input "First Choice"
type input "Second Choice"
type input "Third Choice"
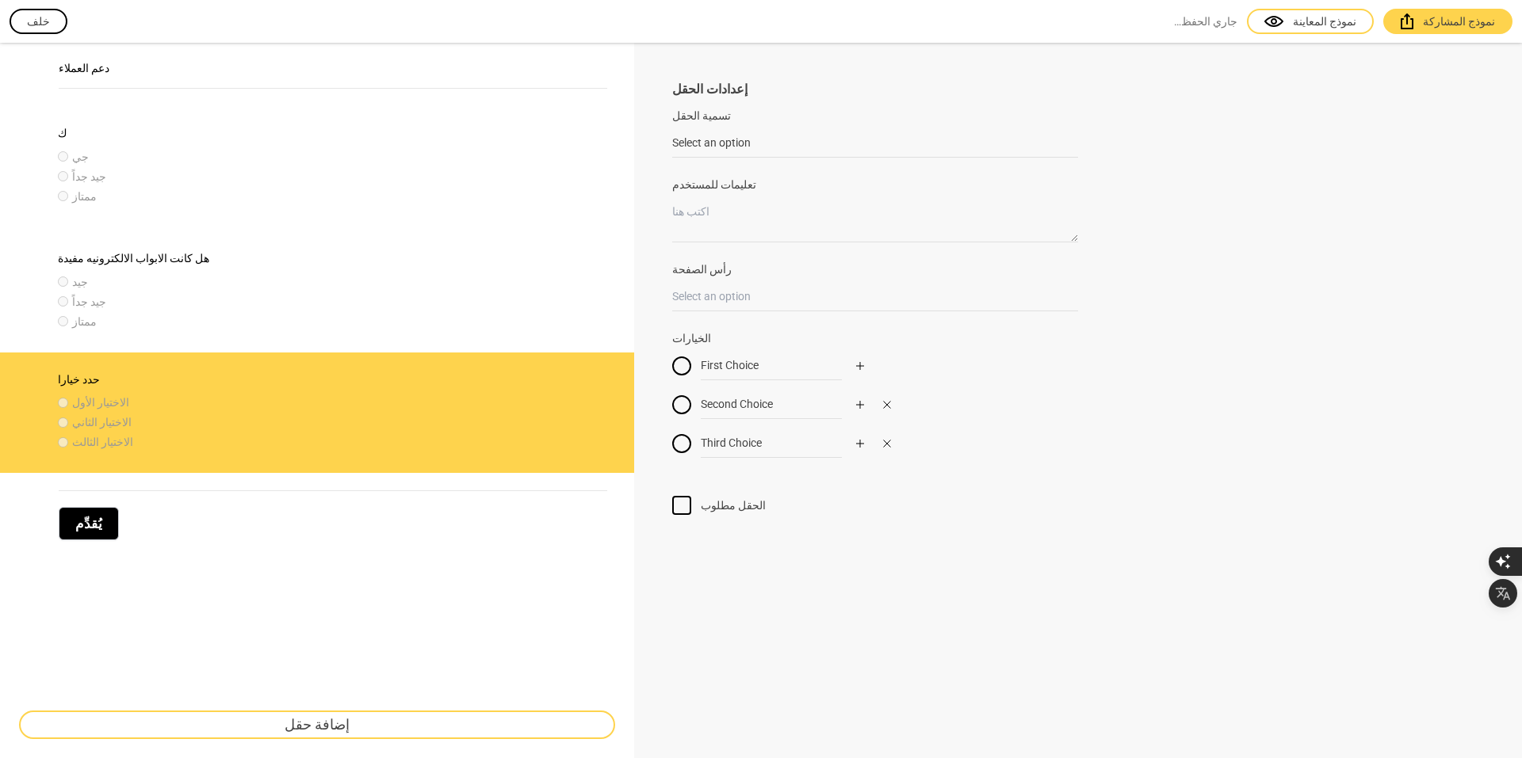
click at [720, 333] on label "الخيارات" at bounding box center [875, 338] width 406 height 16
drag, startPoint x: 774, startPoint y: 123, endPoint x: 682, endPoint y: 151, distance: 96.0
click at [674, 148] on div "تسمية الحقل Select an option" at bounding box center [875, 133] width 406 height 50
drag, startPoint x: 768, startPoint y: 143, endPoint x: 629, endPoint y: 160, distance: 140.5
click at [629, 160] on div "دعم العملاء ك جي جيد جداً ممتاز هل كانت الابواب الالكترونيه مفيدة جيد جيد جداً …" at bounding box center [761, 401] width 1522 height 716
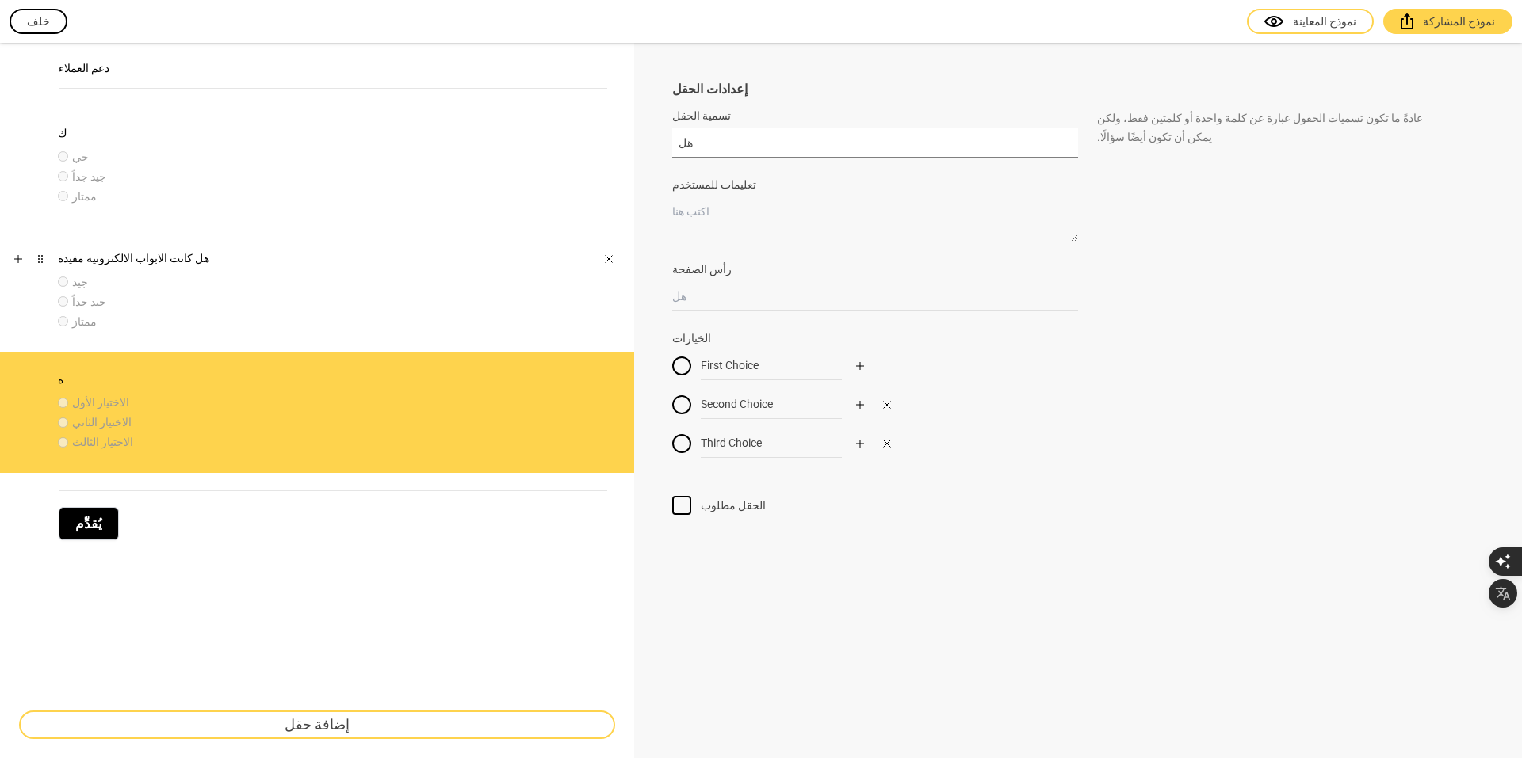
type input "ه"
type input "كيف كانت خدمة الدفع الاكتروني"
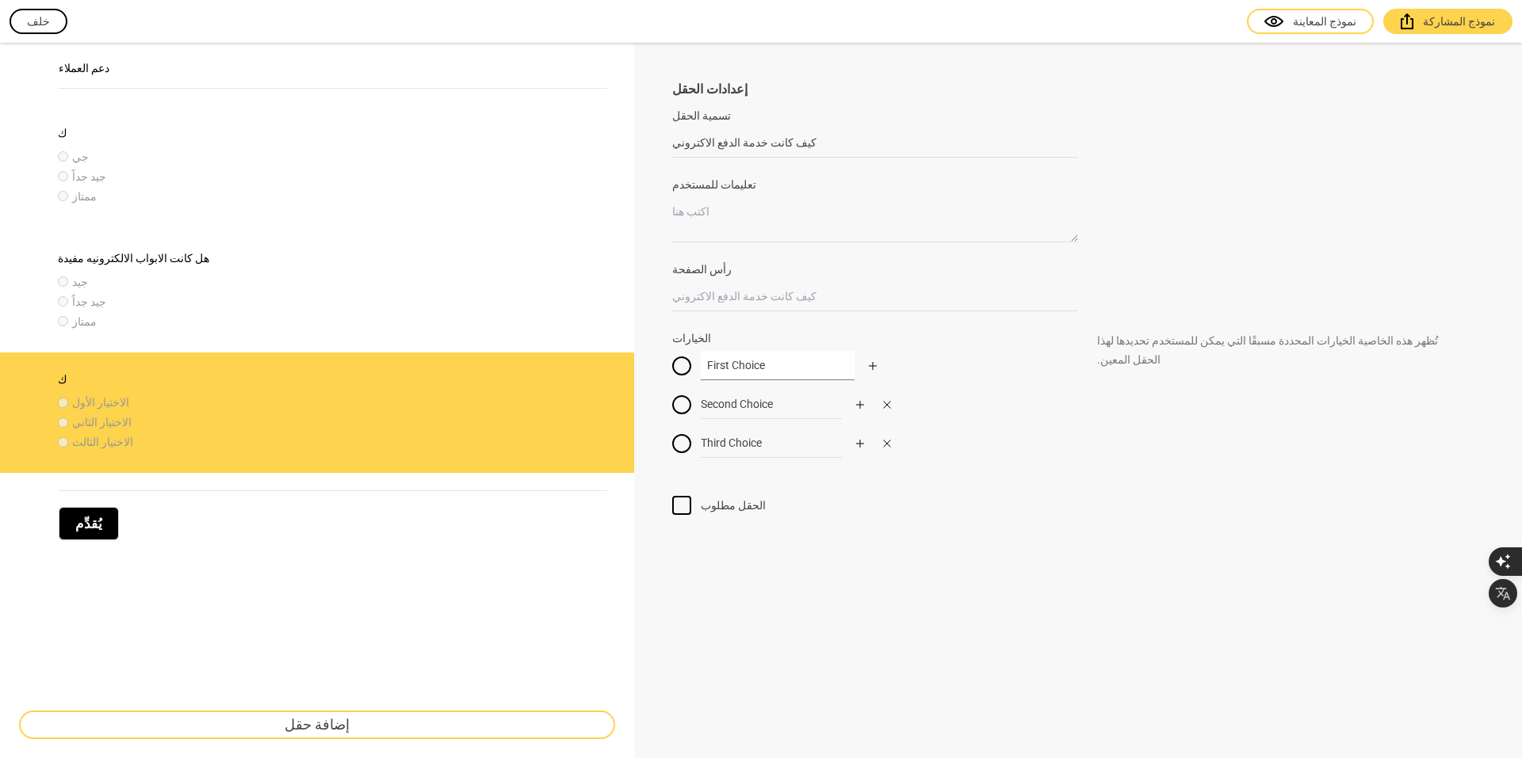
click at [701, 368] on input "First Choice" at bounding box center [778, 365] width 154 height 29
type input "جيد"
drag, startPoint x: 775, startPoint y: 409, endPoint x: 677, endPoint y: 417, distance: 98.6
click at [677, 417] on div "Second Choice" at bounding box center [875, 404] width 406 height 29
type input "جيد جداً"
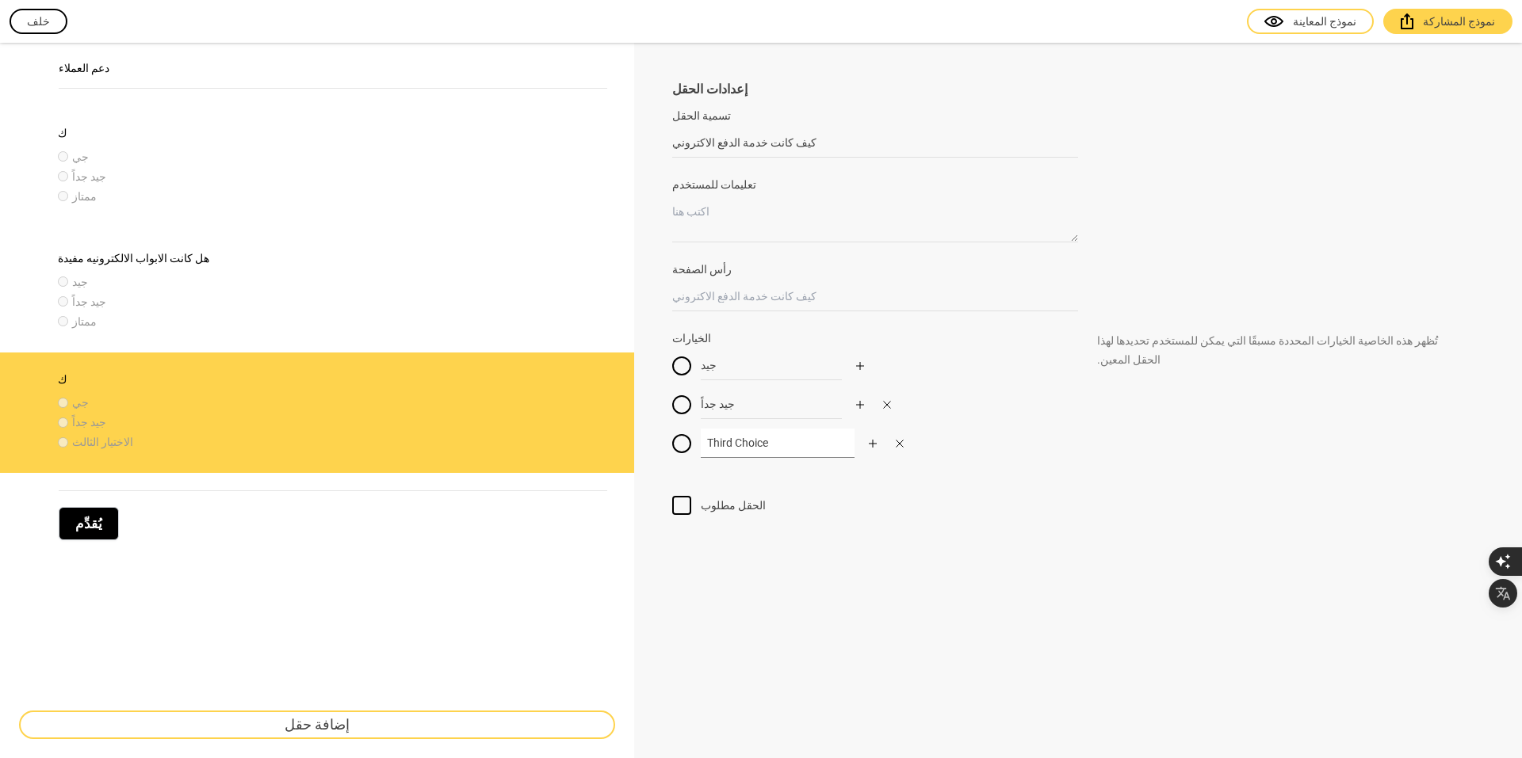
drag, startPoint x: 781, startPoint y: 439, endPoint x: 693, endPoint y: 442, distance: 88.0
click at [693, 442] on div "Third Choice" at bounding box center [875, 443] width 406 height 29
type input "ممتاز"
click at [579, 528] on div "يُقدِّم" at bounding box center [333, 516] width 548 height 50
click at [1356, 17] on font "نموذج المعاينة" at bounding box center [1324, 21] width 63 height 13
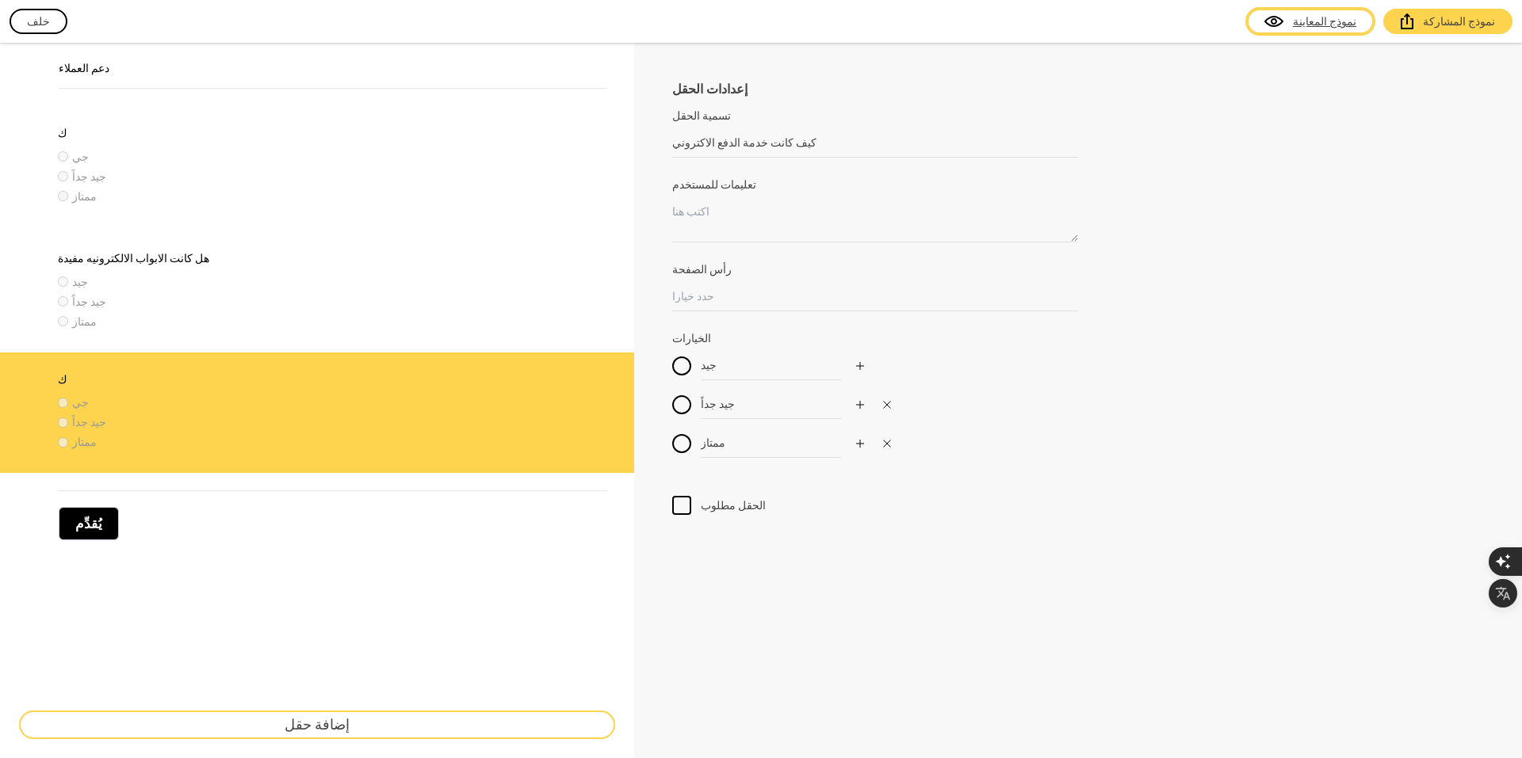
click at [169, 555] on div "يُقدِّم" at bounding box center [317, 515] width 634 height 85
drag, startPoint x: 787, startPoint y: 139, endPoint x: 512, endPoint y: 176, distance: 277.5
click at [512, 176] on div "دعم العملاء ك جي جيد جداً ممتاز هل كانت الابواب الالكترونيه مفيدة جيد جيد جداً …" at bounding box center [761, 401] width 1522 height 716
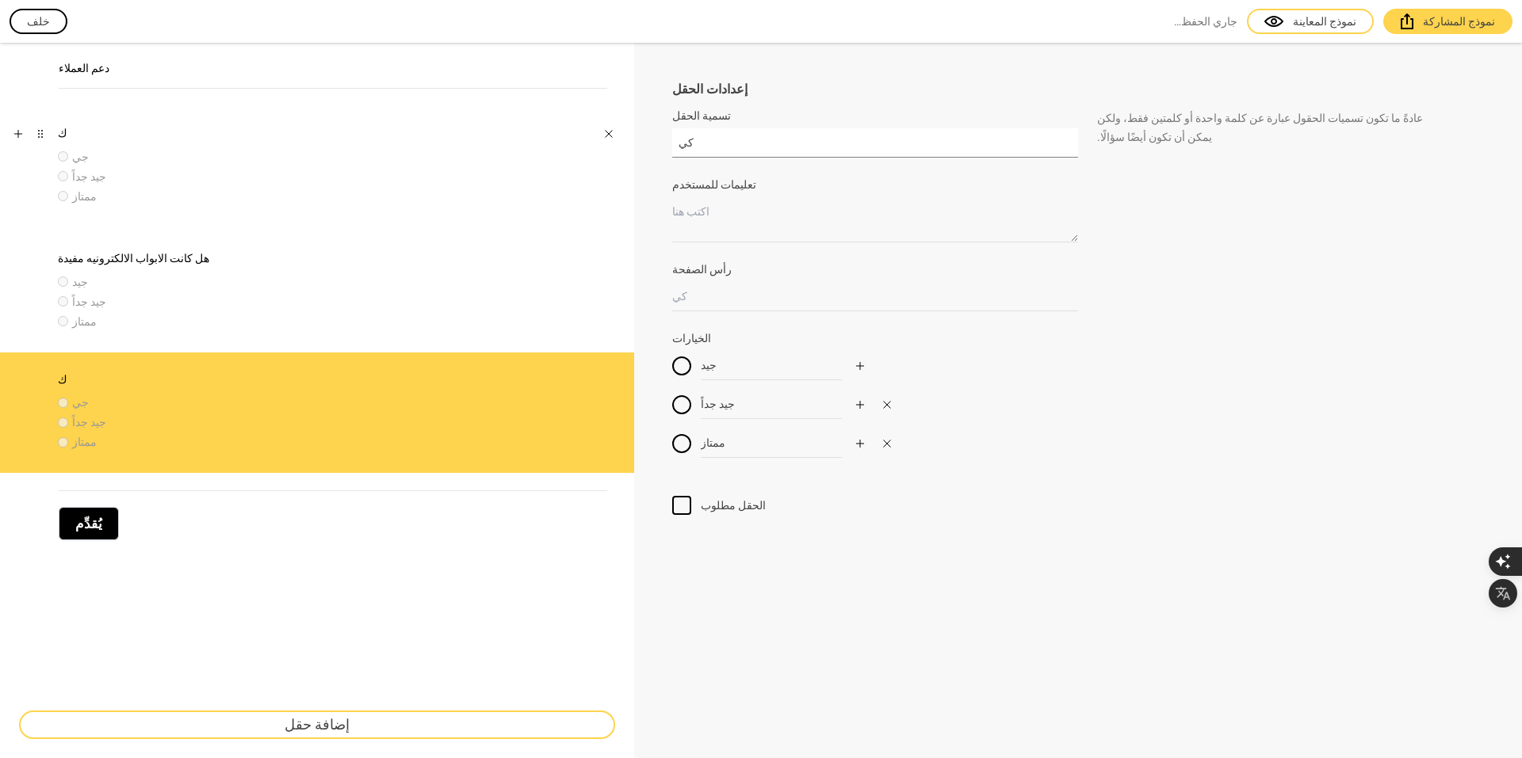
type input "ك"
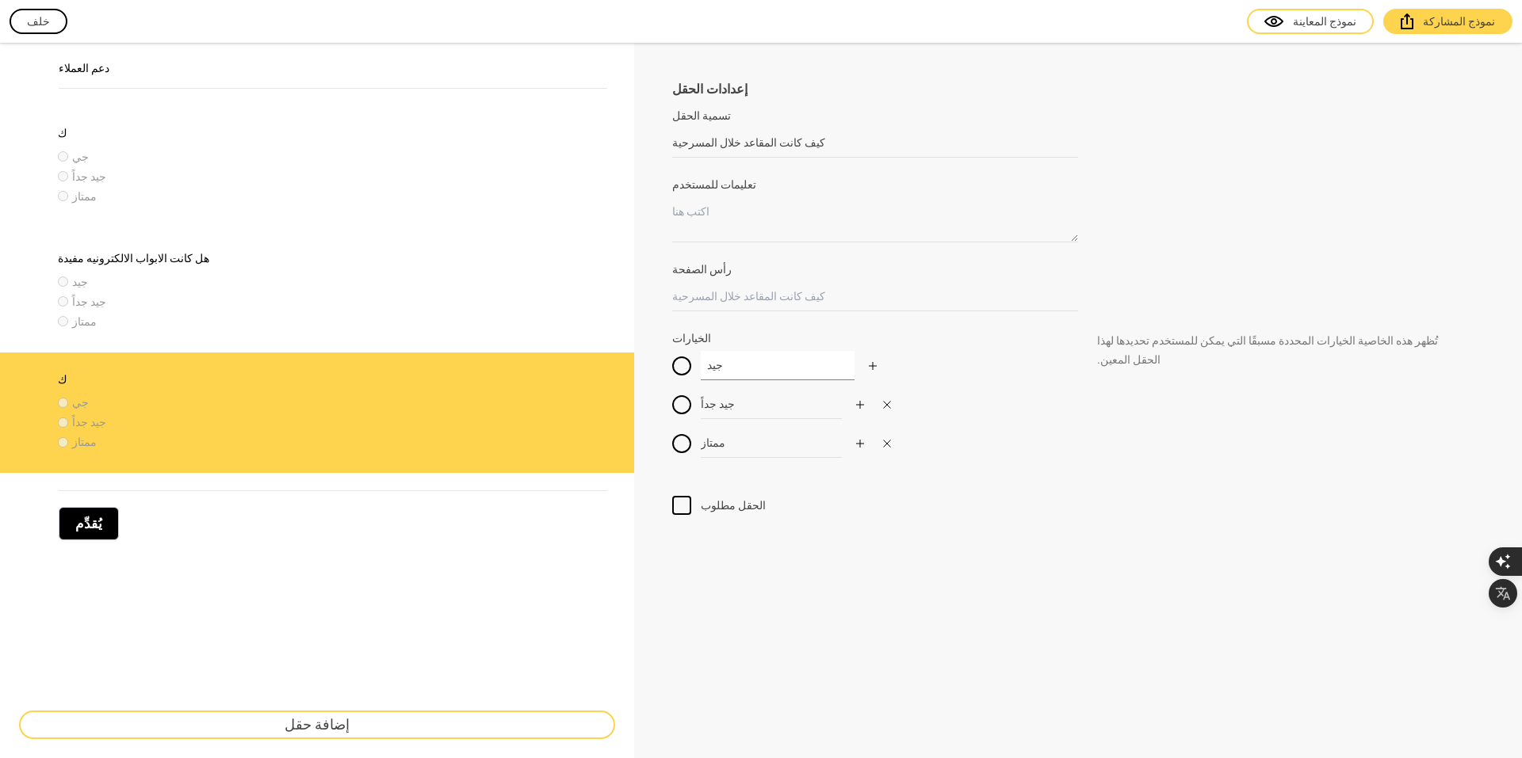
drag, startPoint x: 762, startPoint y: 372, endPoint x: 730, endPoint y: 371, distance: 32.5
click at [730, 371] on input "جيد" at bounding box center [778, 365] width 154 height 29
click at [840, 560] on div "إعدادات الحقل تسمية الحقل كيف كانت المقاعد خلال المسرحية عادةً ما تكون تسميات ا…" at bounding box center [1078, 401] width 888 height 716
click at [725, 675] on div "إعدادات الحقل تسمية الحقل كيف كانت المقاعد خلال المسرحية عادةً ما تكون تسميات ا…" at bounding box center [1078, 401] width 888 height 716
type input "ك"
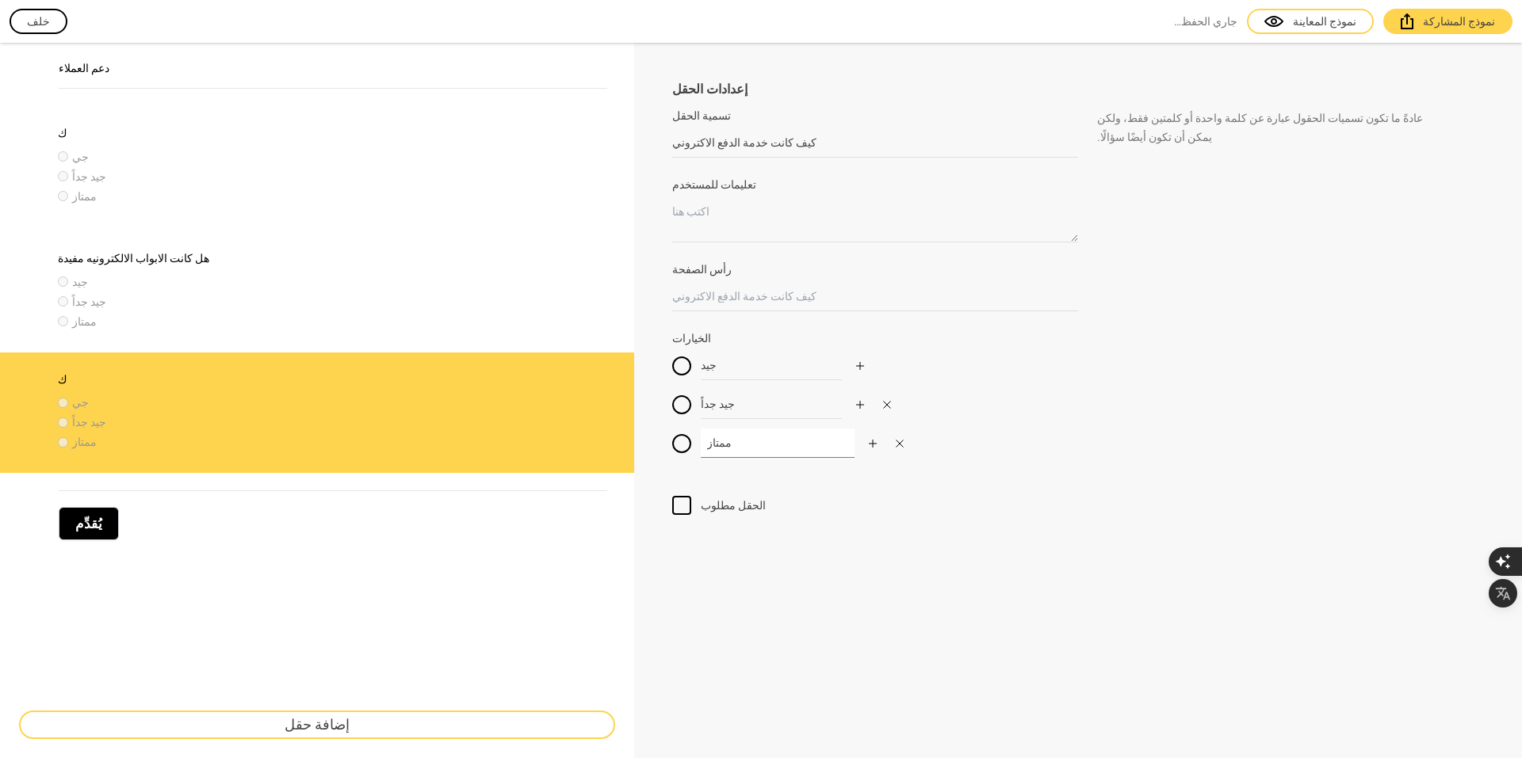
type input "كيف كانت خدمة الدفع الاكتروني"
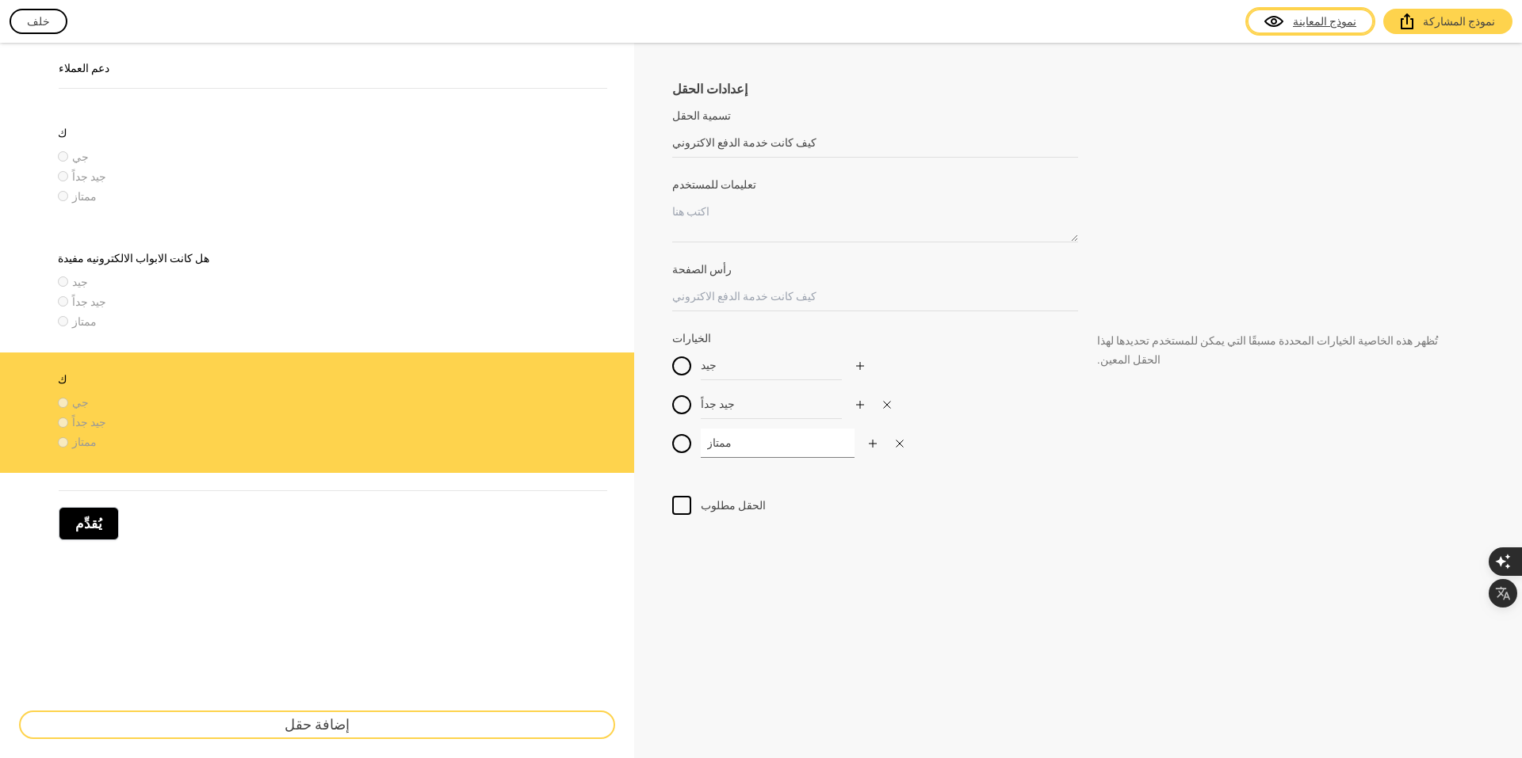
type input "ممتاز"
click at [1285, 16] on link "نموذج المعاينة" at bounding box center [1310, 21] width 127 height 25
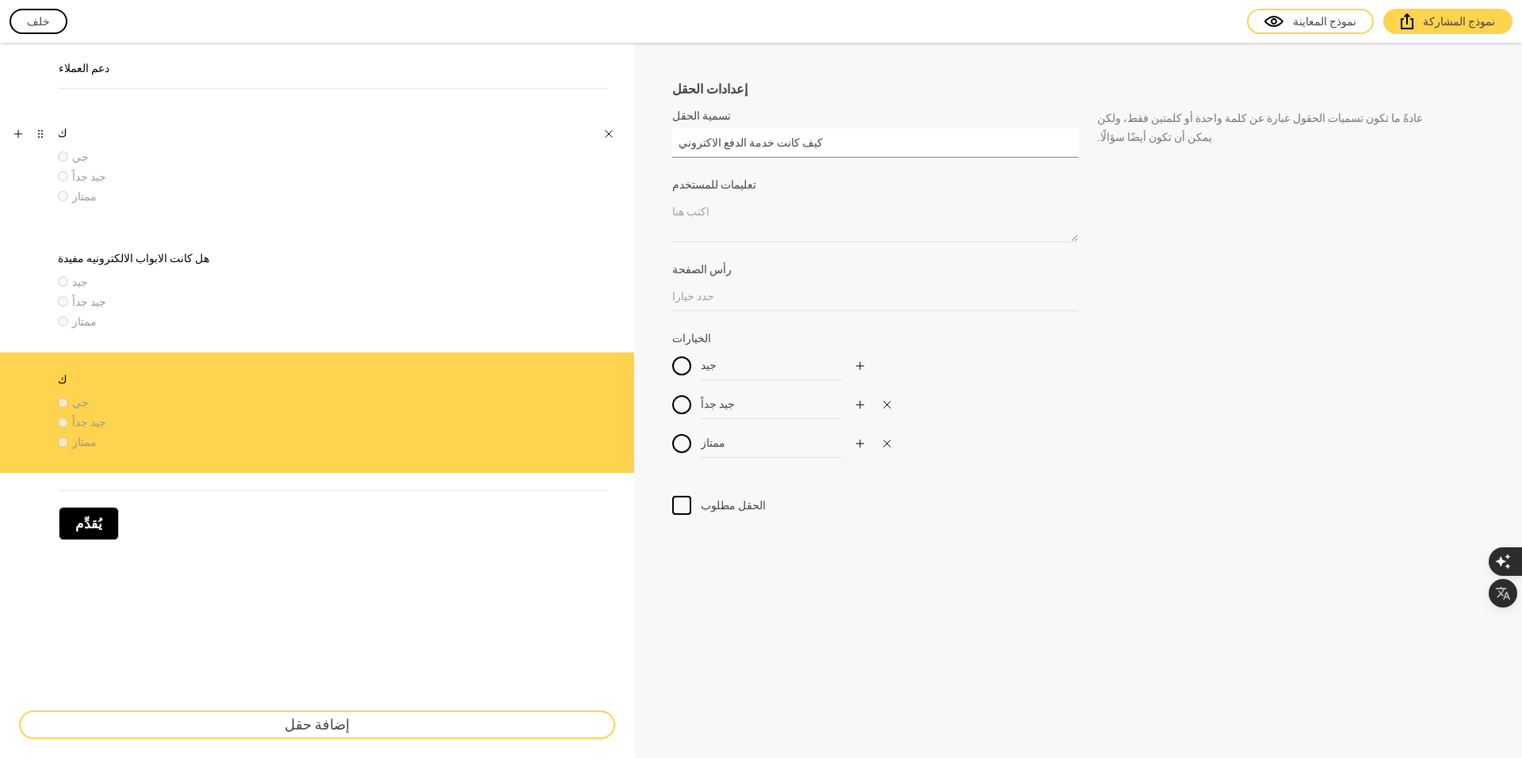
drag, startPoint x: 811, startPoint y: 140, endPoint x: 609, endPoint y: 155, distance: 202.7
click at [609, 155] on div "دعم العملاء ك جي جيد جداً ممتاز هل كانت الابواب الالكترونيه مفيدة جيد جيد جداً …" at bounding box center [761, 401] width 1522 height 716
click at [522, 488] on div "يُقدِّم" at bounding box center [317, 516] width 596 height 66
drag, startPoint x: 699, startPoint y: 293, endPoint x: 671, endPoint y: 293, distance: 28.5
click at [671, 293] on div "إعدادات الحقل تسمية الحقل كيف رايتم خدمة الابوبات عادةً ما تكون تسميات الحقول ع…" at bounding box center [1078, 401] width 888 height 716
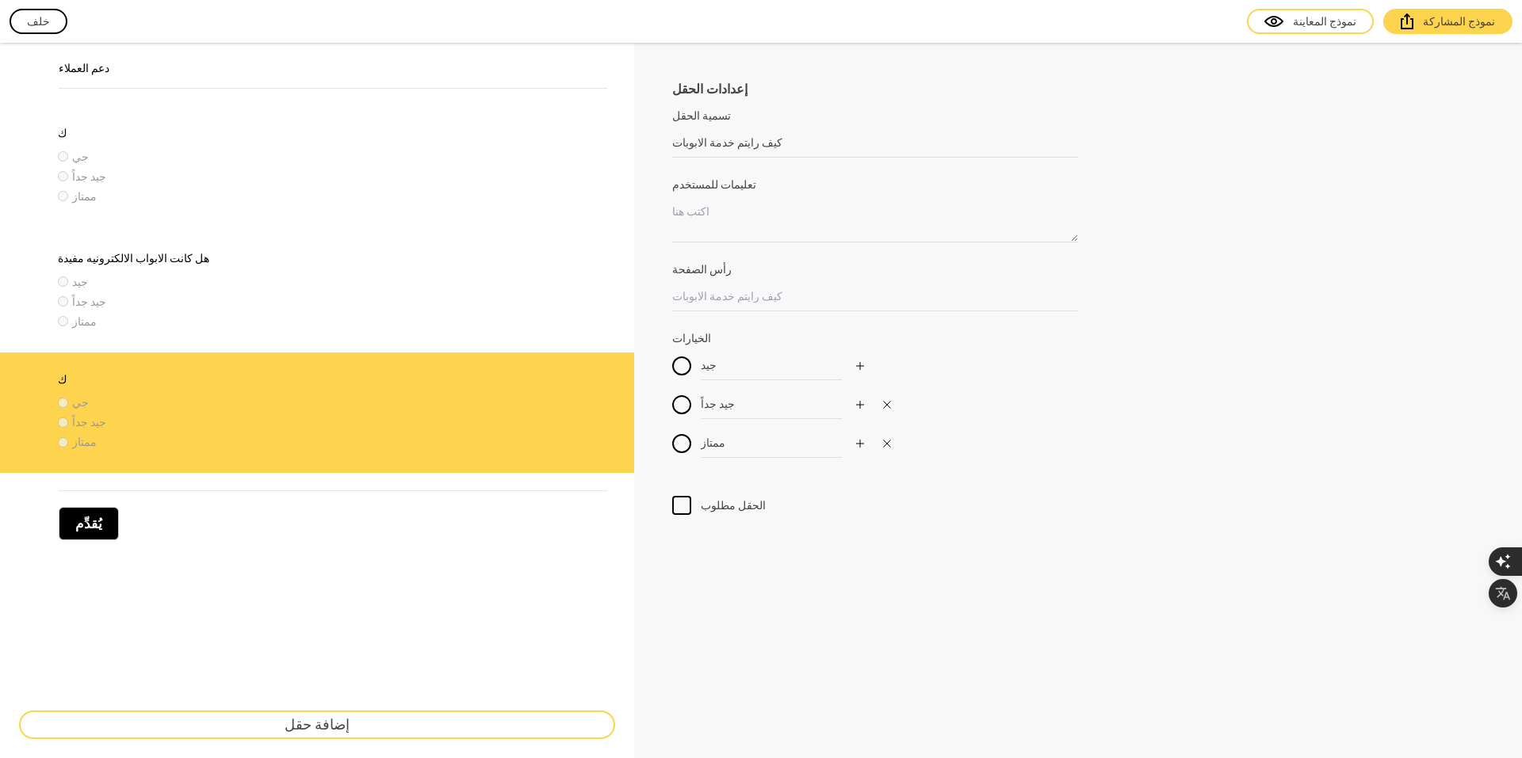
drag, startPoint x: 670, startPoint y: 140, endPoint x: 701, endPoint y: 135, distance: 32.2
click at [701, 135] on div "إعدادات الحقل تسمية الحقل كيف رايتم خدمة الابوبات عادةً ما تكون تسميات الحقول ع…" at bounding box center [1078, 401] width 888 height 716
drag, startPoint x: 701, startPoint y: 139, endPoint x: 679, endPoint y: 140, distance: 22.2
click at [679, 140] on input "كيف رايتم خدمة الابوبات" at bounding box center [875, 142] width 406 height 29
paste input "لابواب"
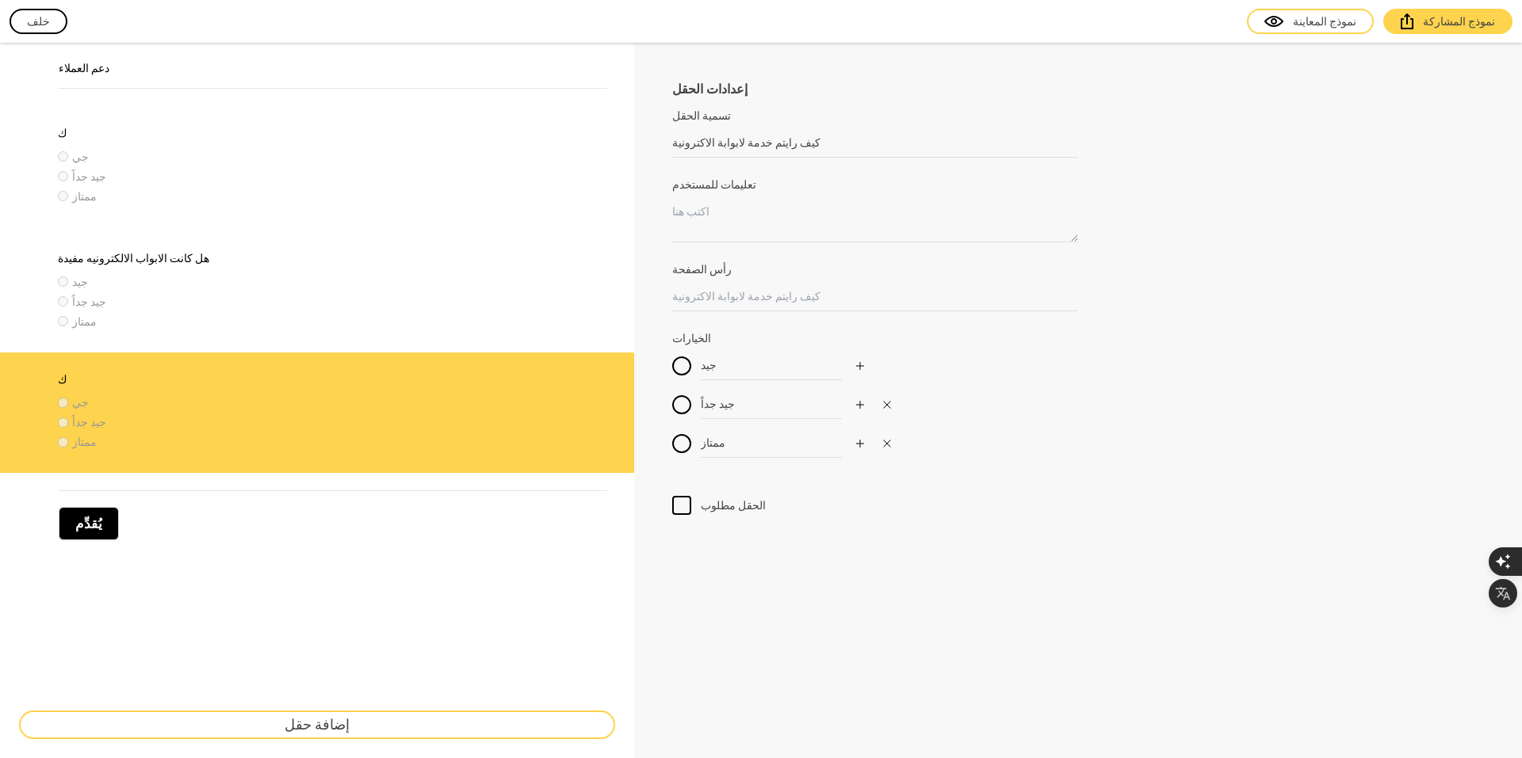
click at [1278, 365] on div "الخيارات جيد جيد جداً ممتاز تُظهر هذه الخاصية الخيارات المحددة مسبقًا التي يمكن…" at bounding box center [1078, 403] width 812 height 147
click at [307, 722] on font "إضافة حقل" at bounding box center [317, 724] width 65 height 17
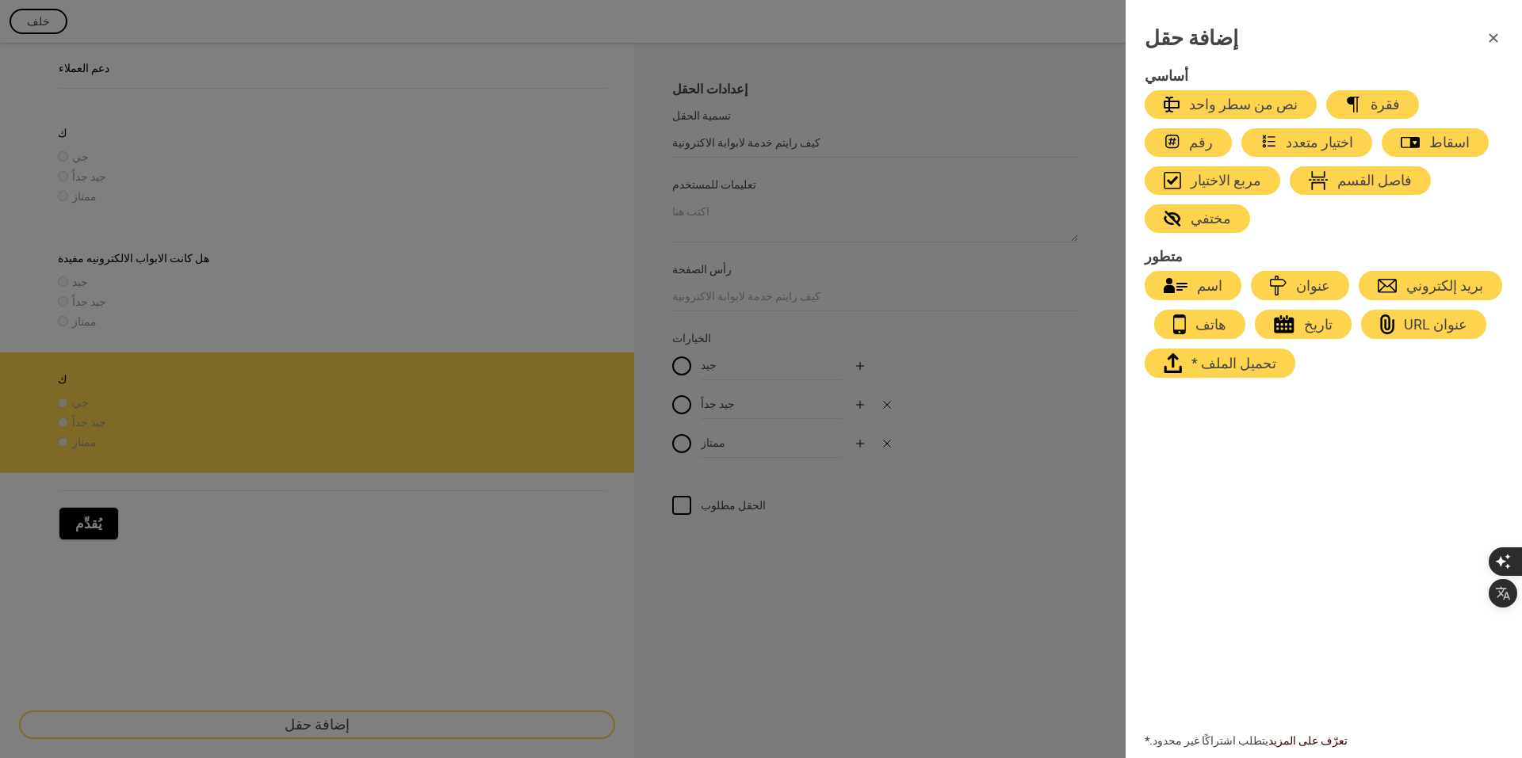
drag, startPoint x: 1228, startPoint y: 132, endPoint x: 911, endPoint y: 260, distance: 341.3
click at [216, 471] on div "إضافة حقل أساسي نص من سطر واحد فقرة رقم اختيار متعدد اسقاط مربع الاختيار فاصل ا…" at bounding box center [761, 379] width 1522 height 758
click at [1260, 143] on icon "button" at bounding box center [1268, 143] width 16 height 16
type input "Select an option"
type input "First Choice"
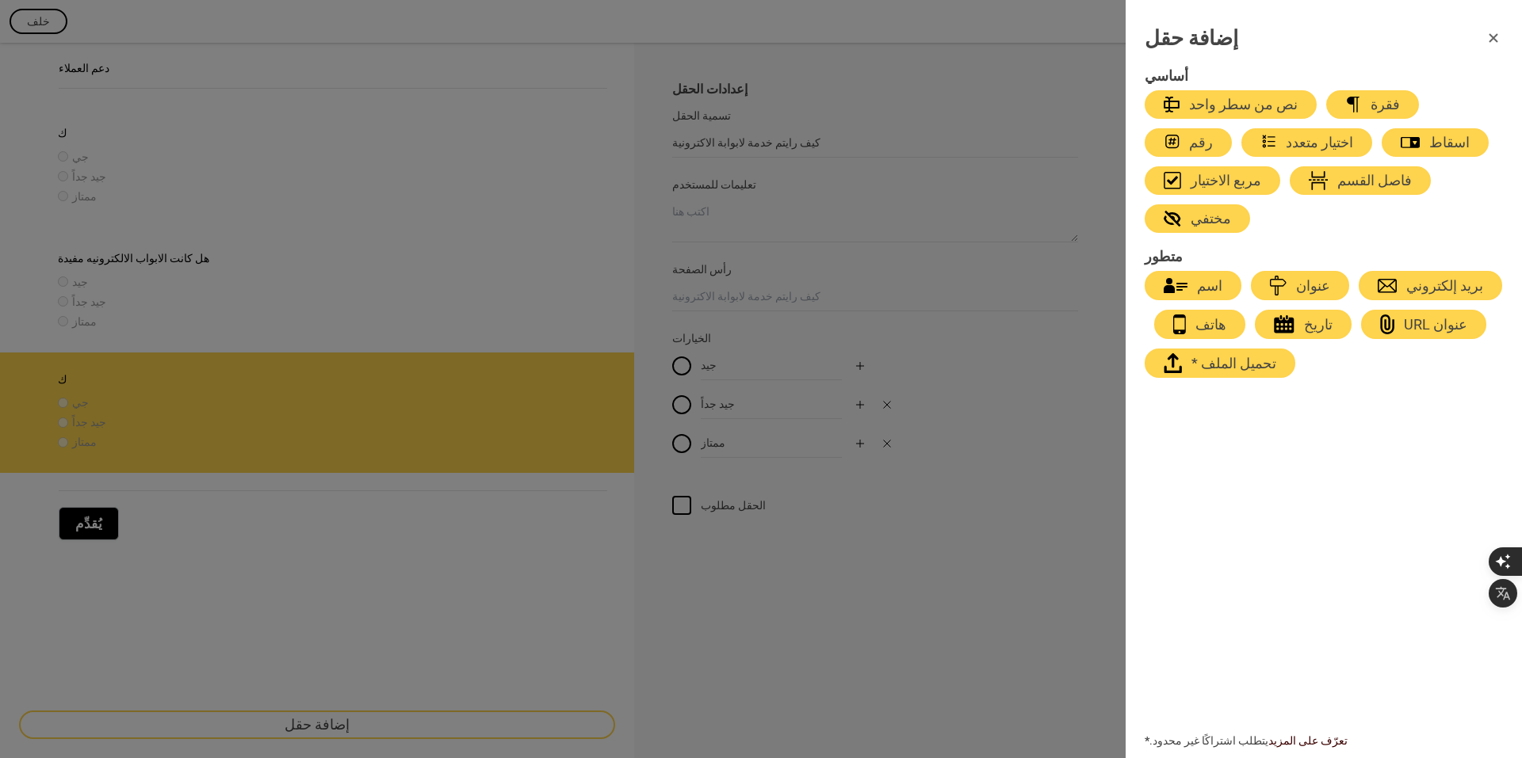
type input "Second Choice"
type input "Third Choice"
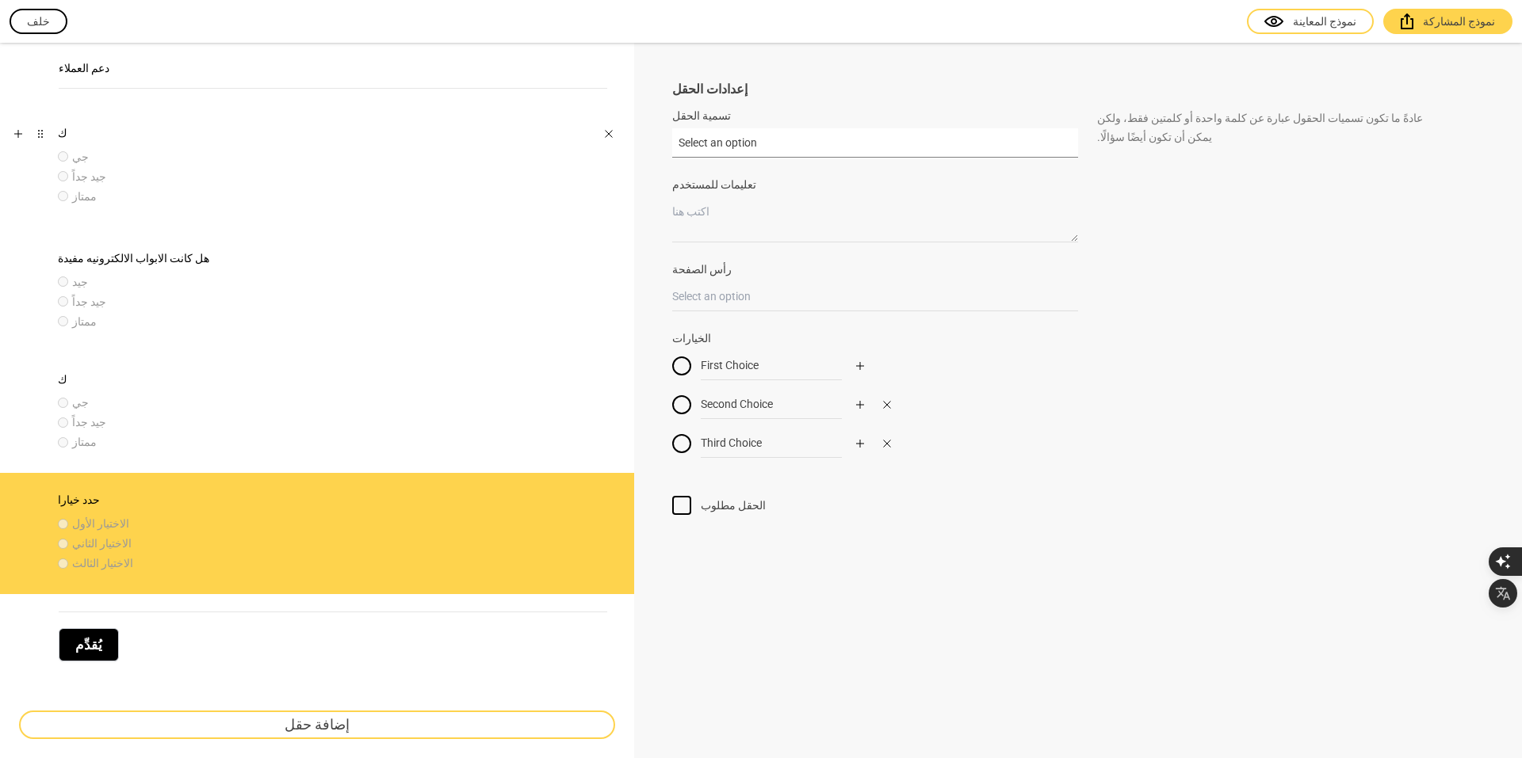
drag, startPoint x: 777, startPoint y: 131, endPoint x: 584, endPoint y: 143, distance: 193.0
click at [584, 143] on div "دعم العملاء ك جي جيد جداً ممتاز هل كانت الابواب الالكترونيه مفيدة جيد جيد جداً …" at bounding box center [761, 407] width 1522 height 728
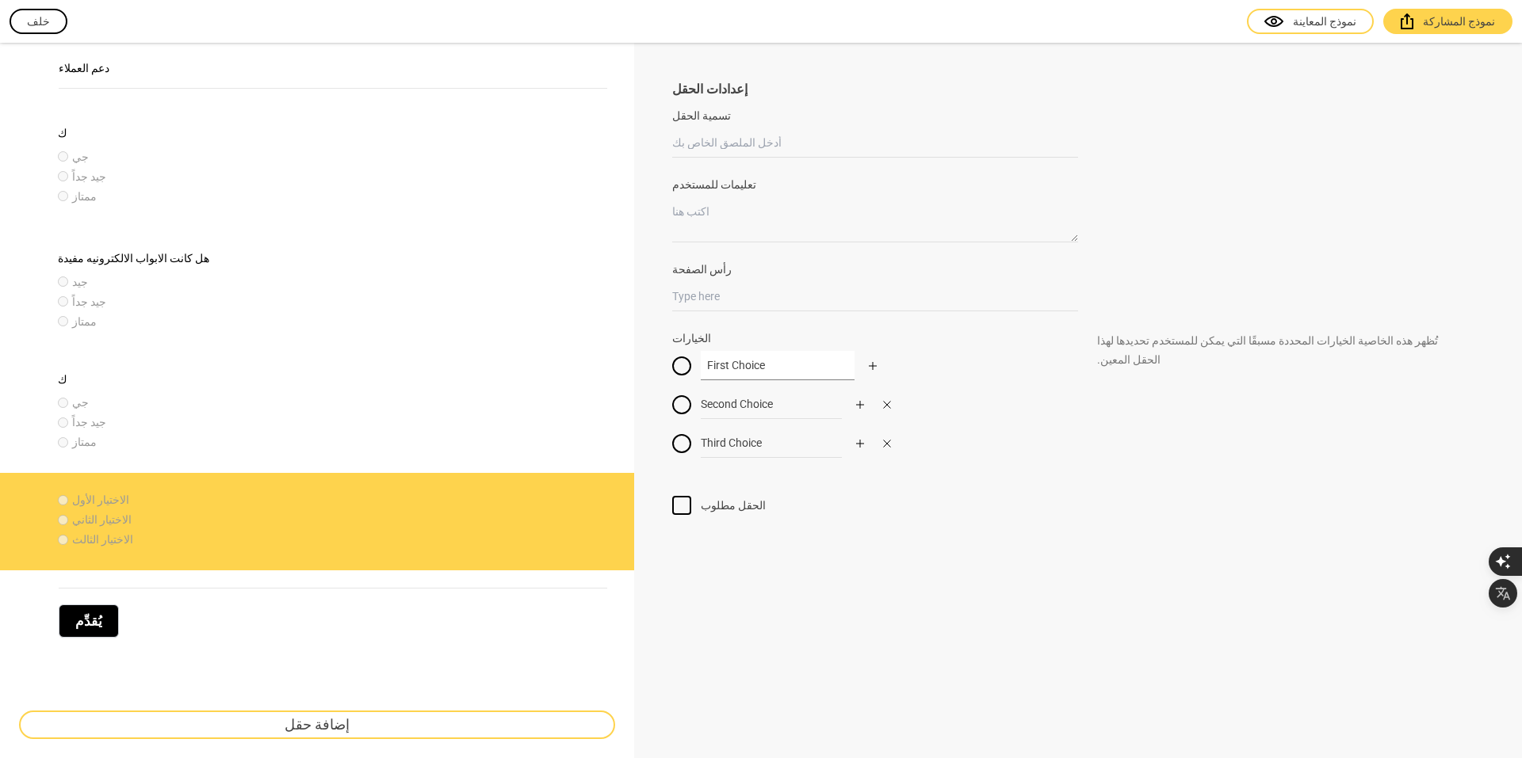
drag, startPoint x: 777, startPoint y: 364, endPoint x: 660, endPoint y: 376, distance: 117.1
click at [660, 376] on div "إعدادات الحقل تسمية الحقل عادةً ما تكون تسميات الحقول عبارة عن كلمة واحدة أو كل…" at bounding box center [1078, 401] width 888 height 716
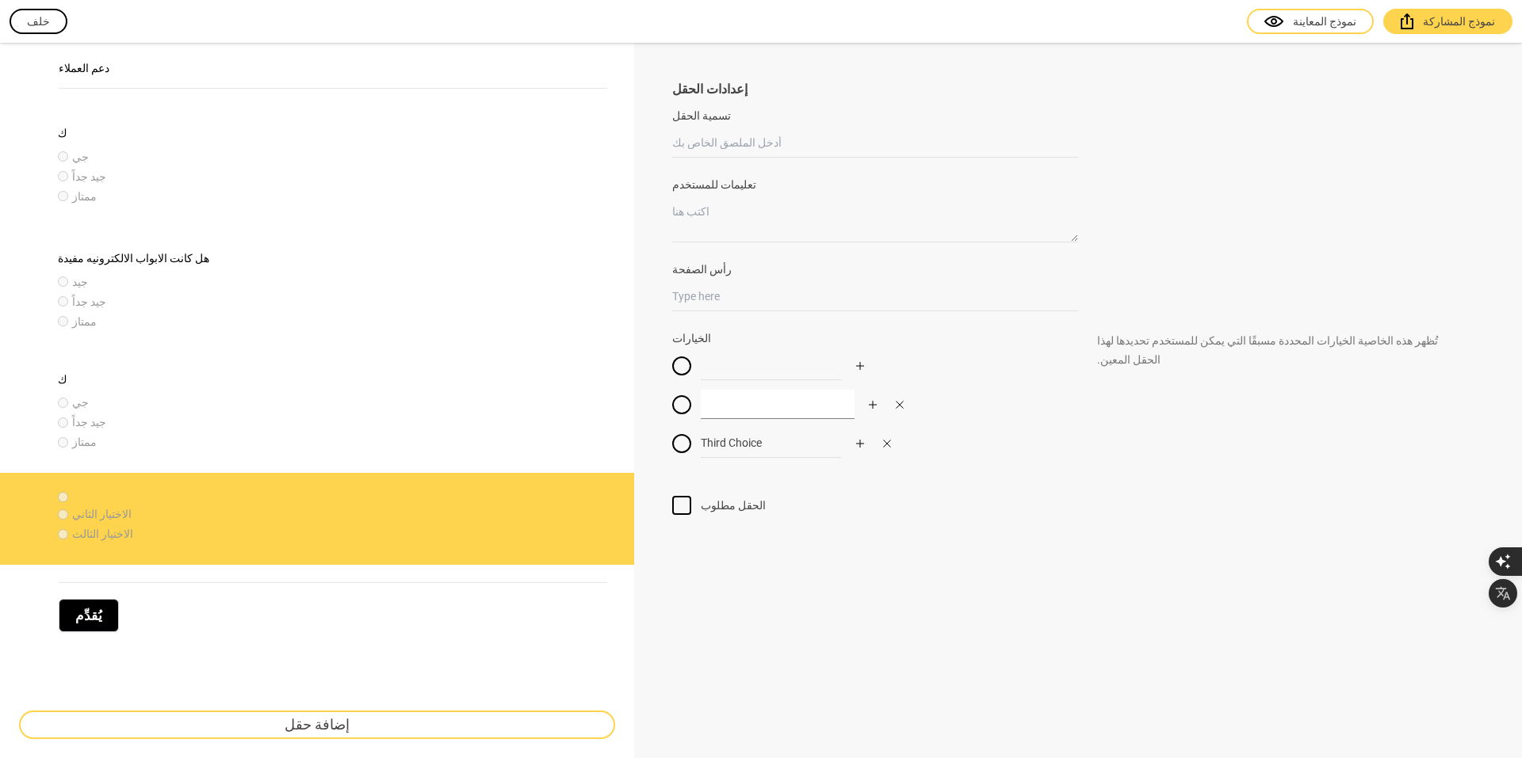
drag, startPoint x: 782, startPoint y: 407, endPoint x: 703, endPoint y: 401, distance: 79.5
click at [703, 401] on input at bounding box center [778, 404] width 154 height 29
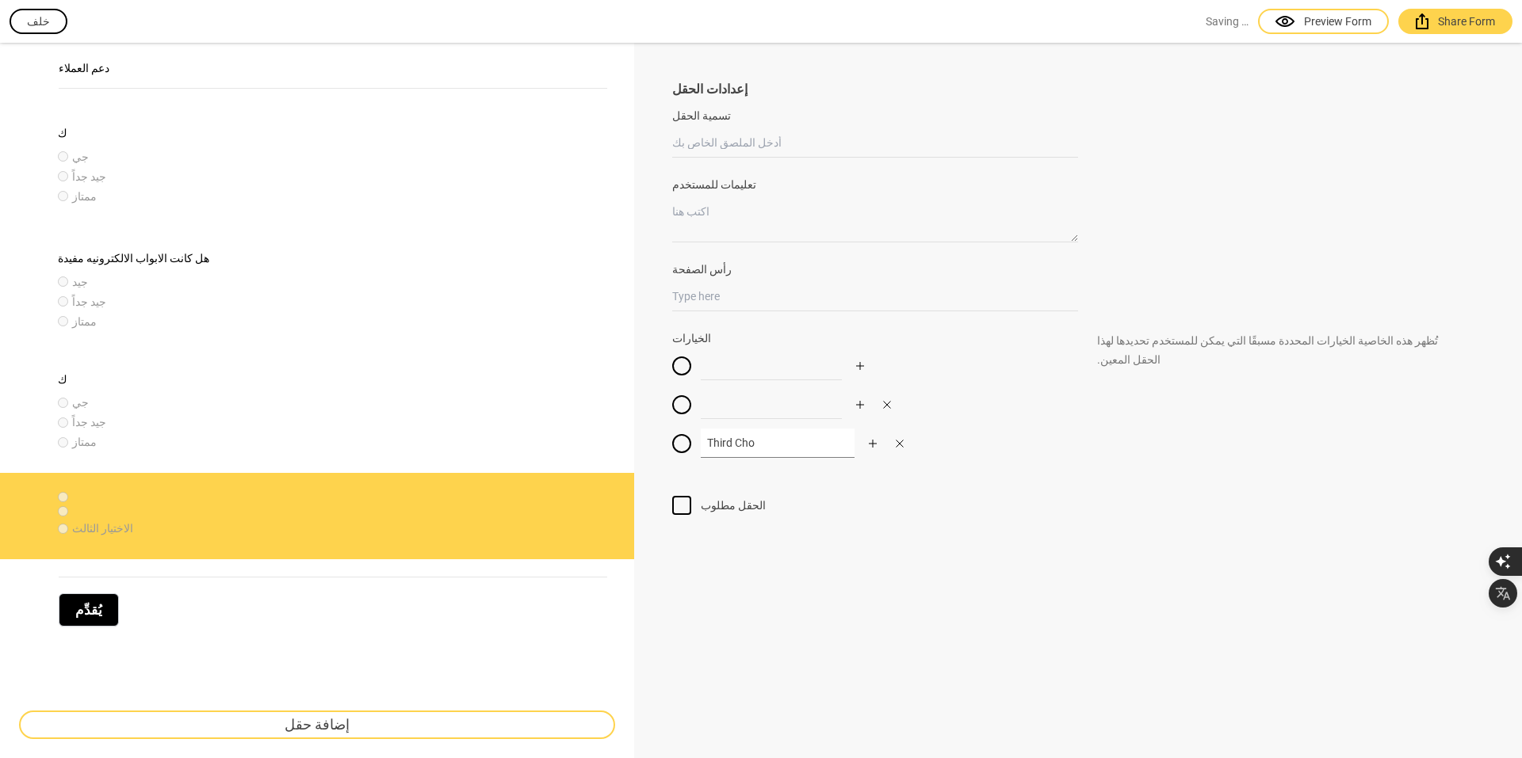
drag, startPoint x: 760, startPoint y: 437, endPoint x: 721, endPoint y: 446, distance: 39.8
click at [721, 446] on input "Third Cho" at bounding box center [778, 443] width 154 height 29
click at [785, 439] on input "Third Cho" at bounding box center [778, 443] width 154 height 29
type input "Third Ch"
click at [639, 435] on div "إعدادات الحقل تسمية الحقل عادةً ما تكون تسميات الحقول عبارة عن كلمة واحدة أو كل…" at bounding box center [1078, 401] width 888 height 716
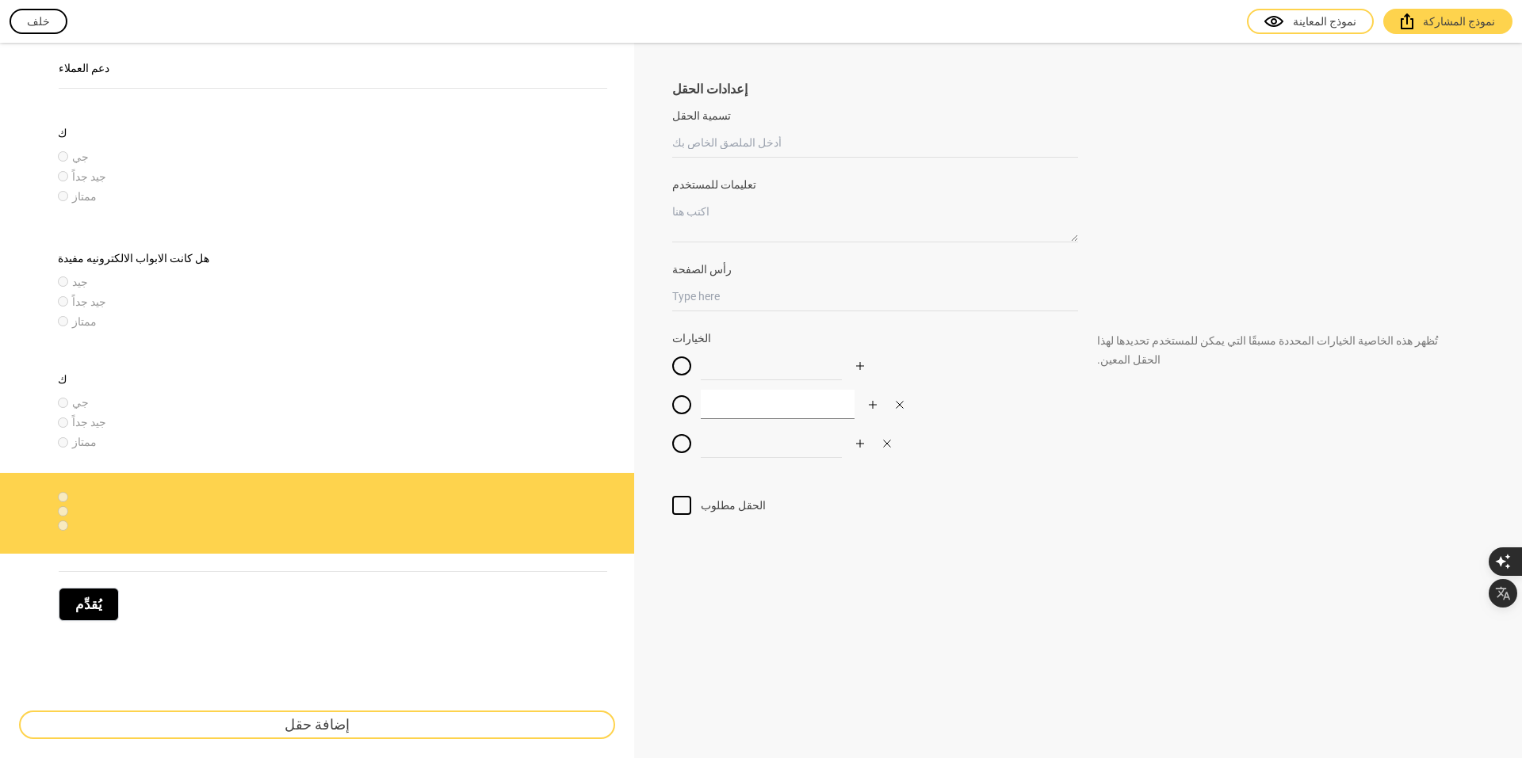
drag, startPoint x: 712, startPoint y: 404, endPoint x: 743, endPoint y: 345, distance: 67.4
click at [713, 399] on input at bounding box center [778, 404] width 154 height 29
click at [728, 373] on input at bounding box center [778, 365] width 154 height 29
click at [742, 143] on input "تسمية الحقل" at bounding box center [875, 142] width 406 height 29
click at [1285, 13] on link "نموذج المعاينة" at bounding box center [1310, 21] width 127 height 25
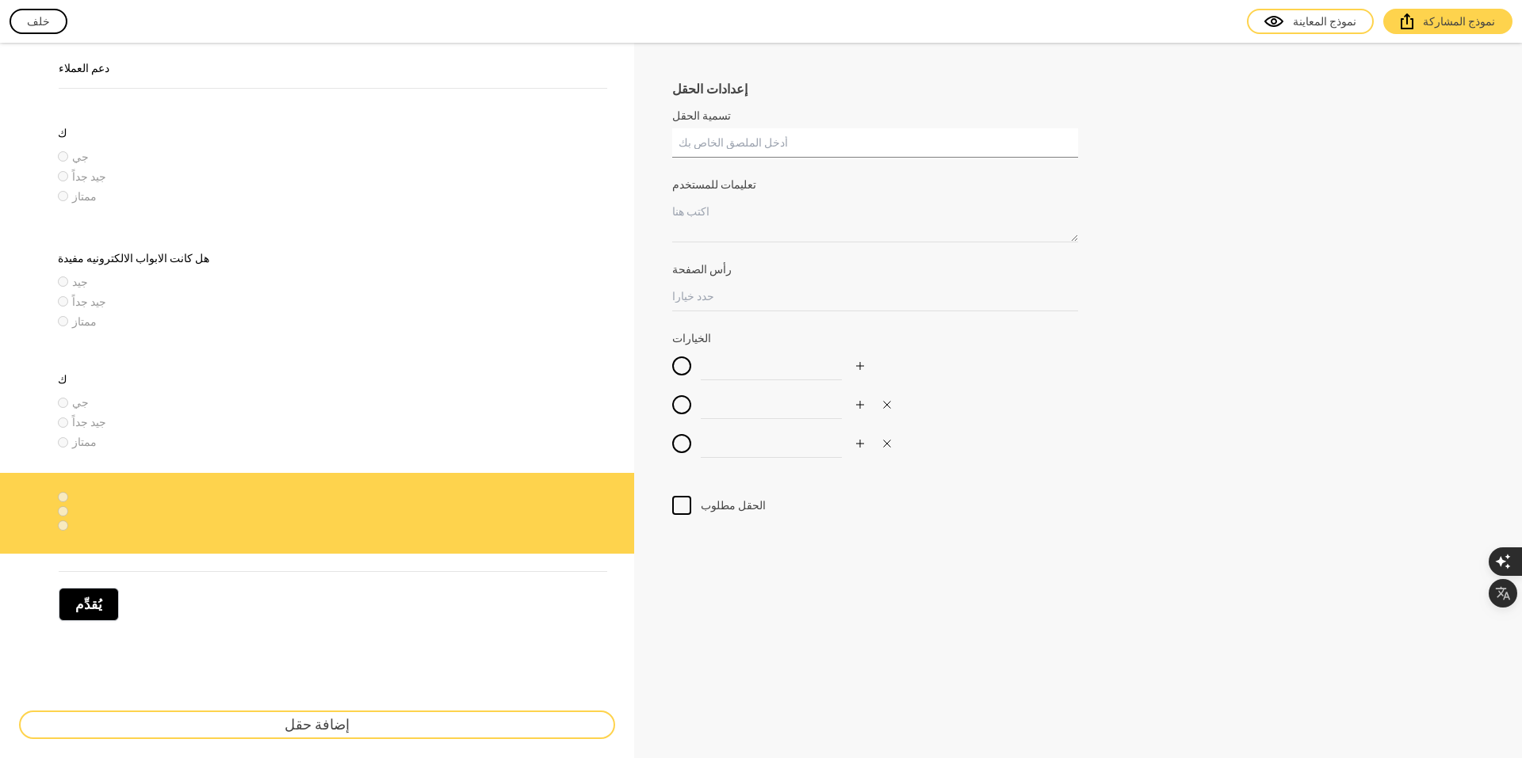
click at [758, 135] on input "تسمية الحقل" at bounding box center [875, 142] width 406 height 29
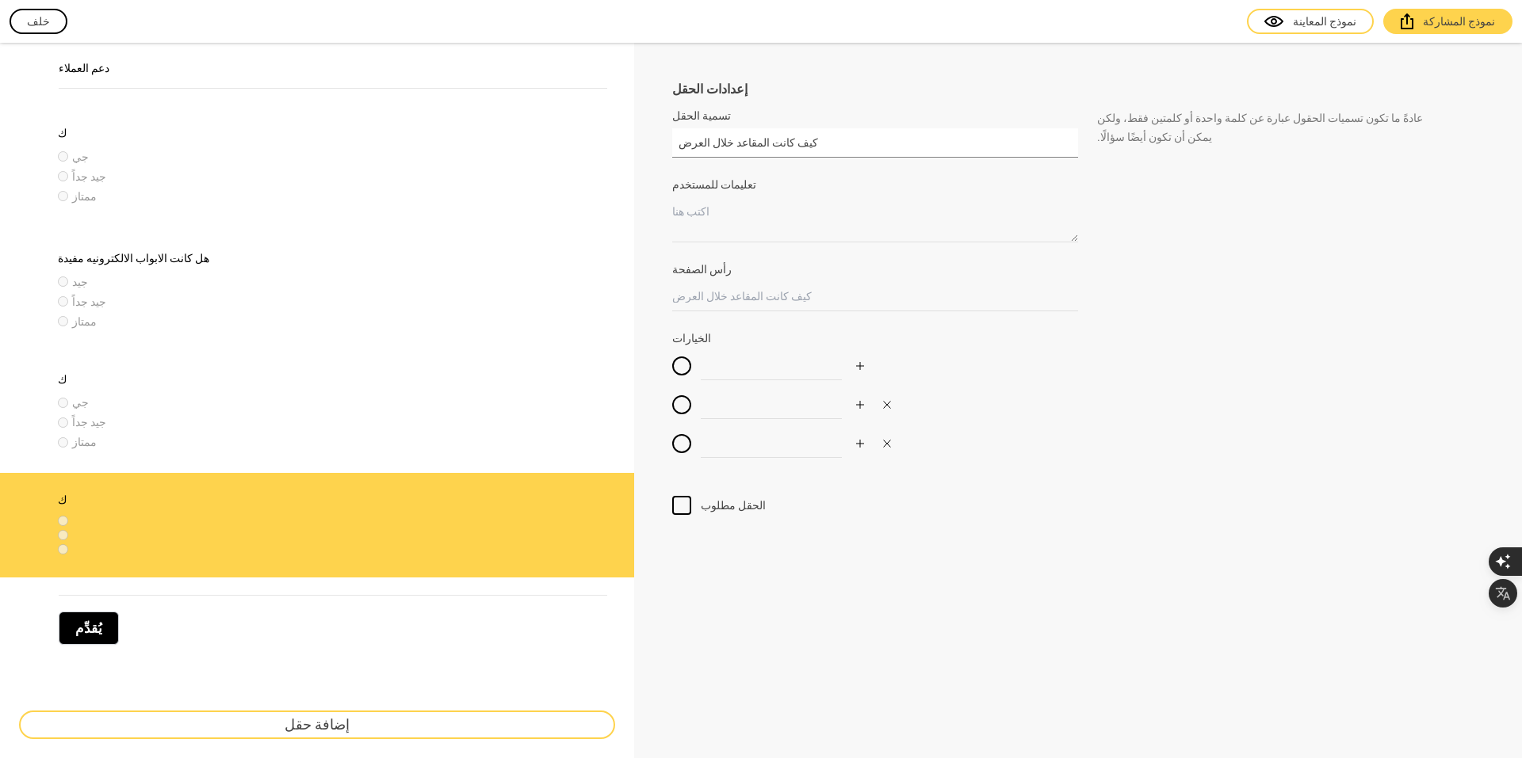
type input "كيف كانت المقاعد خلال العرض"
click at [745, 374] on input at bounding box center [778, 365] width 154 height 29
click at [762, 401] on input at bounding box center [778, 404] width 154 height 29
click at [774, 369] on input at bounding box center [778, 365] width 154 height 29
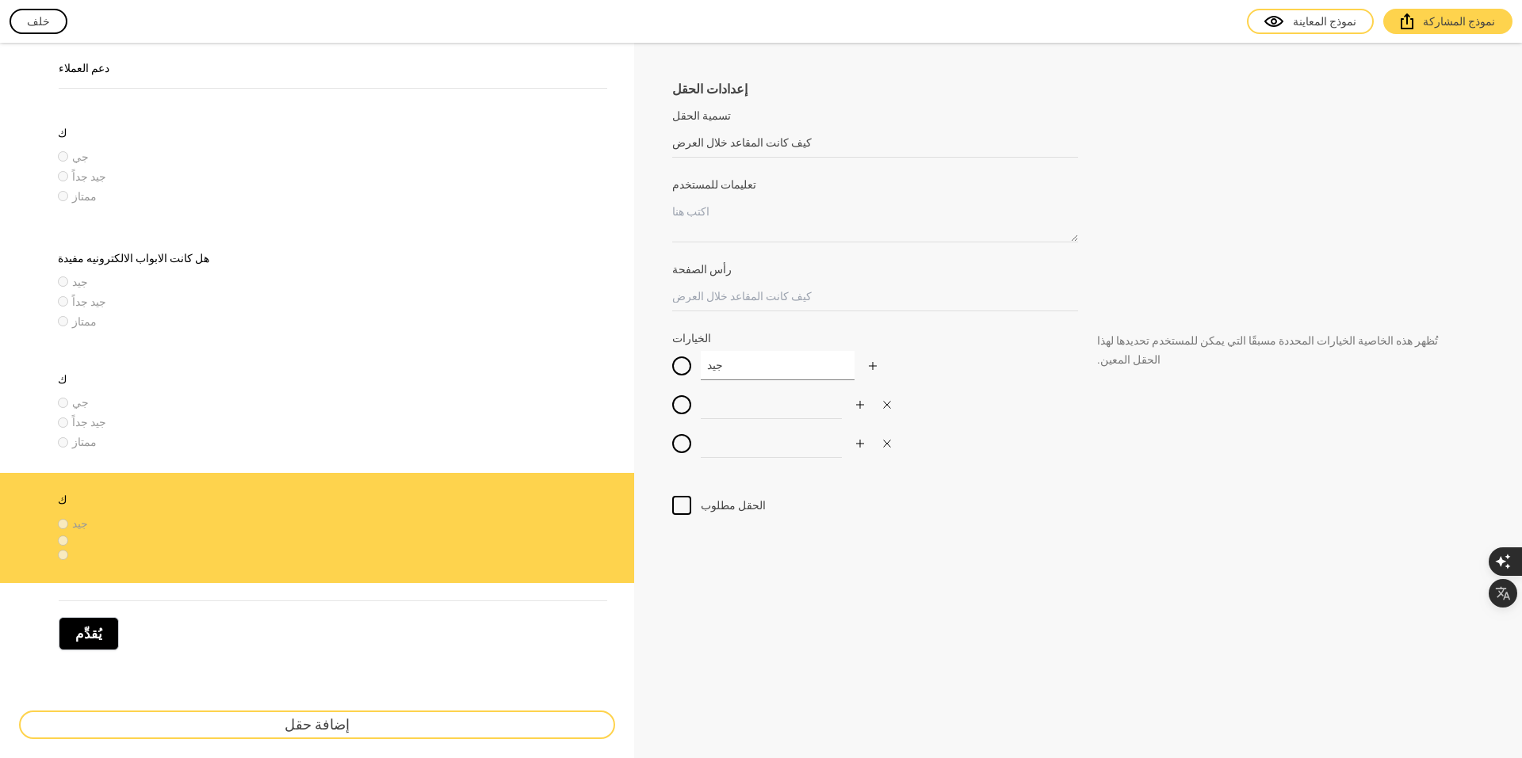
type input "جيد"
click at [814, 414] on input at bounding box center [778, 404] width 154 height 29
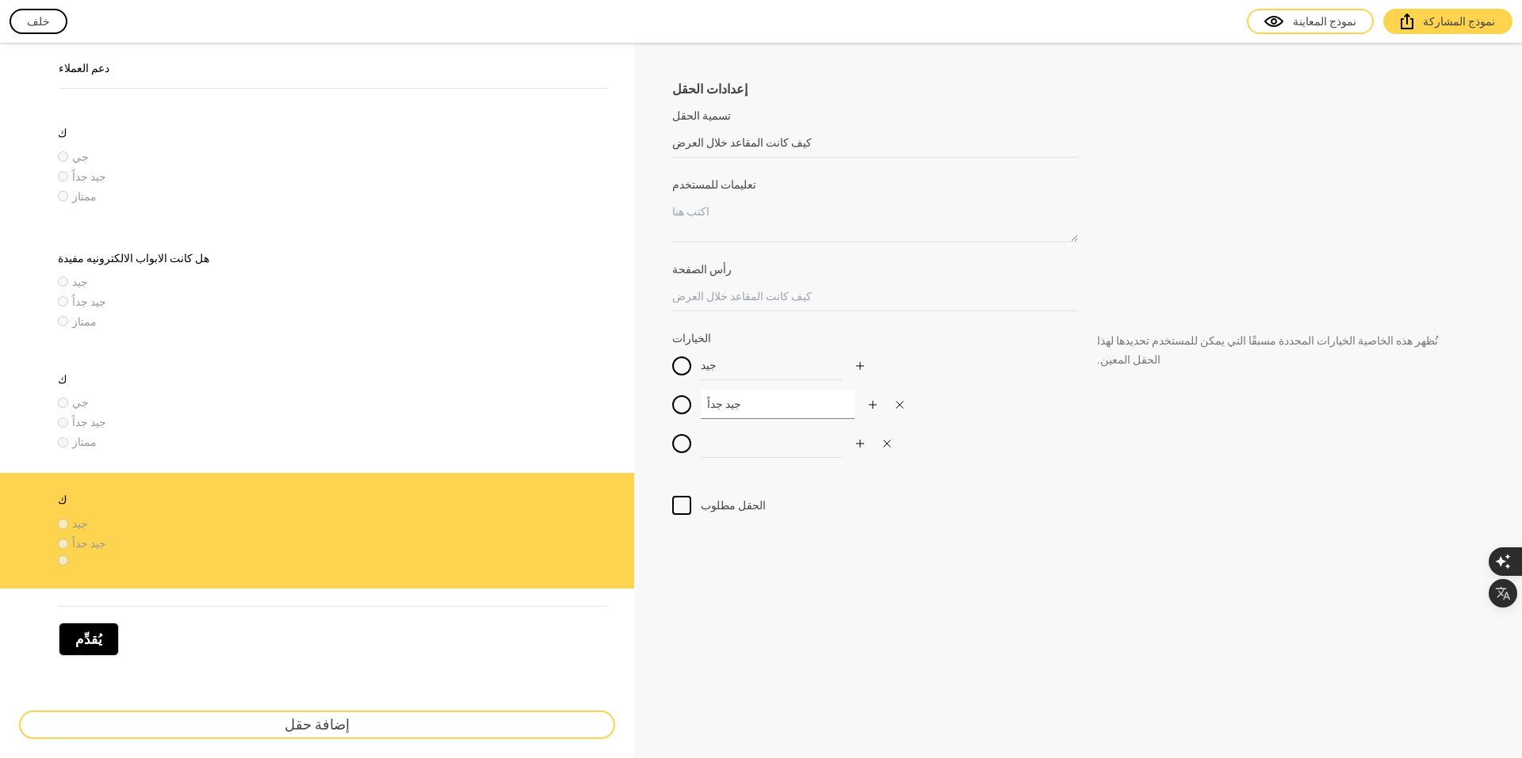
type input "جيد جداً"
click at [789, 456] on input at bounding box center [778, 443] width 154 height 29
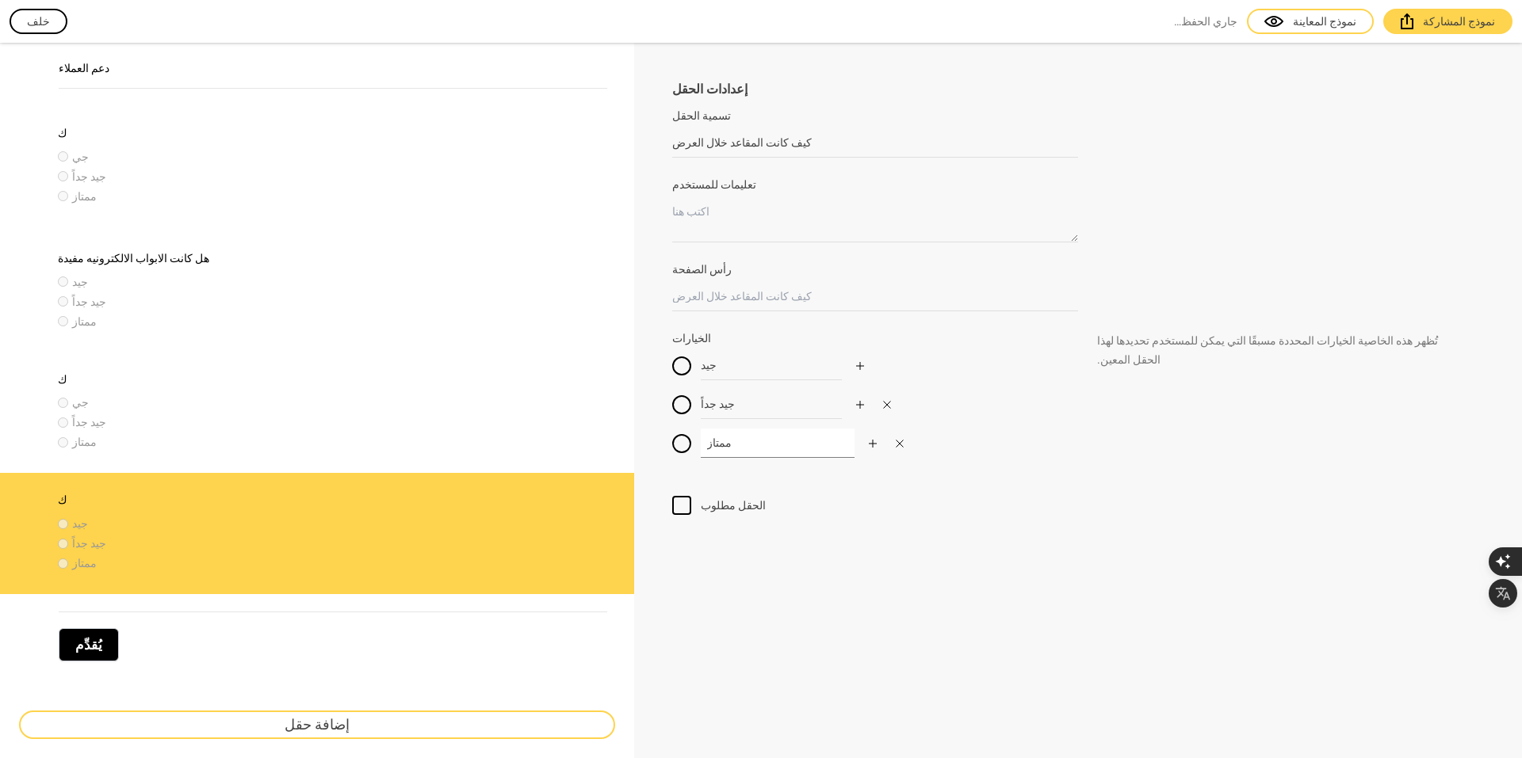
type input "ممتاز"
click at [829, 608] on div "إعدادات الحقل تسمية الحقل كيف كانت المقاعد خلال العرض عادةً ما تكون تسميات الحق…" at bounding box center [1078, 407] width 888 height 728
click at [1353, 25] on font "نموذج المعاينة" at bounding box center [1324, 21] width 63 height 13
click at [1460, 13] on link "نموذج المشاركة" at bounding box center [1447, 21] width 129 height 25
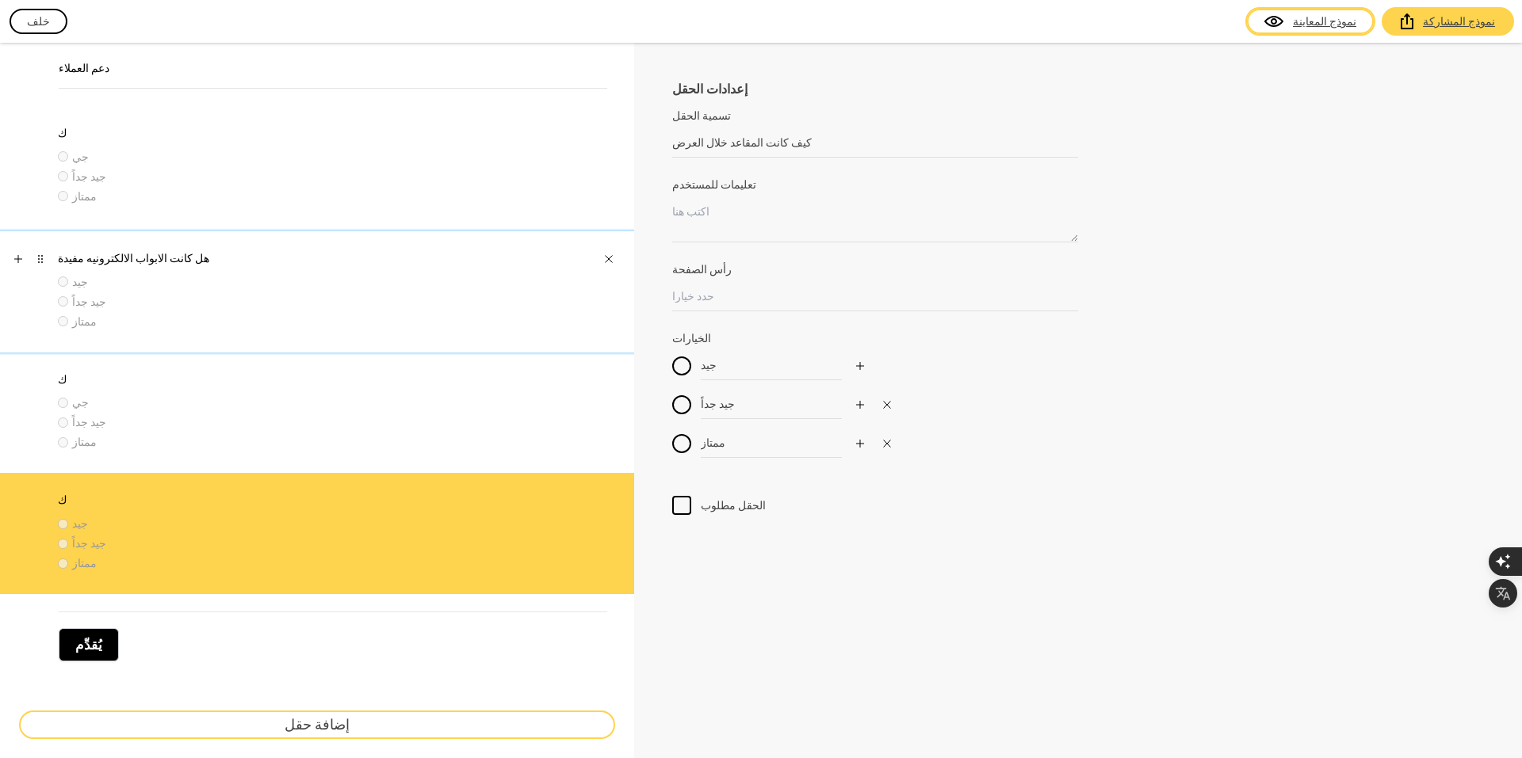
click at [223, 264] on label "هل كانت الابواب الالكترونيه مفيدة" at bounding box center [322, 258] width 528 height 16
type input "هل كانت الابواب الالكترونيه مفيدة"
type input "جيد"
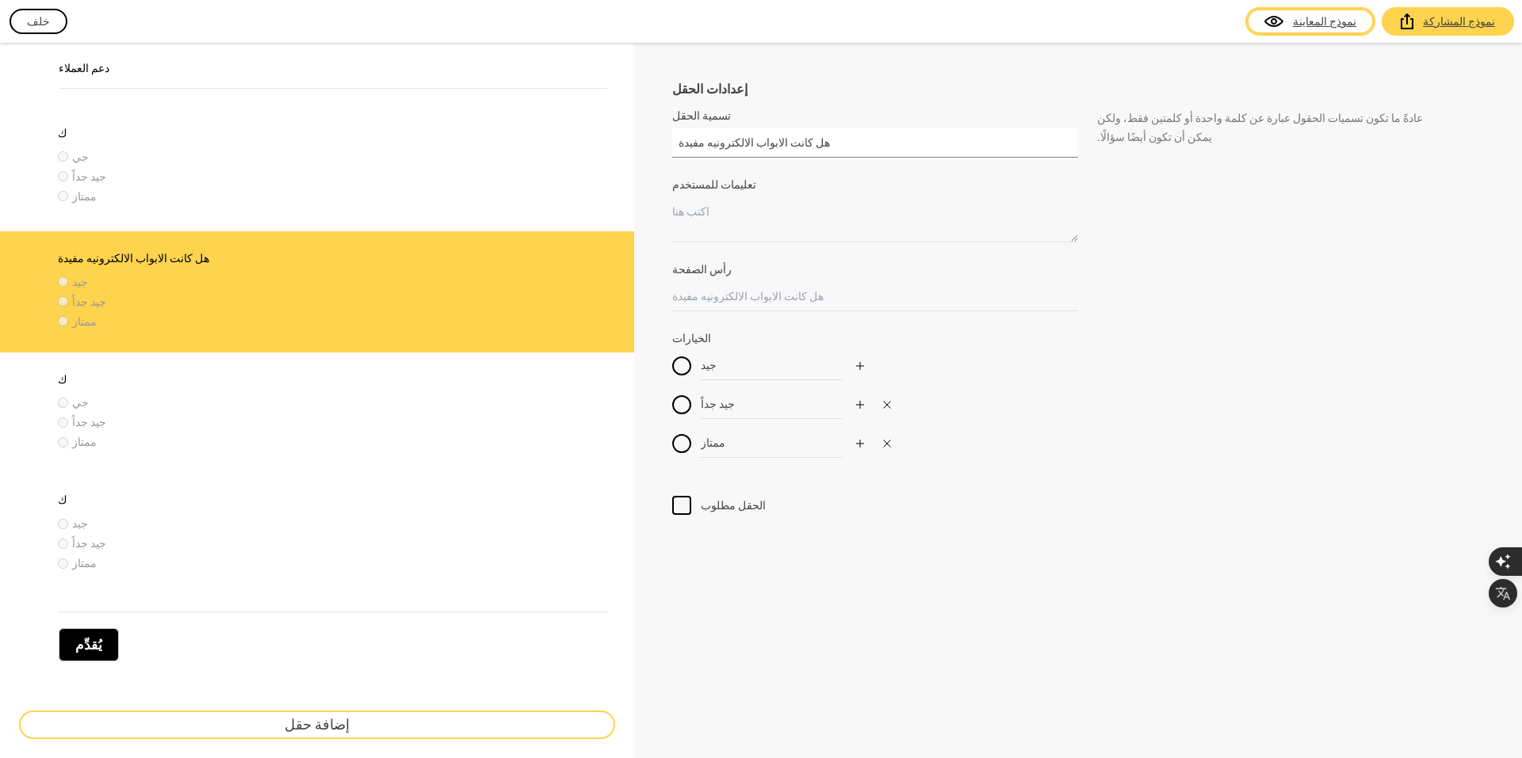
click at [800, 141] on input "هل كانت الابواب الالكترونيه مفيدة" at bounding box center [875, 142] width 406 height 29
click at [793, 142] on input "هل كانت الابواب الالكترونيه مفيدة" at bounding box center [875, 142] width 406 height 29
drag, startPoint x: 789, startPoint y: 143, endPoint x: 800, endPoint y: 143, distance: 10.3
click at [800, 143] on input "هل كانت الابواب الالكترونيه مفيدة" at bounding box center [875, 142] width 406 height 29
click at [769, 143] on input "كيف كانت الابواب الالكترونيه مفيدة" at bounding box center [875, 142] width 406 height 29
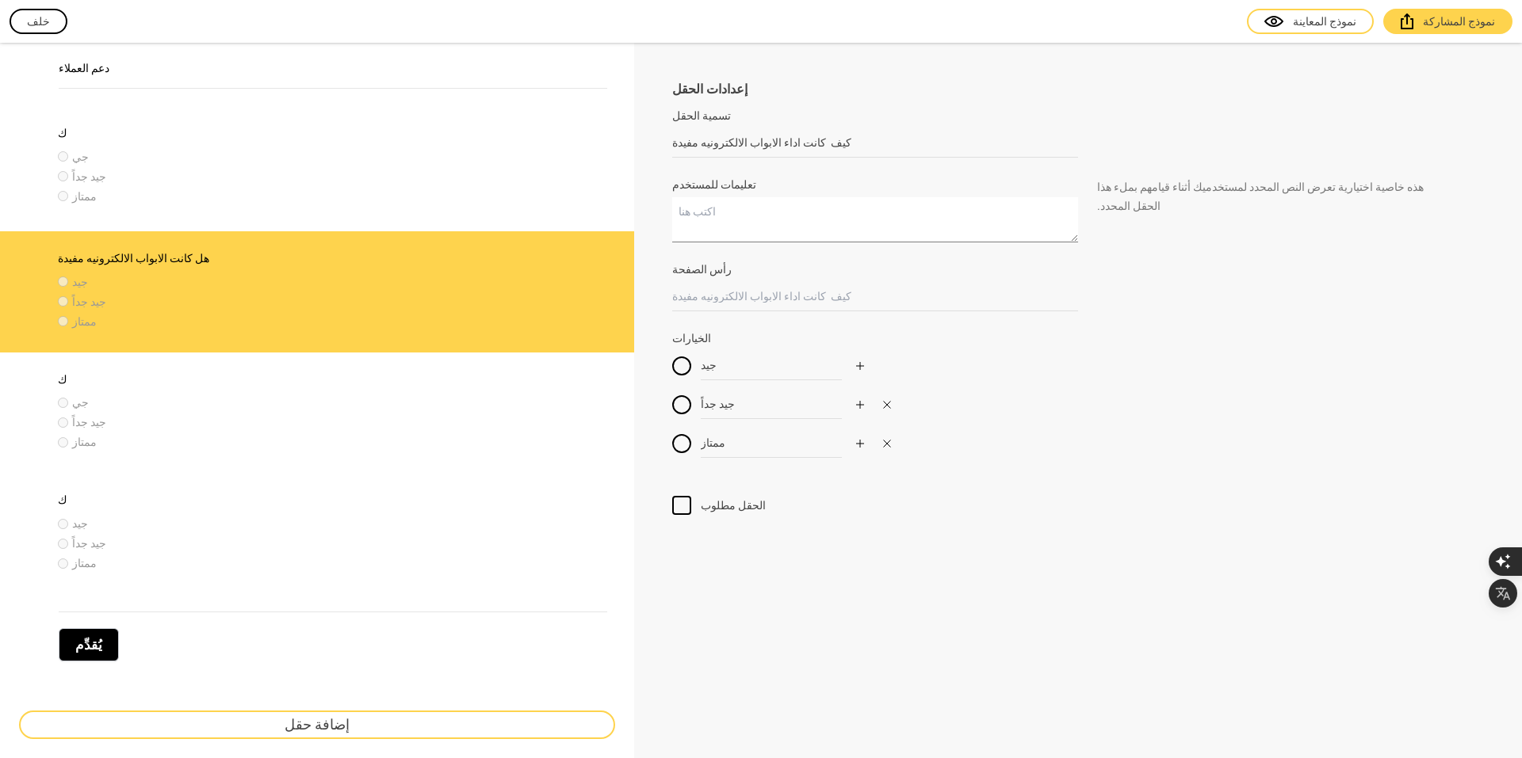
click at [787, 227] on textarea "تعليمات للمستخدم" at bounding box center [875, 219] width 406 height 45
click at [846, 137] on input "كيف كانت اداء الابواب الالكترونيه مفيدة" at bounding box center [875, 142] width 406 height 29
click at [822, 126] on div at bounding box center [875, 126] width 406 height 5
drag, startPoint x: 803, startPoint y: 141, endPoint x: 770, endPoint y: 143, distance: 33.3
click at [770, 143] on input "هل كانت الابواب الالكترونيه مفيدة" at bounding box center [875, 142] width 406 height 29
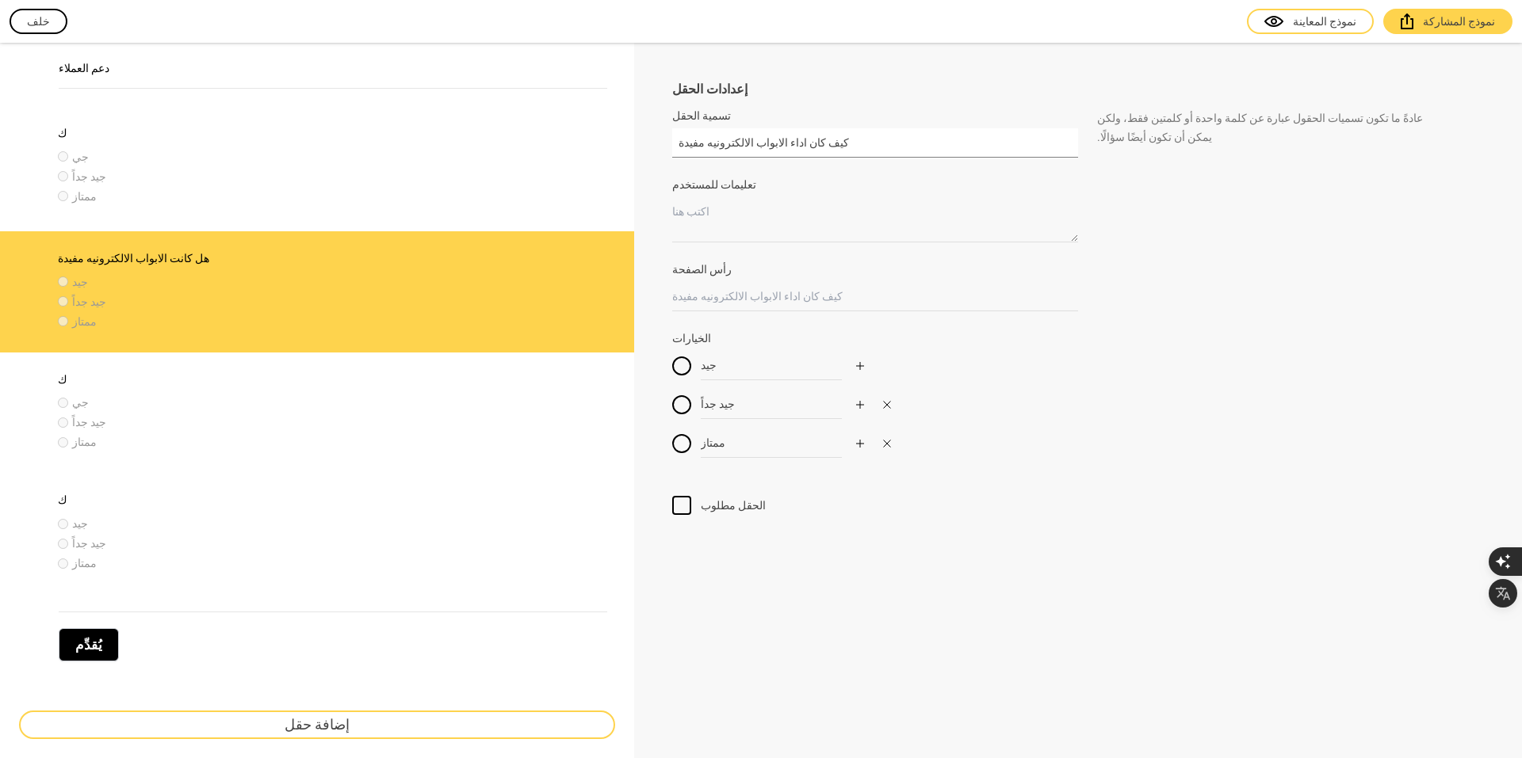
type input "كيف كان اداء الابواب الالكترونيه مفيدة"
click at [751, 189] on label "تعليمات للمستخدم" at bounding box center [875, 185] width 406 height 16
click at [751, 197] on textarea "تعليمات للمستخدم" at bounding box center [875, 219] width 406 height 45
click at [1342, 24] on font "نموذج المعاينة" at bounding box center [1324, 21] width 63 height 13
